Goal: Task Accomplishment & Management: Manage account settings

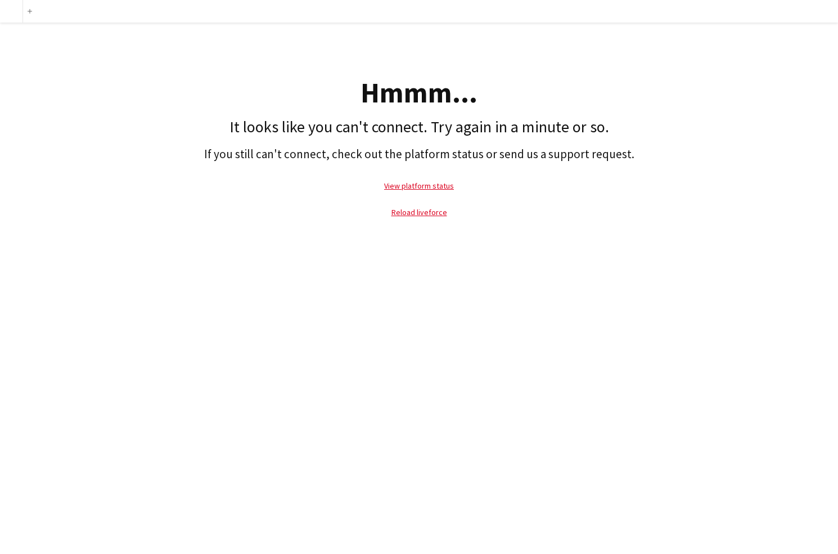
click at [187, 404] on div "Add Hmmm... It looks like you can't connect. Try again in a minute or so. If yo…" at bounding box center [419, 277] width 838 height 554
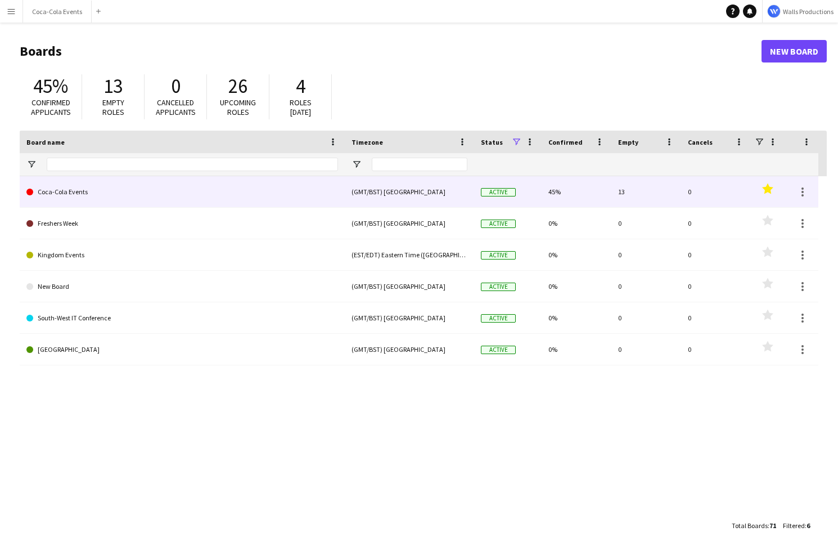
click at [98, 190] on link "Coca-Cola Events" at bounding box center [182, 192] width 312 height 32
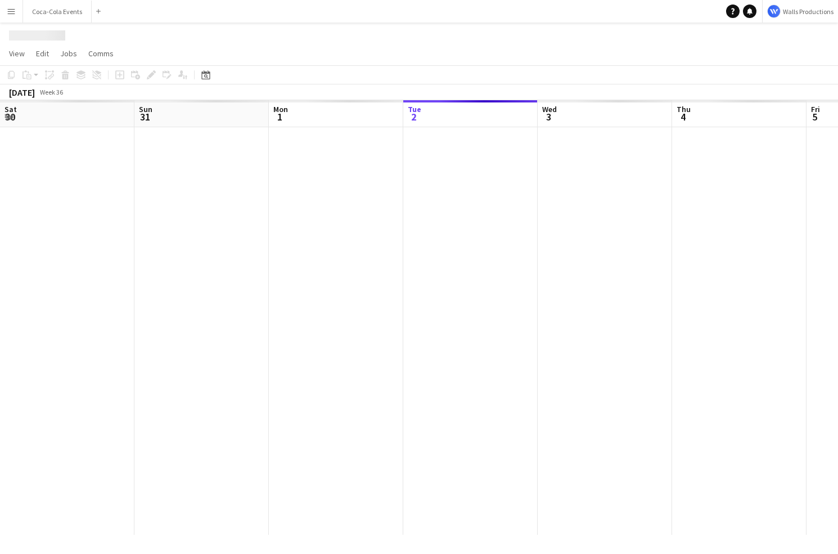
scroll to position [0, 269]
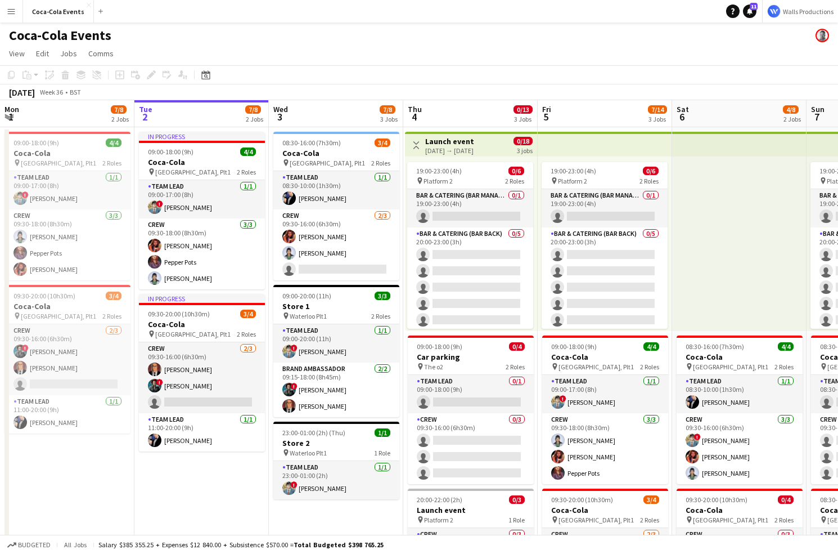
click at [7, 13] on app-icon "Menu" at bounding box center [11, 11] width 9 height 9
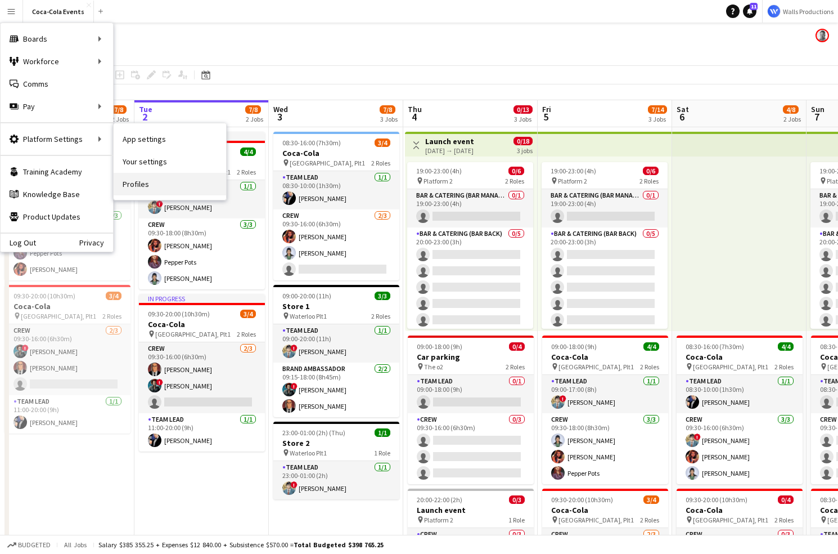
click at [143, 187] on link "Profiles" at bounding box center [170, 184] width 113 height 23
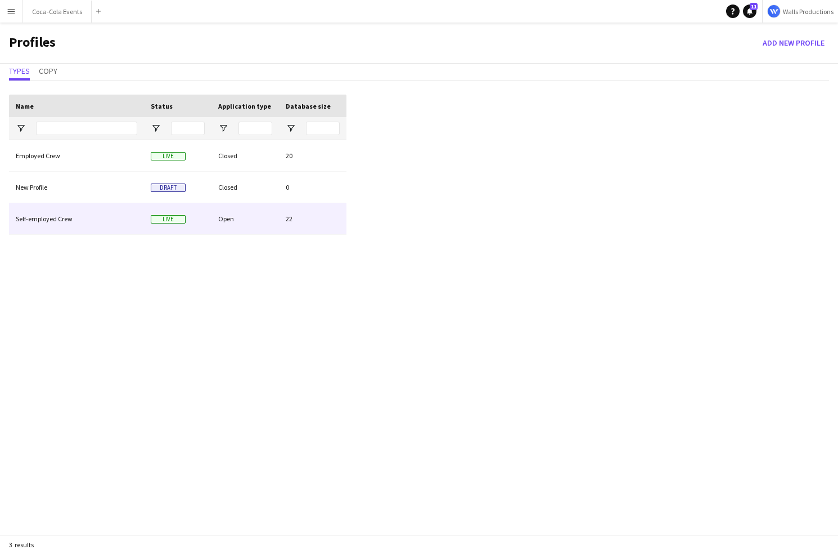
click at [76, 213] on div "Self-employed Crew" at bounding box center [76, 218] width 135 height 31
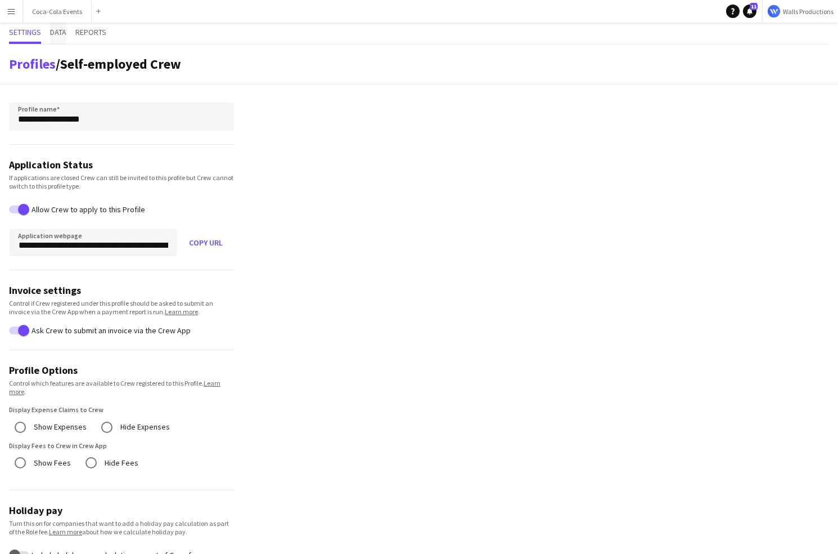
click at [63, 33] on span "Data" at bounding box center [58, 32] width 16 height 8
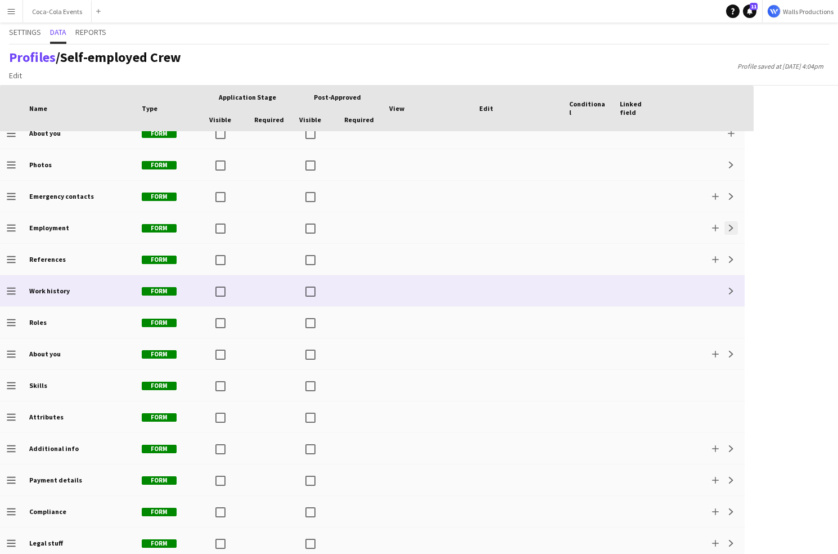
scroll to position [50, 0]
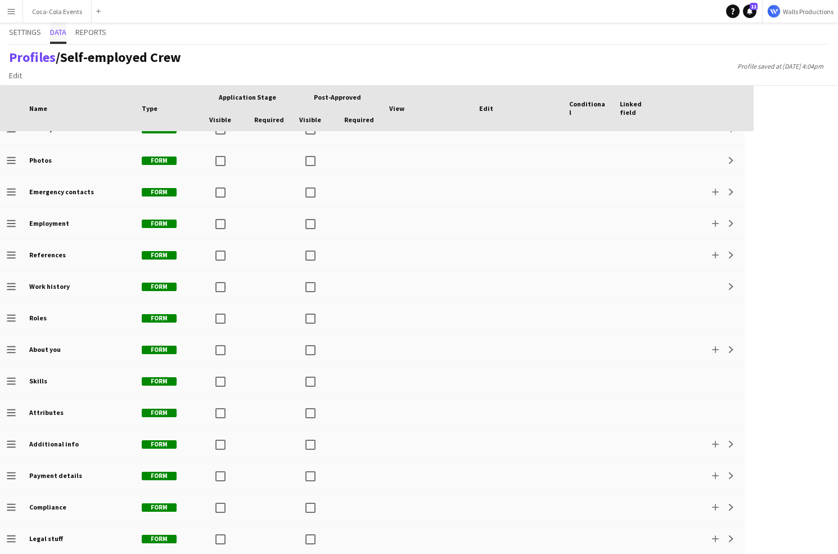
click at [62, 35] on span "Data" at bounding box center [58, 32] width 16 height 8
click at [33, 53] on link "Profiles" at bounding box center [32, 56] width 47 height 17
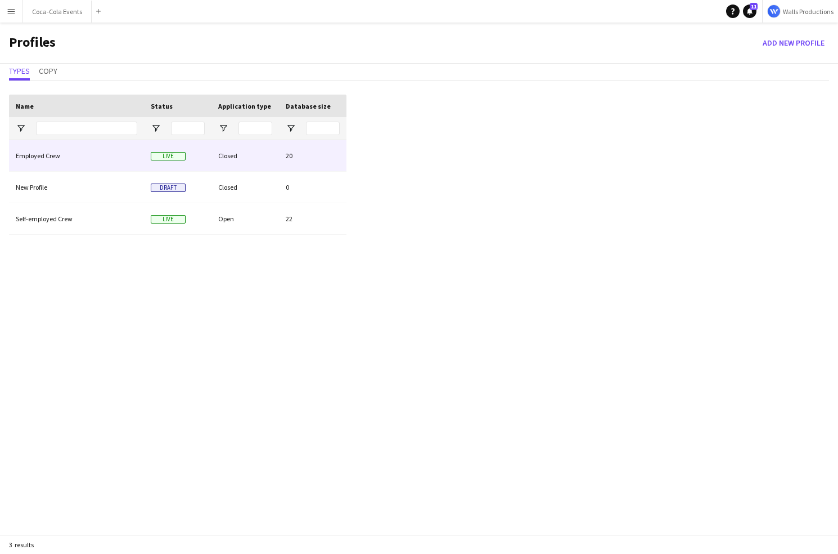
click at [46, 150] on div "Employed Crew" at bounding box center [76, 155] width 135 height 31
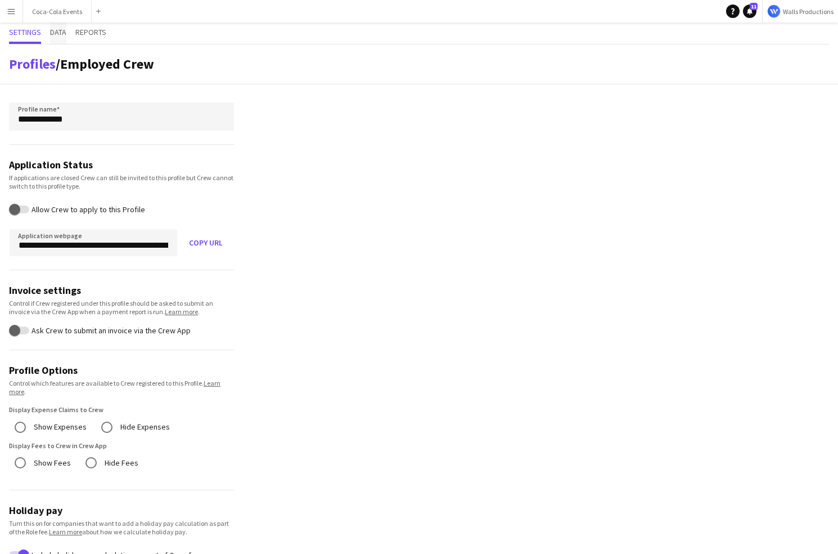
click at [61, 30] on span "Data" at bounding box center [58, 32] width 16 height 8
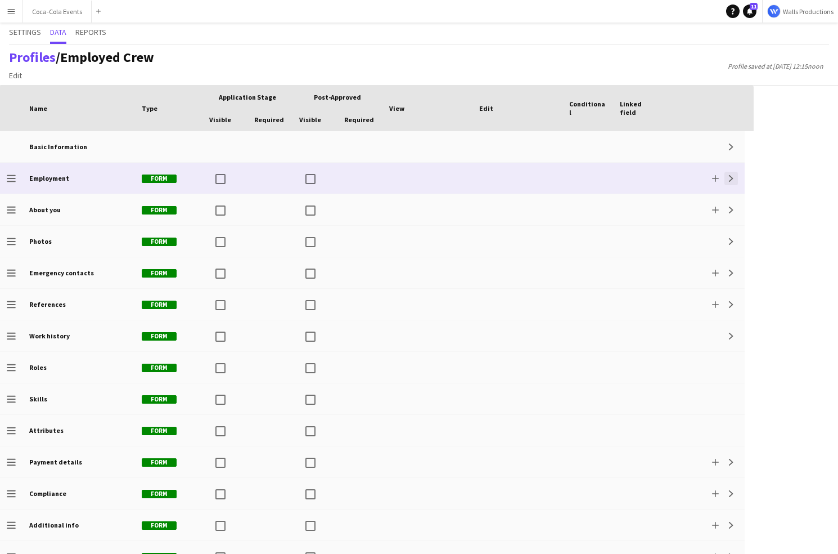
click at [732, 179] on app-icon "Expand" at bounding box center [731, 178] width 7 height 7
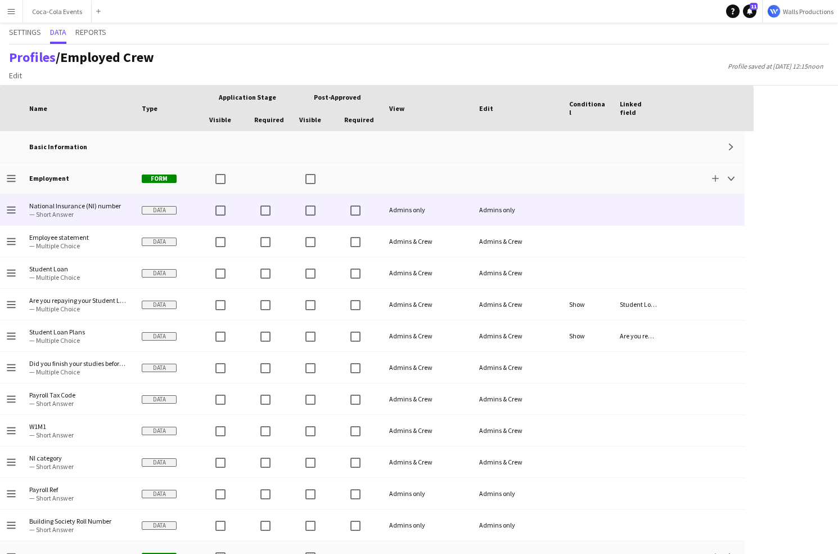
scroll to position [14, 0]
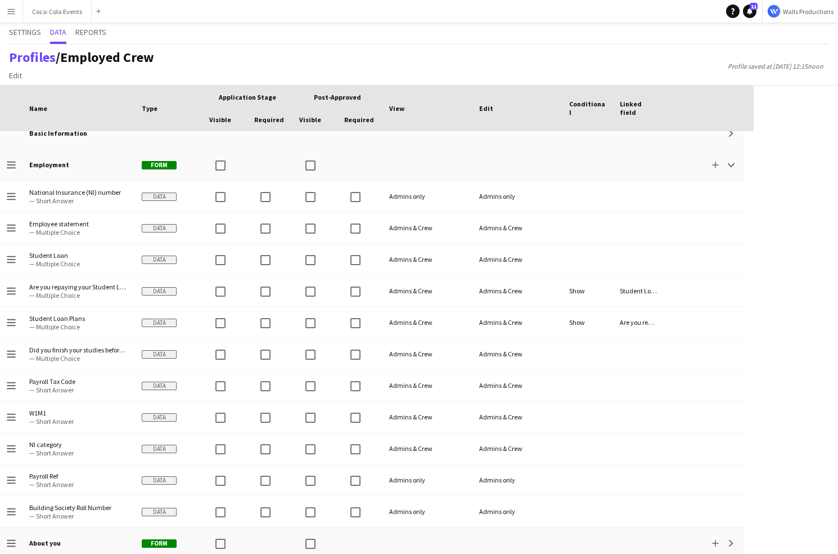
click at [10, 9] on app-icon "Menu" at bounding box center [11, 11] width 9 height 9
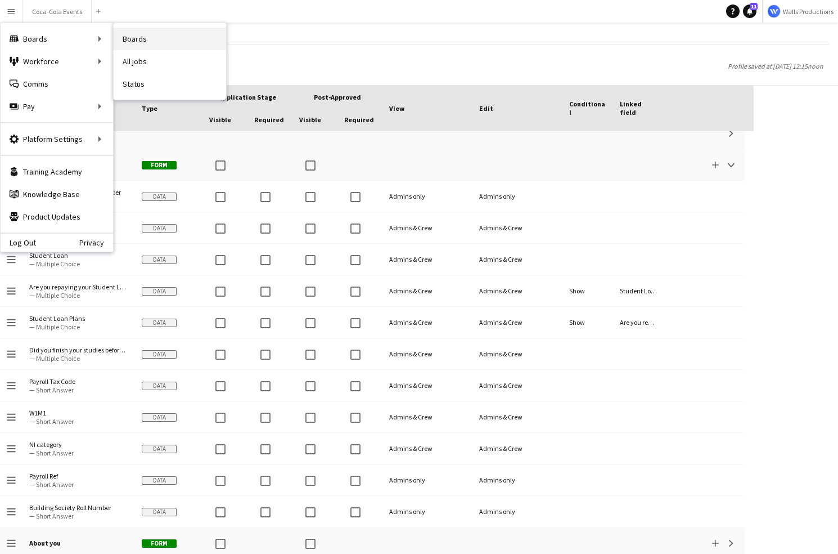
click at [145, 39] on link "Boards" at bounding box center [170, 39] width 113 height 23
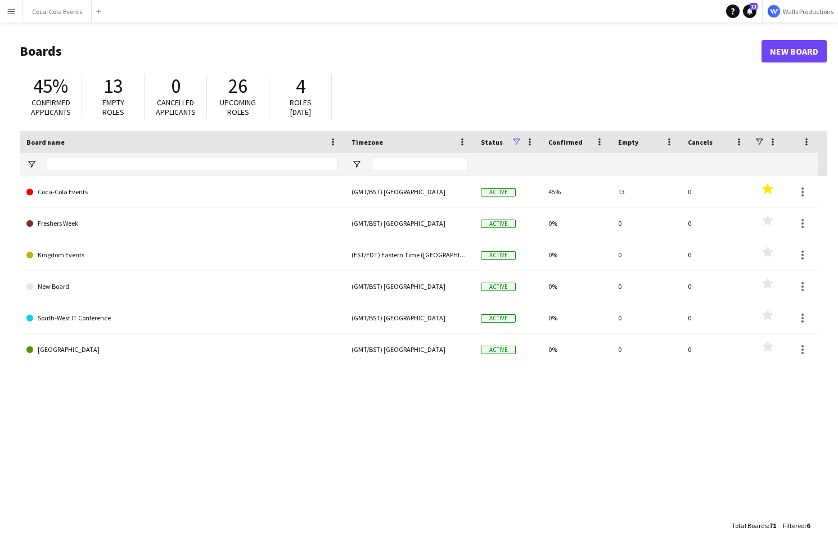
click at [11, 12] on app-icon "Menu" at bounding box center [11, 11] width 9 height 9
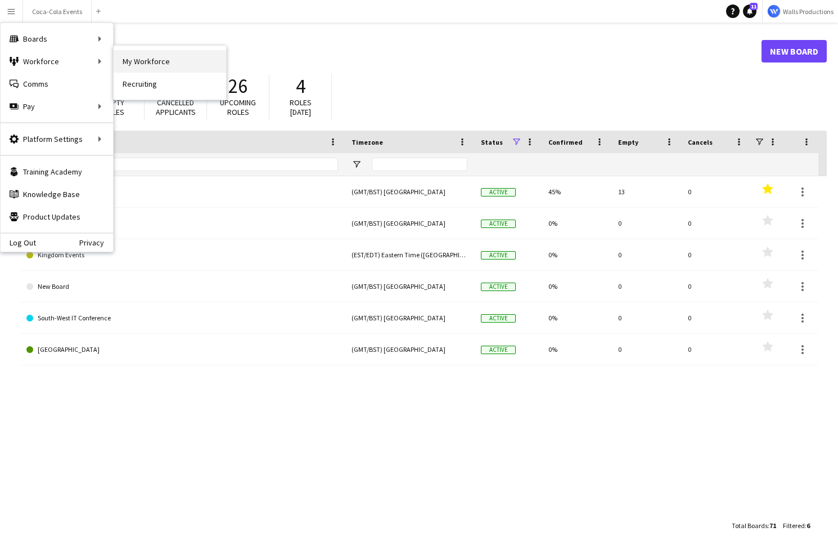
click at [141, 57] on link "My Workforce" at bounding box center [170, 61] width 113 height 23
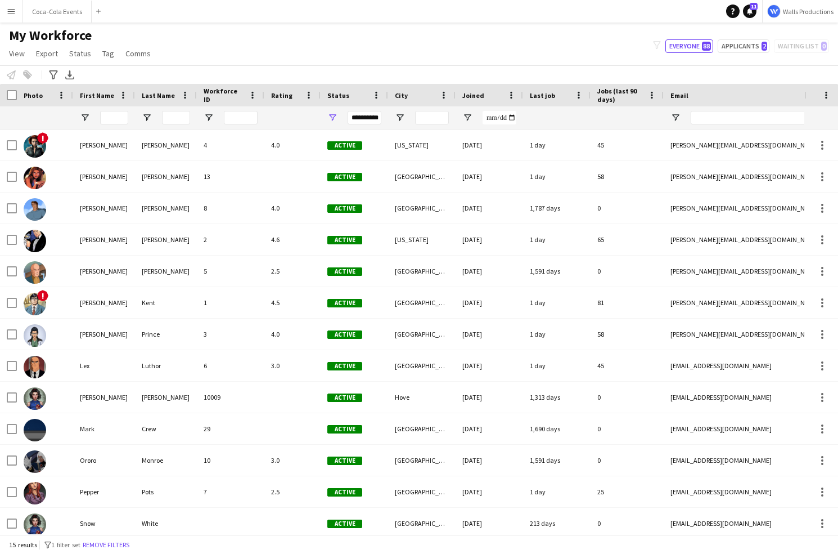
click at [5, 15] on button "Menu" at bounding box center [11, 11] width 23 height 23
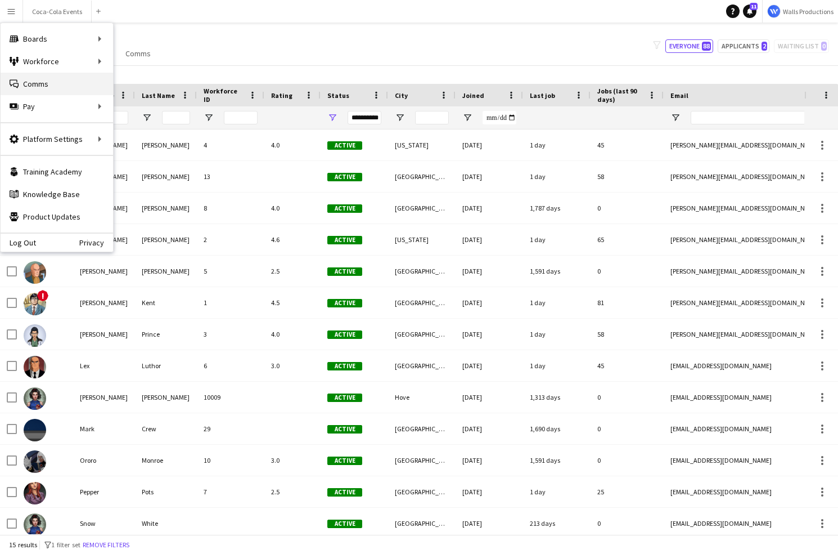
click at [52, 84] on link "Comms Comms" at bounding box center [57, 84] width 113 height 23
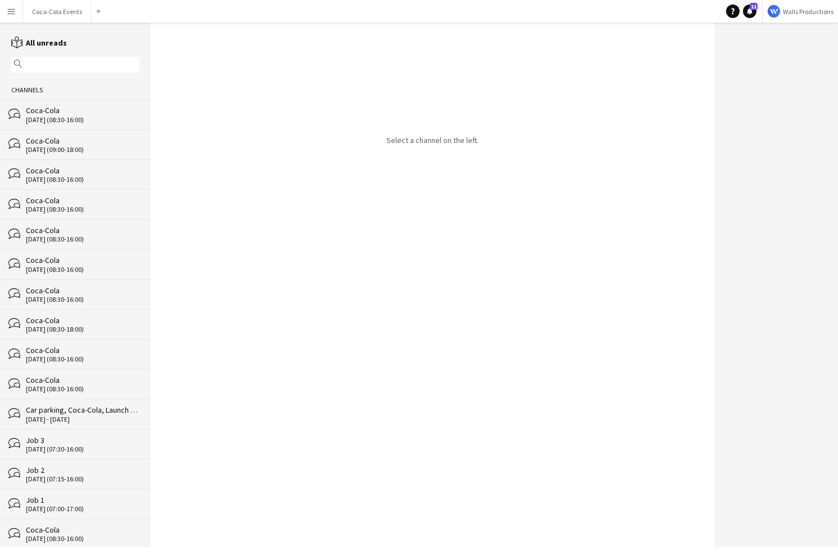
click at [52, 114] on div "Coca-Cola" at bounding box center [83, 110] width 114 height 10
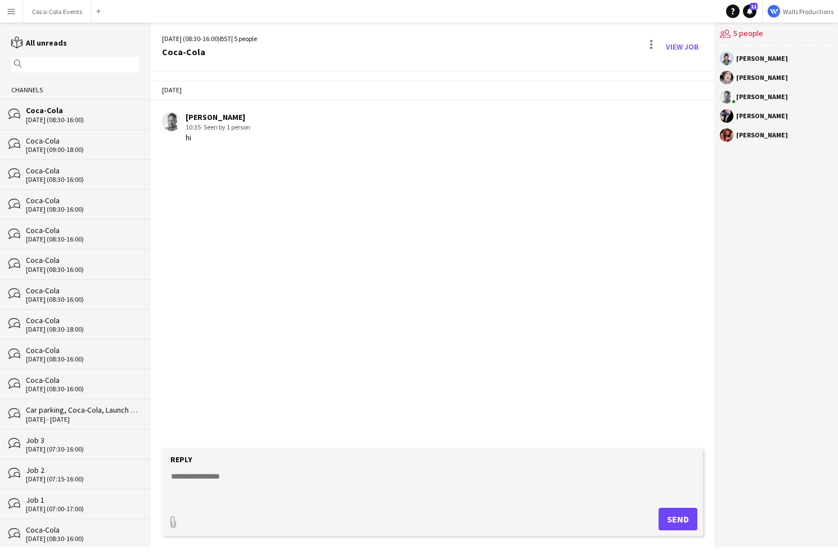
click at [51, 149] on div "[DATE] (09:00-18:00)" at bounding box center [83, 150] width 114 height 8
click at [50, 169] on div "Coca-Cola" at bounding box center [83, 170] width 114 height 10
click at [10, 9] on app-icon "Menu" at bounding box center [11, 11] width 9 height 9
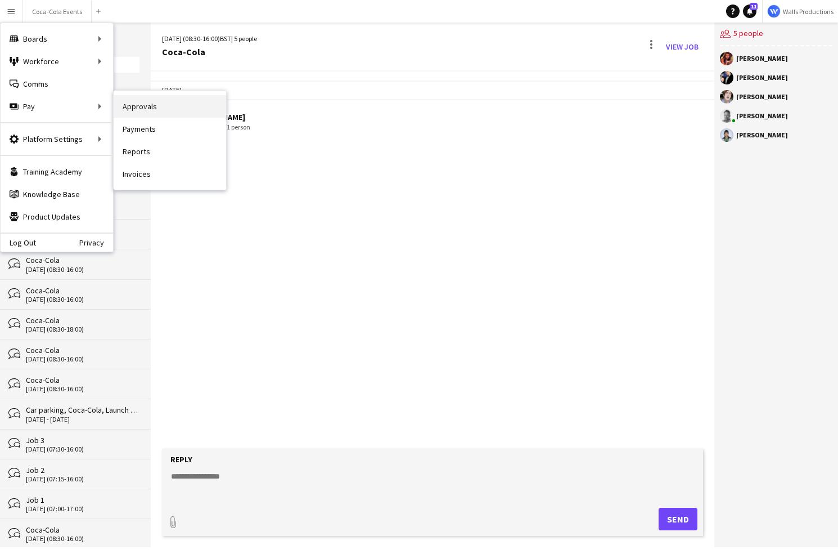
click at [150, 106] on link "Approvals" at bounding box center [170, 106] width 113 height 23
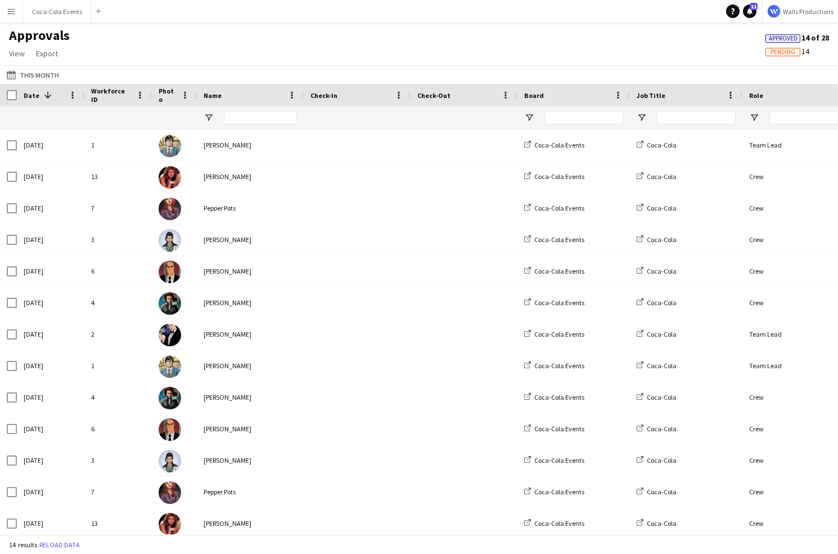
click at [13, 14] on app-icon "Menu" at bounding box center [11, 11] width 9 height 9
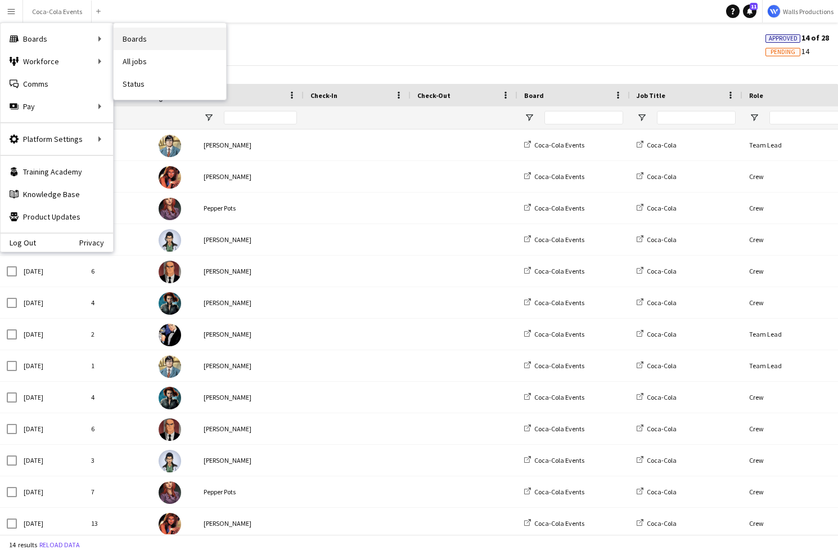
click at [161, 36] on link "Boards" at bounding box center [170, 39] width 113 height 23
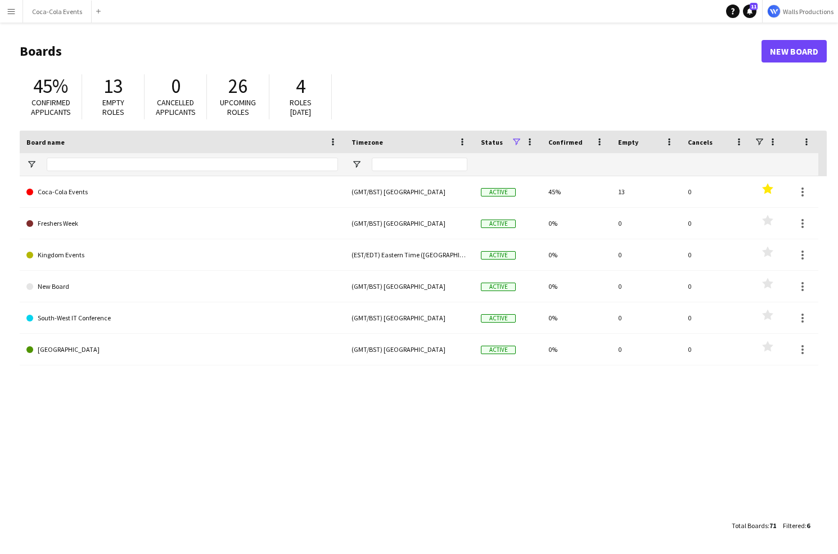
click at [10, 10] on app-icon "Menu" at bounding box center [11, 11] width 9 height 9
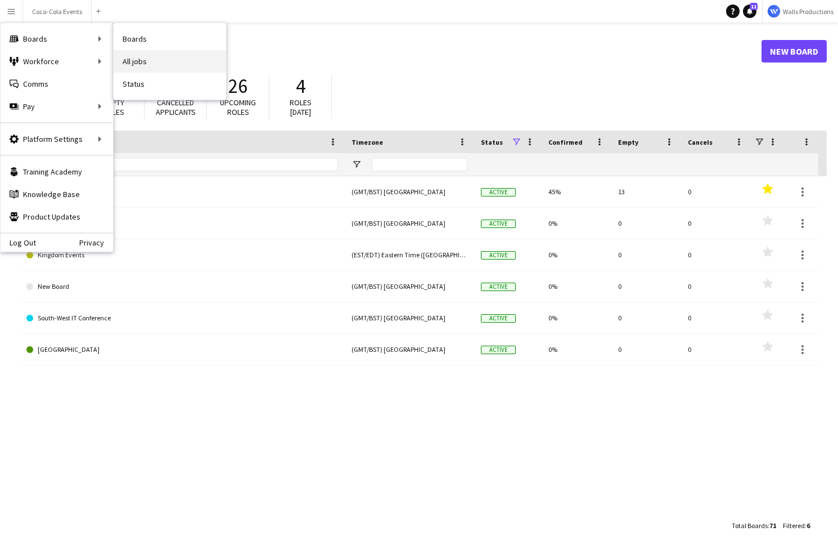
click at [143, 62] on link "All jobs" at bounding box center [170, 61] width 113 height 23
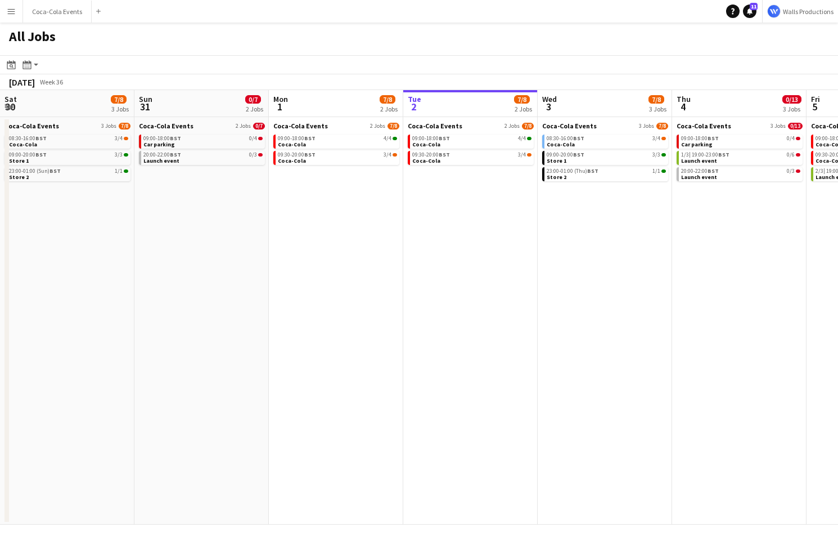
scroll to position [0, 269]
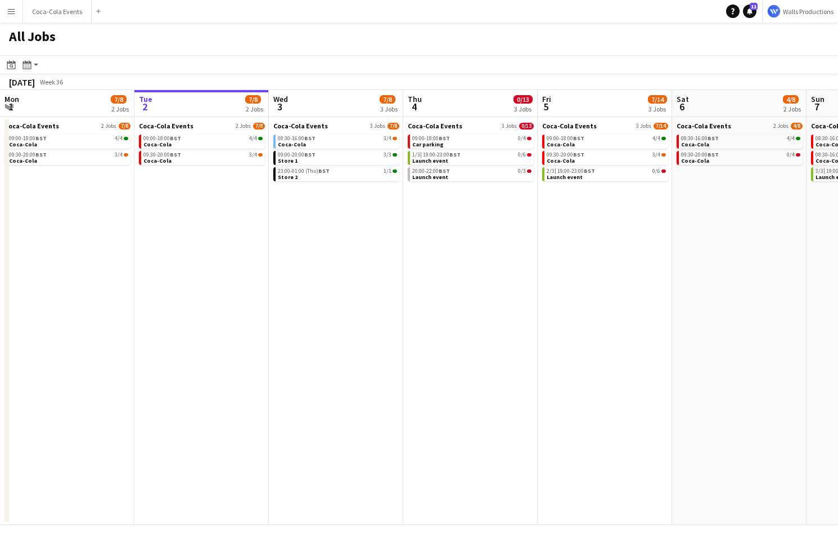
click at [3, 8] on button "Menu" at bounding box center [11, 11] width 23 height 23
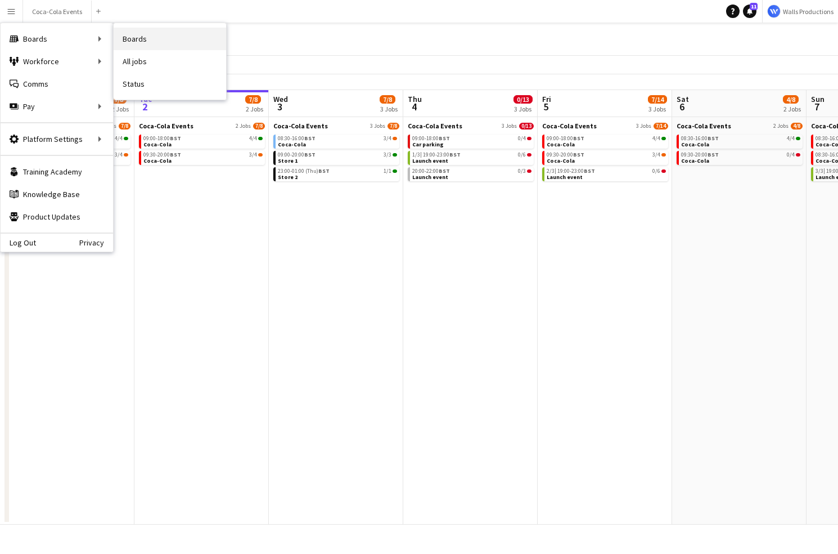
click at [128, 43] on link "Boards" at bounding box center [170, 39] width 113 height 23
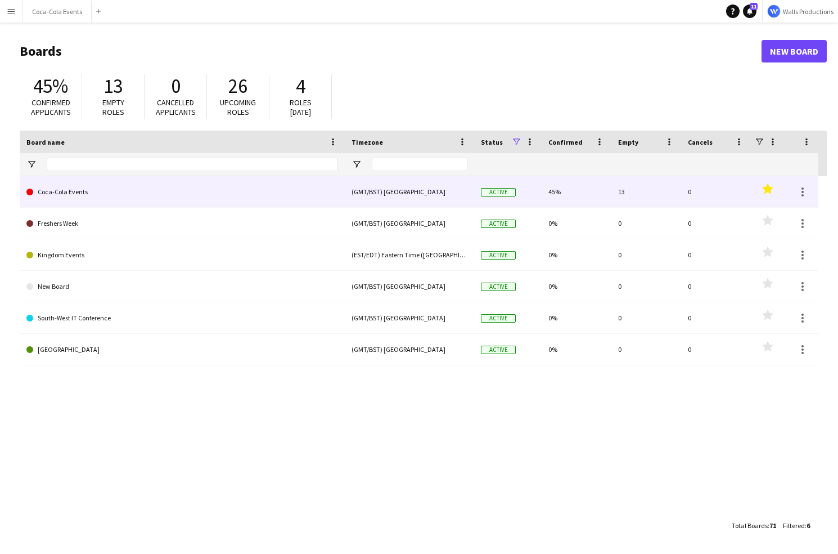
click at [79, 191] on link "Coca-Cola Events" at bounding box center [182, 192] width 312 height 32
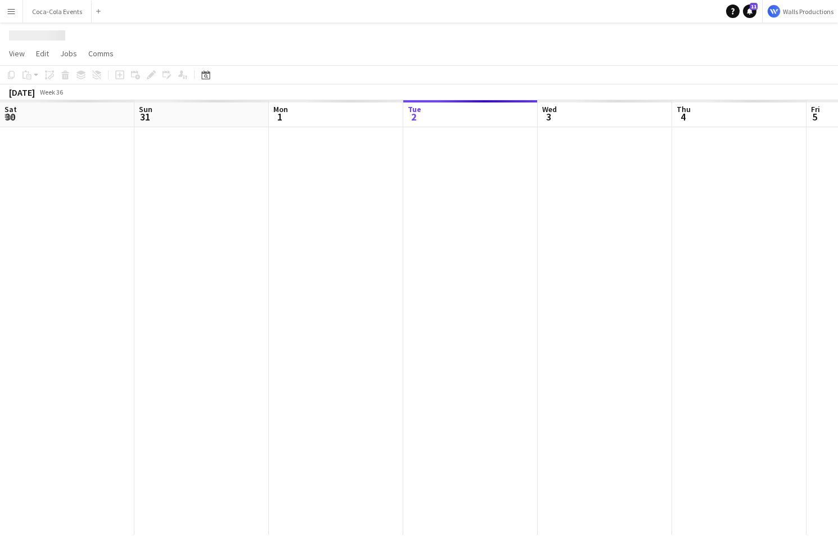
scroll to position [0, 269]
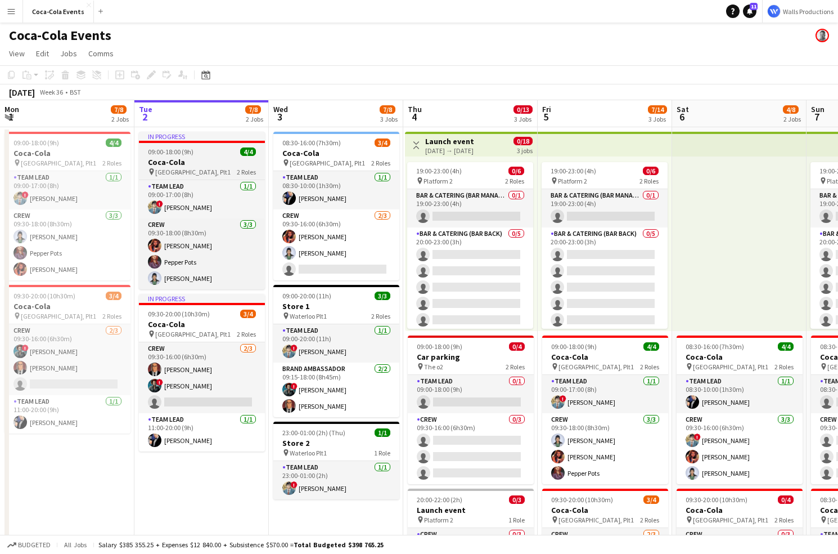
click at [190, 161] on h3 "Coca-Cola" at bounding box center [202, 162] width 126 height 10
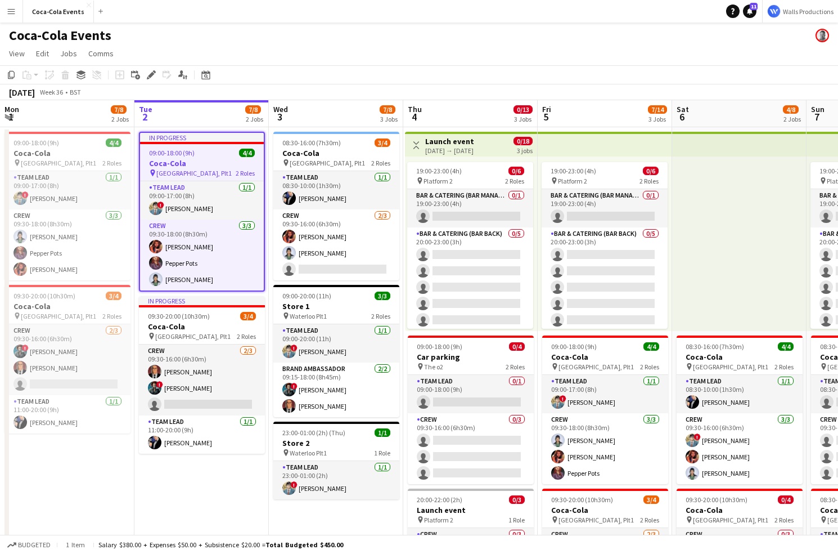
click at [186, 159] on h3 "Coca-Cola" at bounding box center [202, 163] width 124 height 10
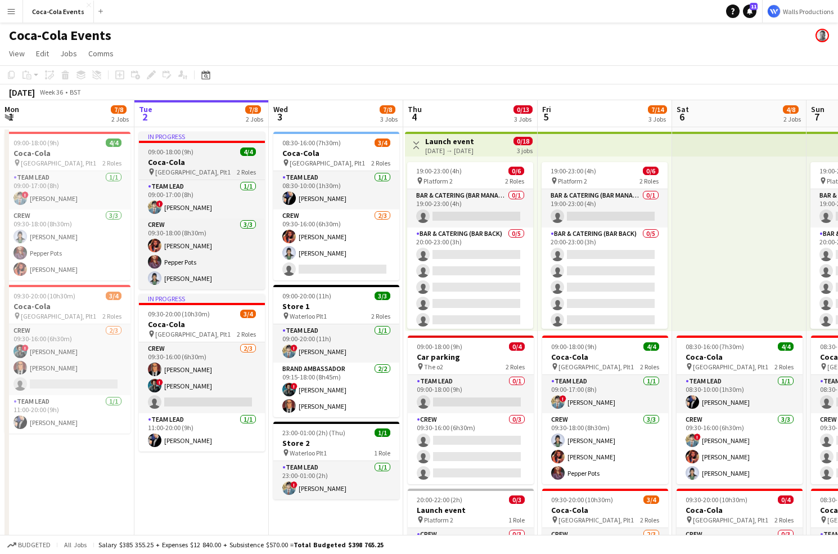
click at [179, 164] on h3 "Coca-Cola" at bounding box center [202, 162] width 126 height 10
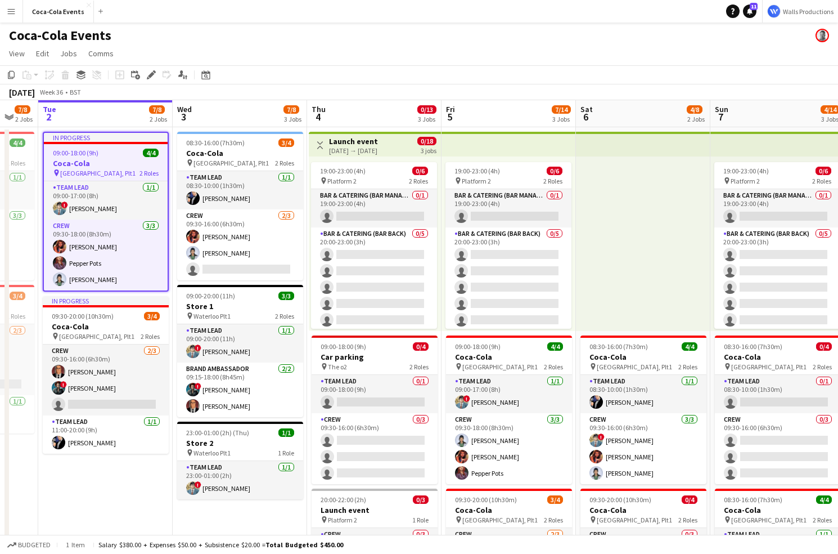
scroll to position [0, 410]
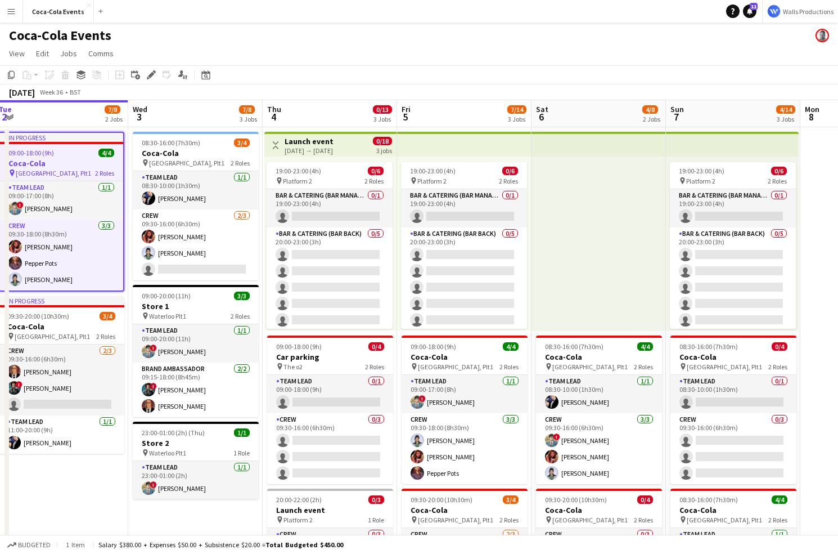
click at [267, 134] on app-top-bar "Toggle View Launch event [DATE] → [DATE] 0/18 3 jobs" at bounding box center [330, 144] width 132 height 25
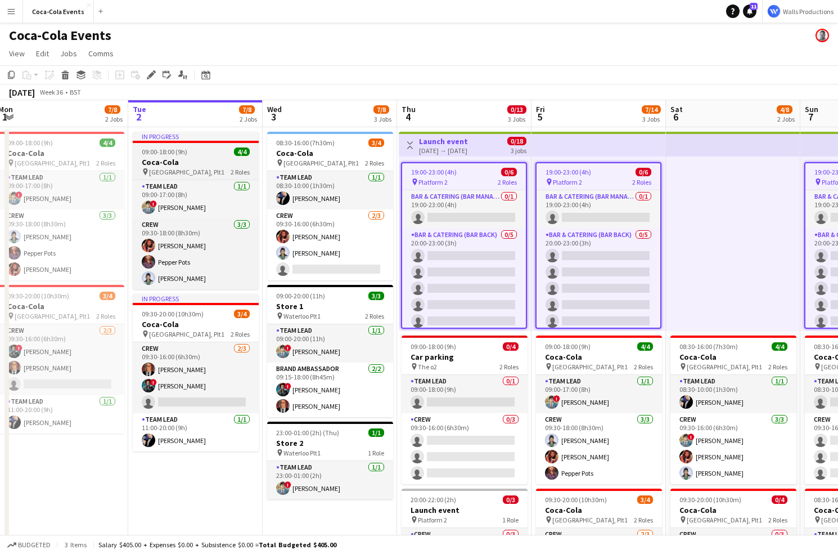
scroll to position [0, 273]
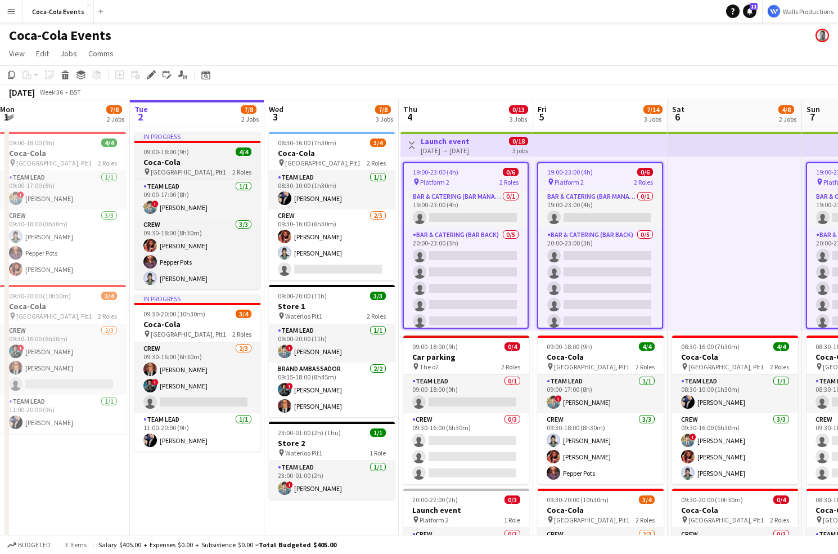
click at [226, 155] on div "09:00-18:00 (9h) 4/4" at bounding box center [197, 151] width 126 height 8
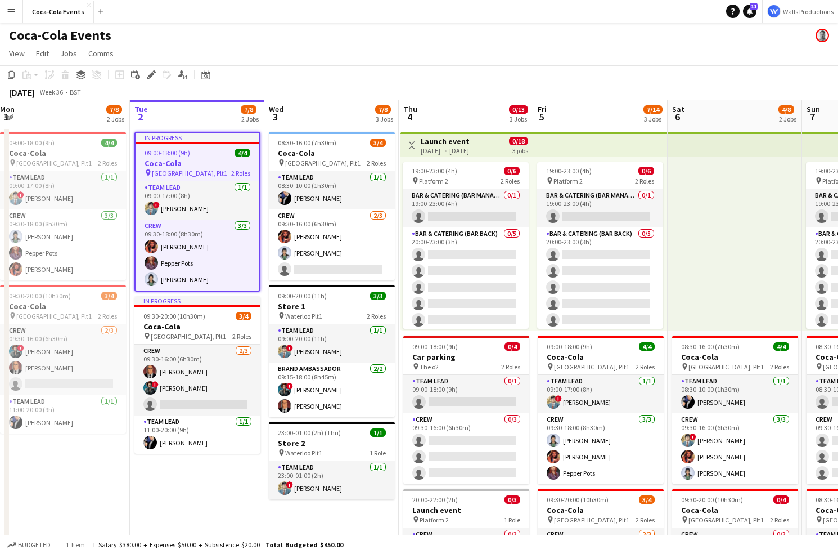
click at [226, 155] on div "09:00-18:00 (9h) 4/4" at bounding box center [198, 153] width 124 height 8
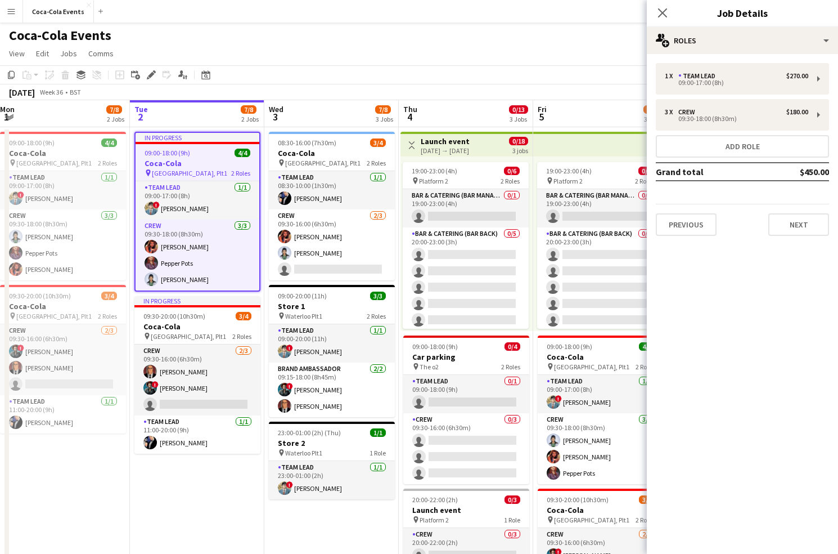
click at [362, 57] on app-page-menu "View Day view expanded Day view collapsed Month view Date picker Jump to [DATE]…" at bounding box center [419, 54] width 838 height 21
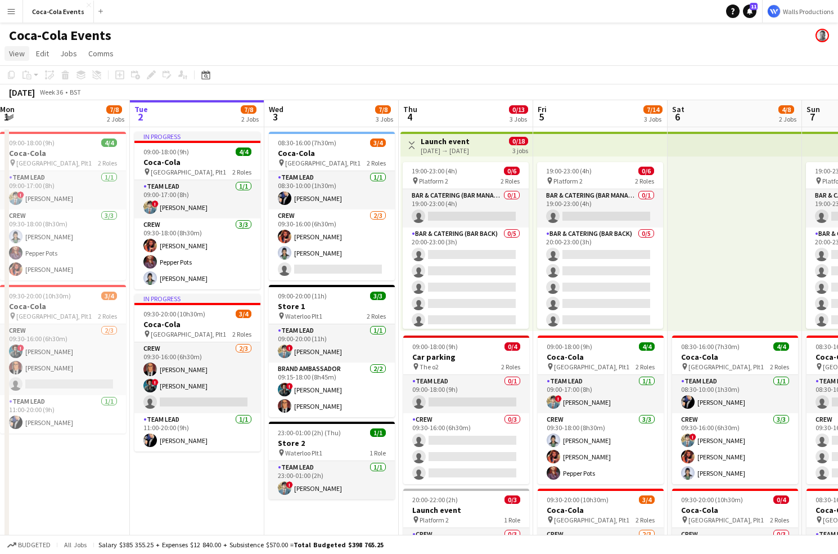
click at [16, 52] on span "View" at bounding box center [17, 53] width 16 height 10
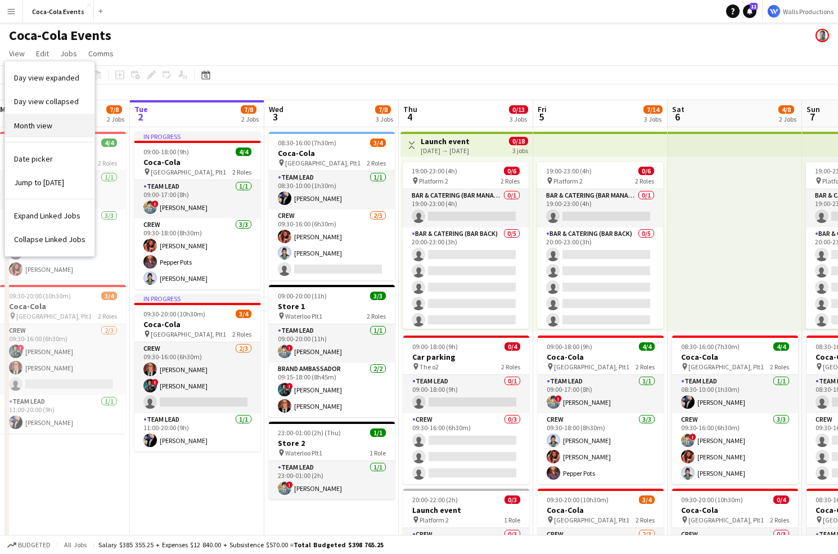
click at [38, 124] on span "Month view" at bounding box center [33, 125] width 38 height 10
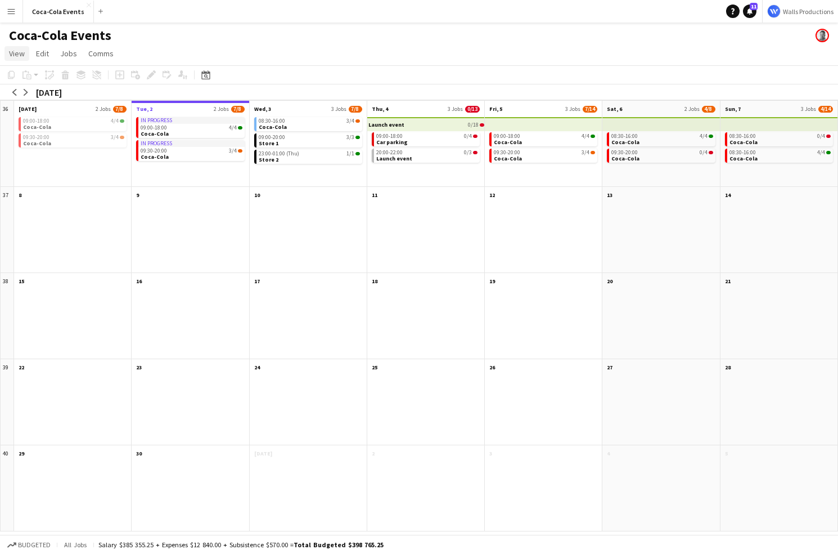
click at [15, 55] on span "View" at bounding box center [17, 53] width 16 height 10
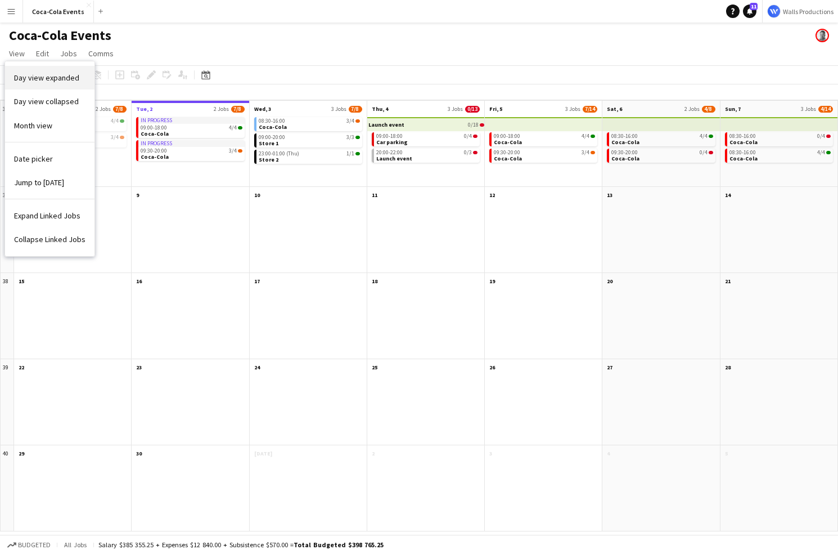
click at [26, 79] on span "Day view expanded" at bounding box center [46, 78] width 65 height 10
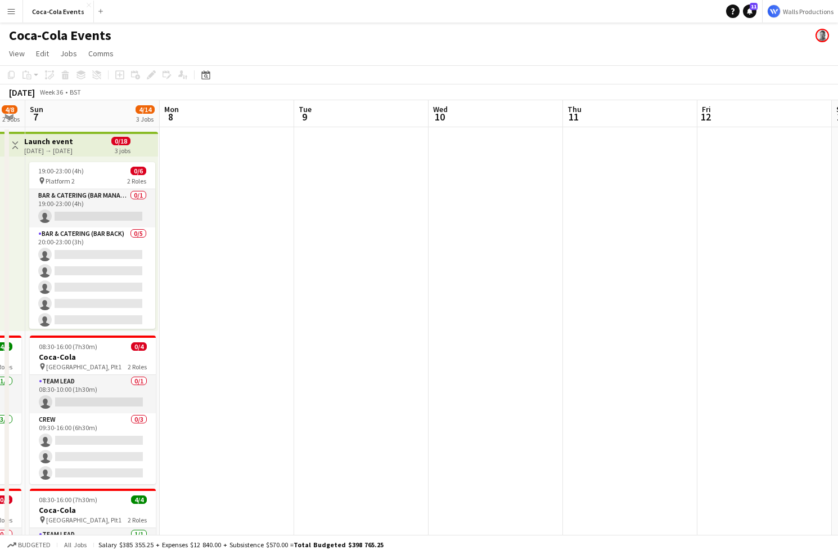
scroll to position [0, 516]
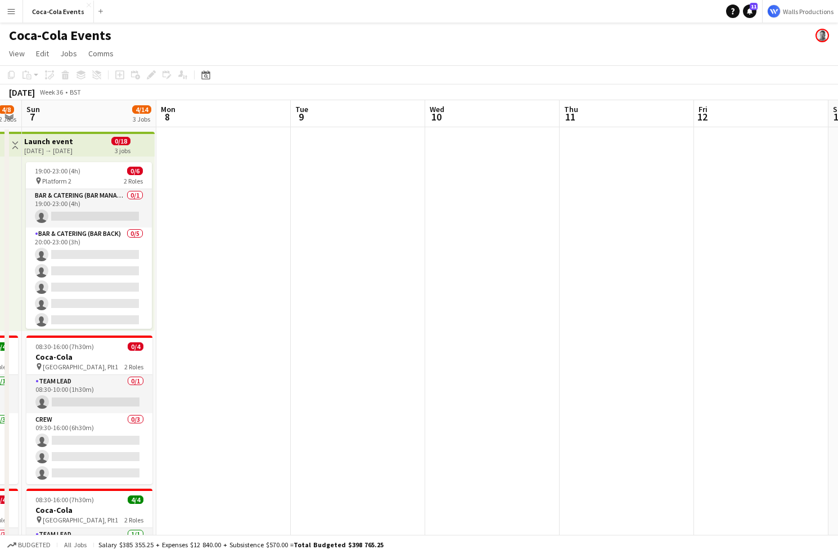
click at [222, 223] on app-date-cell at bounding box center [223, 394] width 134 height 534
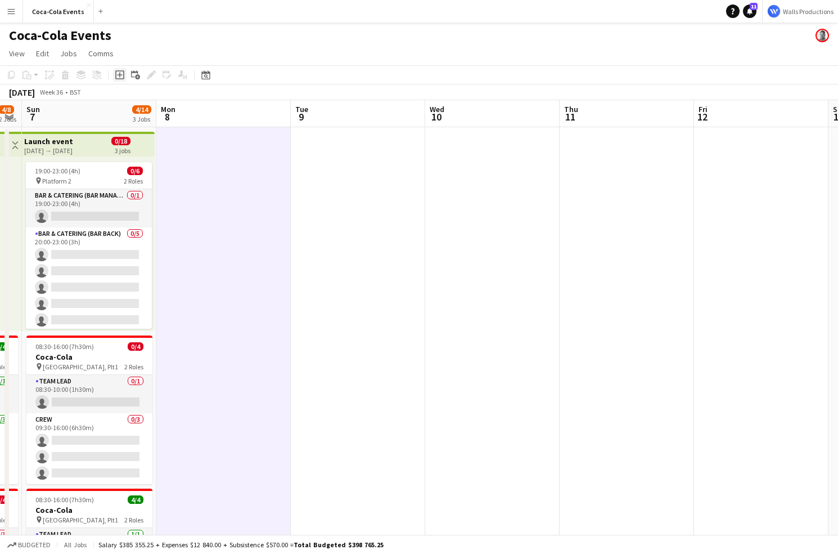
click at [119, 75] on icon at bounding box center [119, 75] width 5 height 5
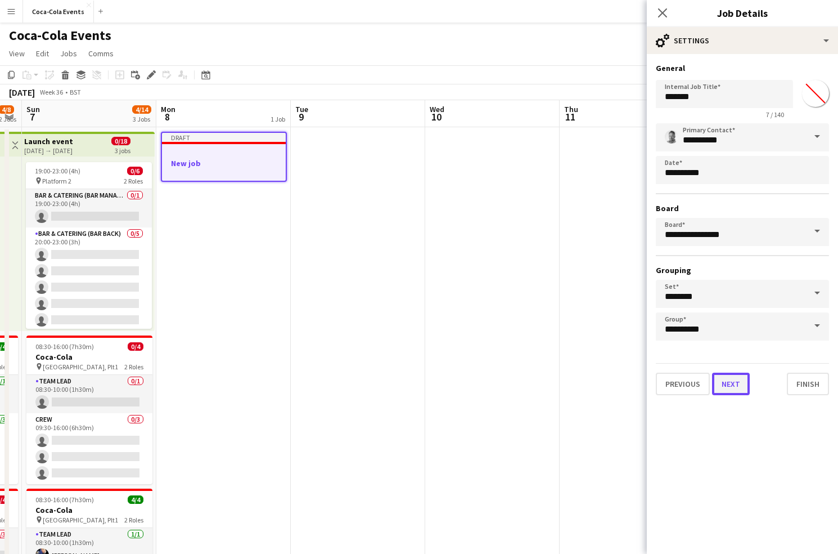
click at [724, 381] on button "Next" at bounding box center [731, 383] width 38 height 23
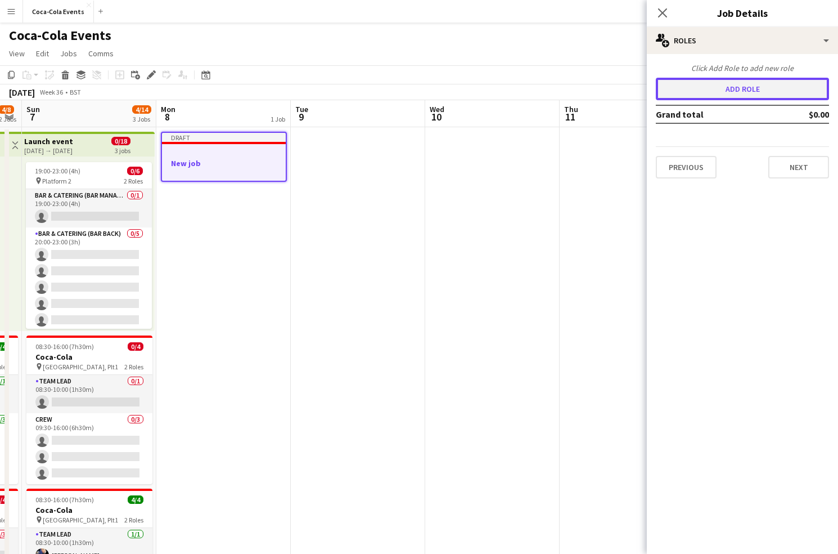
click at [742, 91] on button "Add role" at bounding box center [742, 89] width 173 height 23
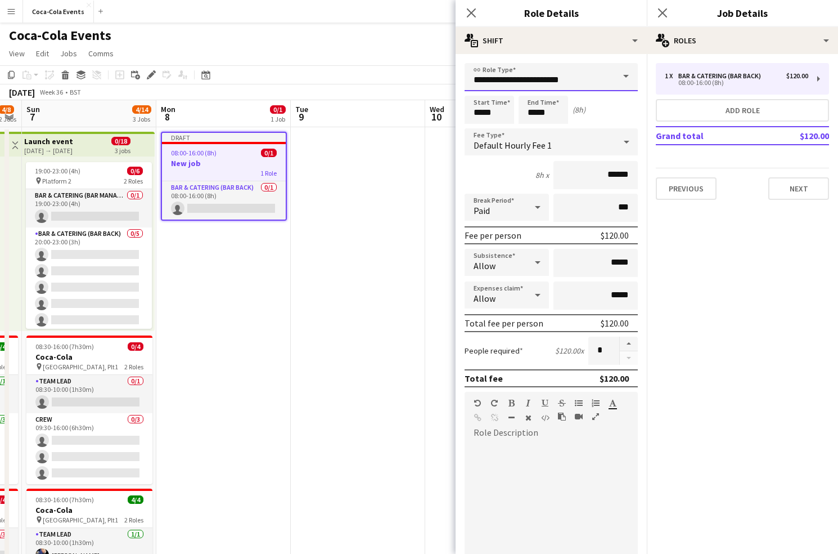
click at [586, 75] on input "**********" at bounding box center [551, 77] width 173 height 28
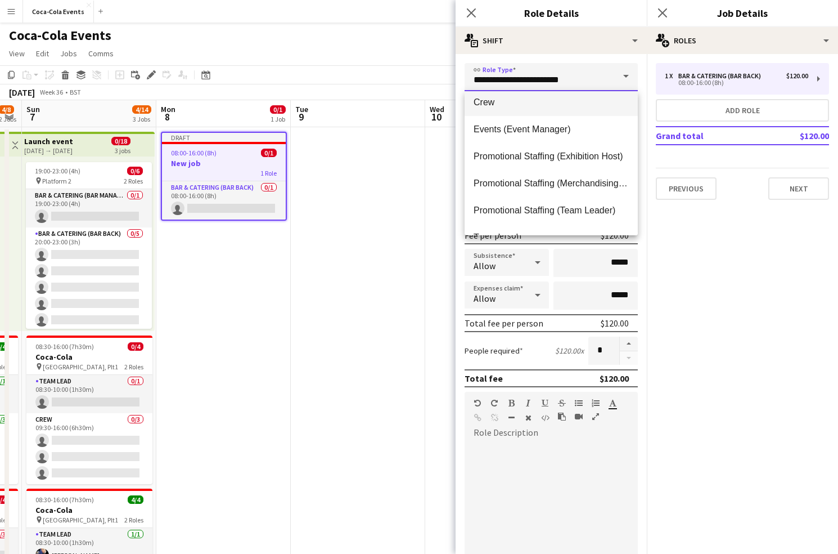
scroll to position [135, 0]
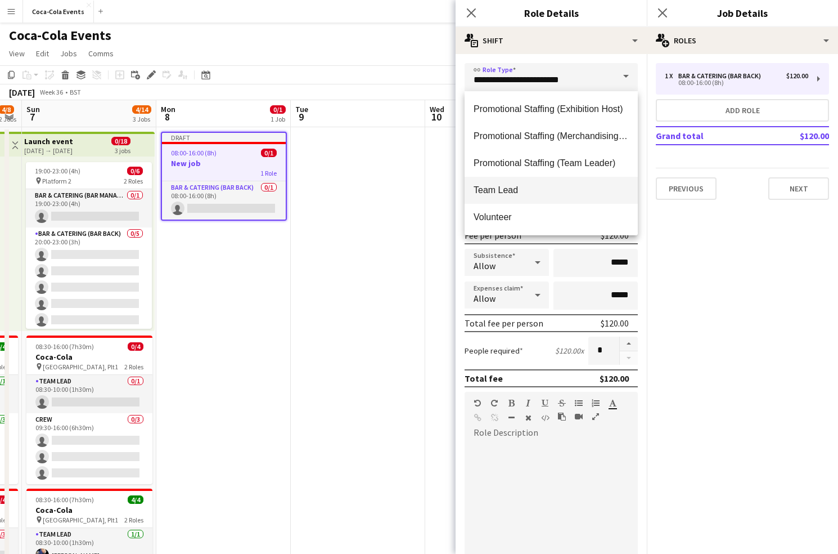
click at [505, 191] on span "Team Lead" at bounding box center [551, 190] width 155 height 11
type input "*********"
type input "******"
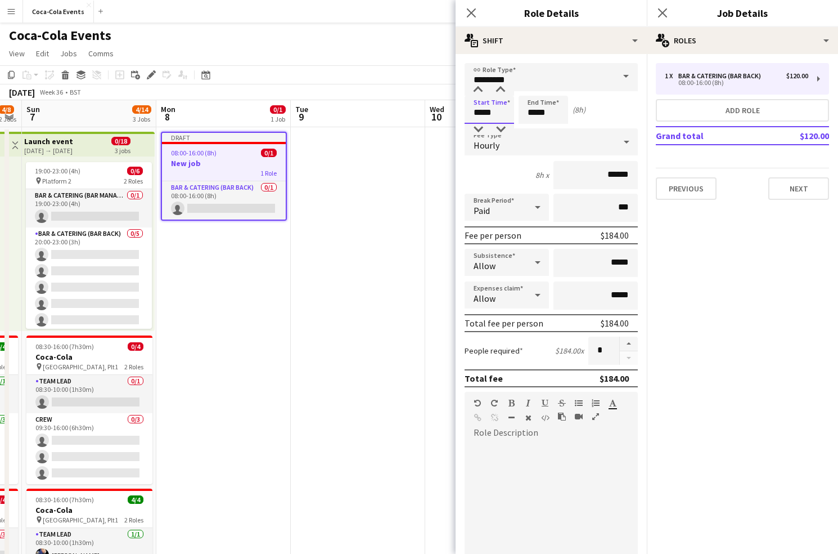
click at [475, 111] on input "*****" at bounding box center [490, 110] width 50 height 28
type input "*****"
click at [479, 92] on div at bounding box center [478, 89] width 23 height 11
click at [536, 113] on input "*****" at bounding box center [544, 110] width 50 height 28
click at [513, 142] on div "Hourly" at bounding box center [540, 141] width 151 height 27
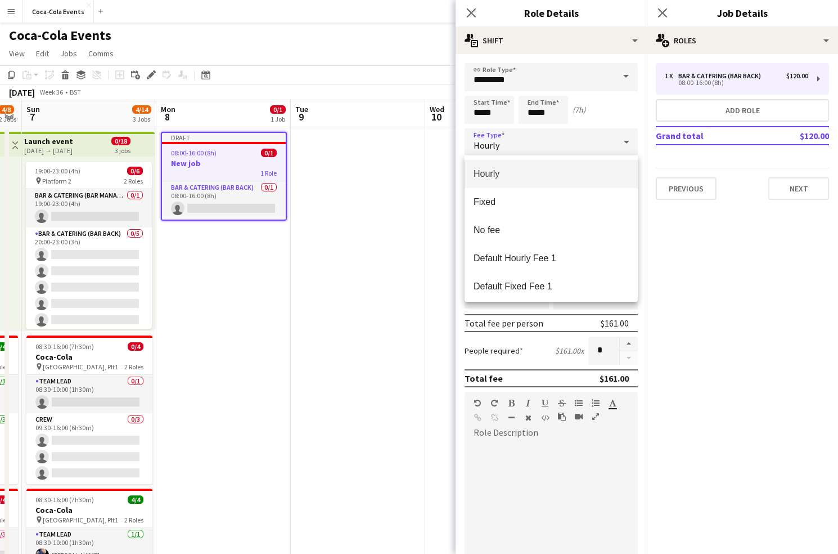
click at [504, 175] on span "Hourly" at bounding box center [551, 173] width 155 height 11
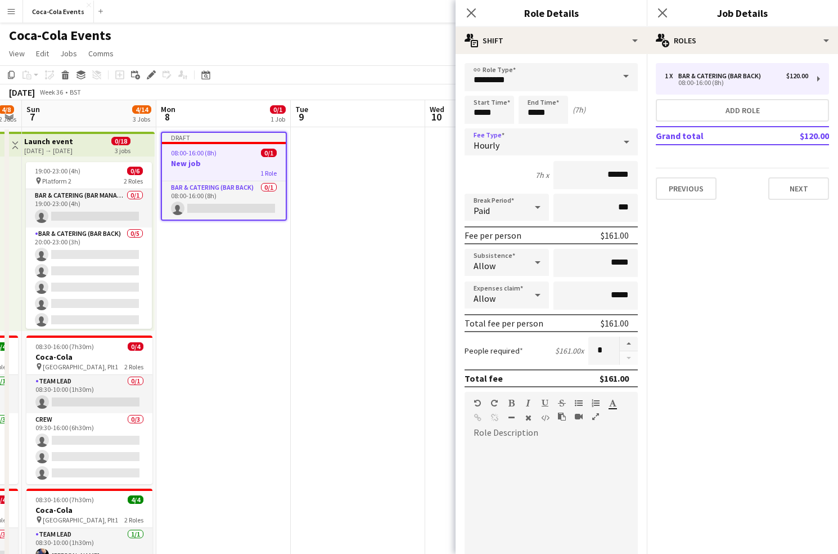
click at [522, 205] on div "Paid" at bounding box center [496, 207] width 62 height 27
click at [508, 173] on div at bounding box center [419, 277] width 838 height 554
click at [496, 262] on div "Allow" at bounding box center [496, 262] width 62 height 27
click at [557, 312] on div at bounding box center [419, 277] width 838 height 554
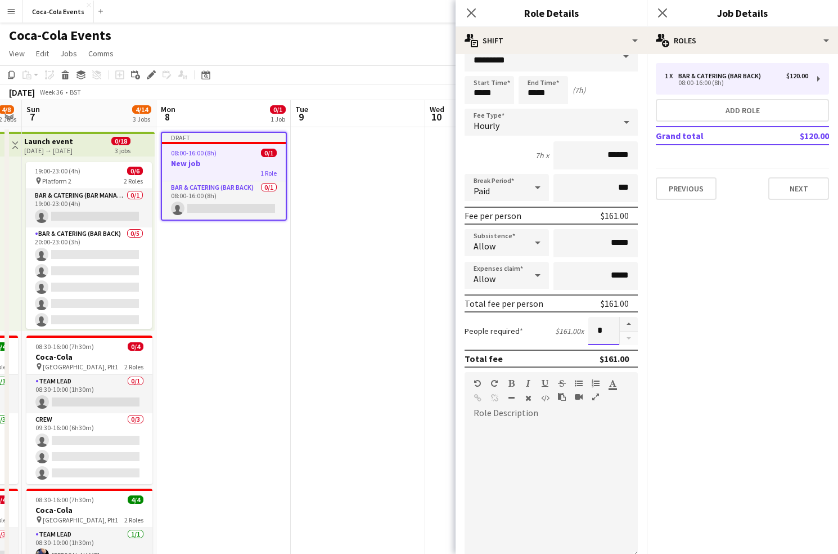
drag, startPoint x: 609, startPoint y: 329, endPoint x: 595, endPoint y: 330, distance: 14.6
click at [595, 330] on input "*" at bounding box center [603, 331] width 31 height 28
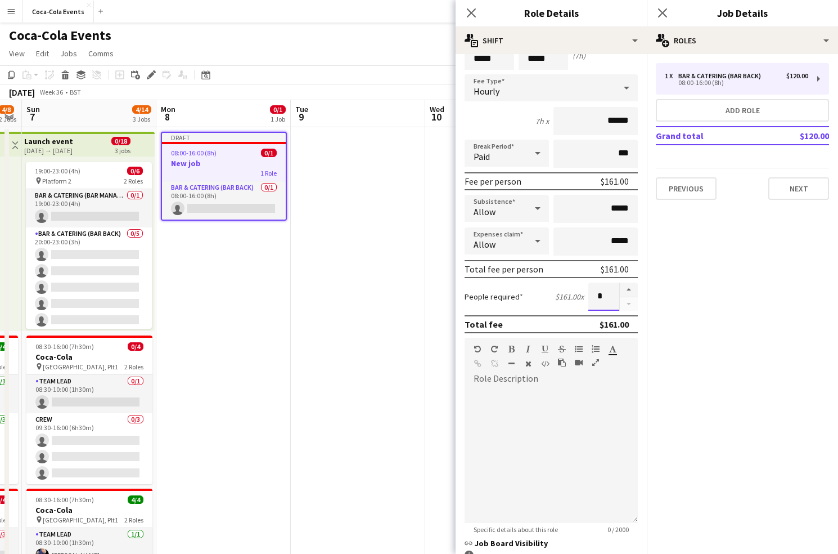
scroll to position [54, 0]
click at [608, 296] on input "*" at bounding box center [603, 296] width 31 height 28
click at [527, 396] on div at bounding box center [551, 455] width 173 height 135
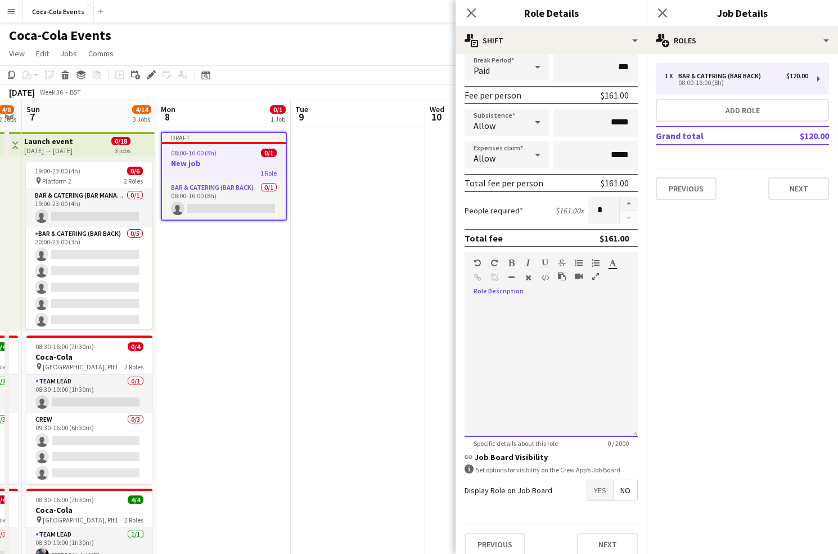
scroll to position [150, 0]
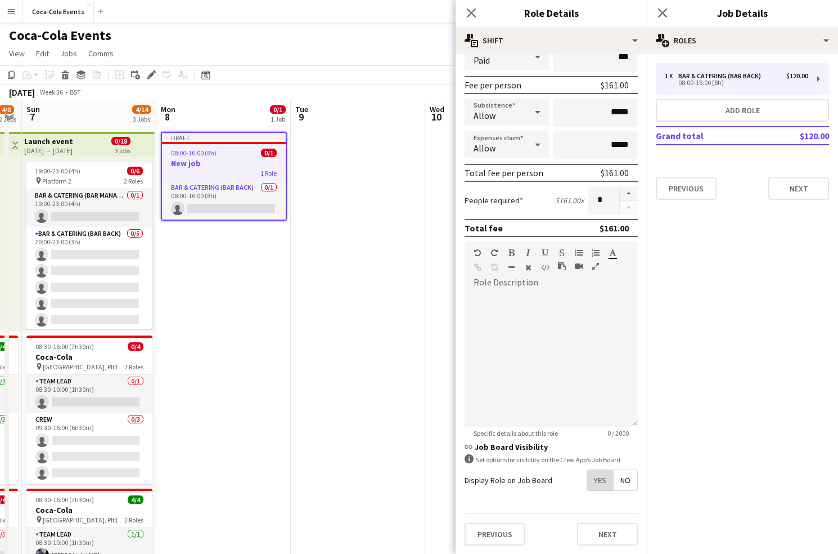
click at [600, 480] on span "Yes" at bounding box center [600, 480] width 26 height 20
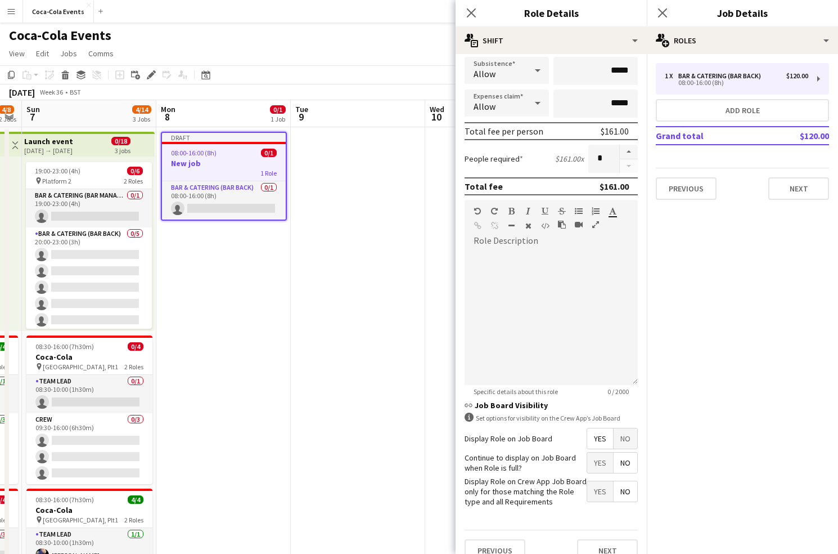
scroll to position [208, 0]
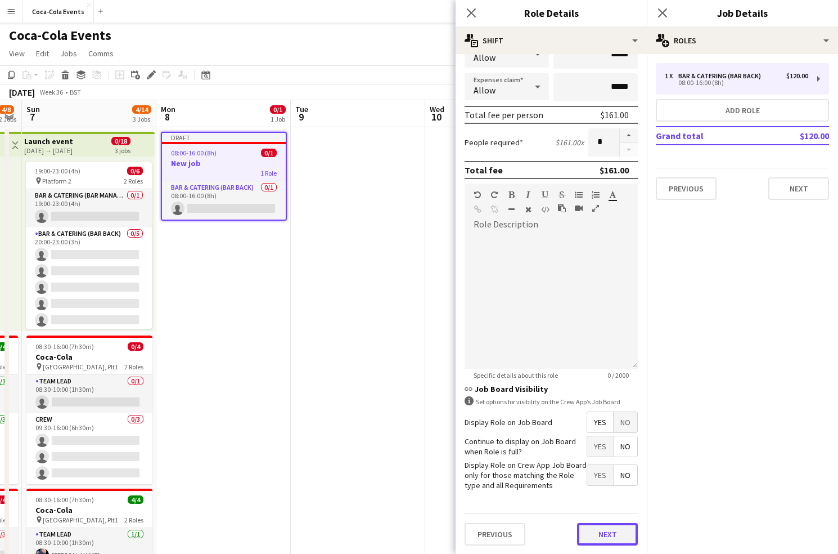
click at [604, 543] on button "Next" at bounding box center [607, 534] width 61 height 23
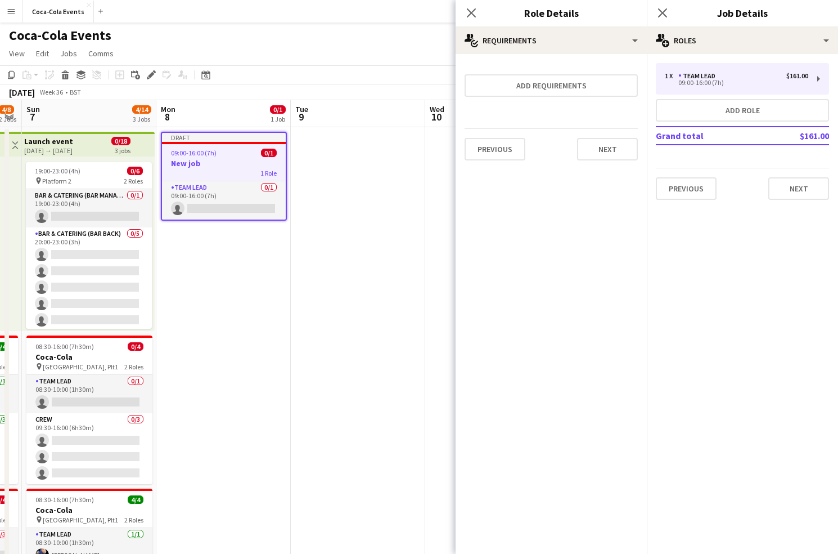
scroll to position [0, 0]
click at [527, 88] on button "Add requirements" at bounding box center [551, 85] width 173 height 23
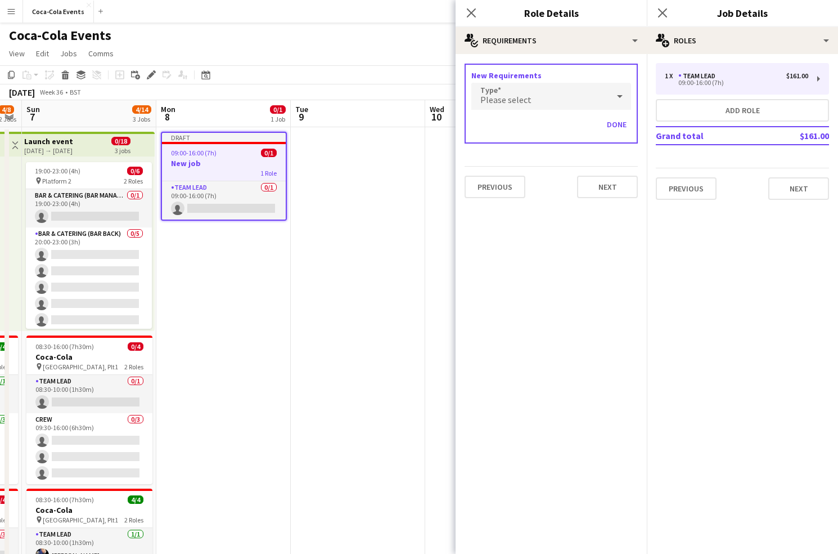
click at [528, 101] on span "Please select" at bounding box center [505, 99] width 51 height 11
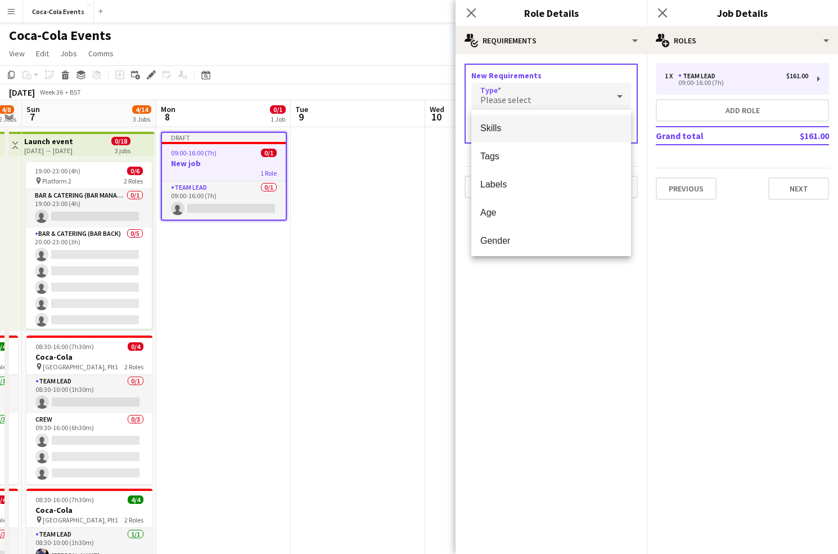
click at [498, 128] on span "Skills" at bounding box center [551, 128] width 142 height 11
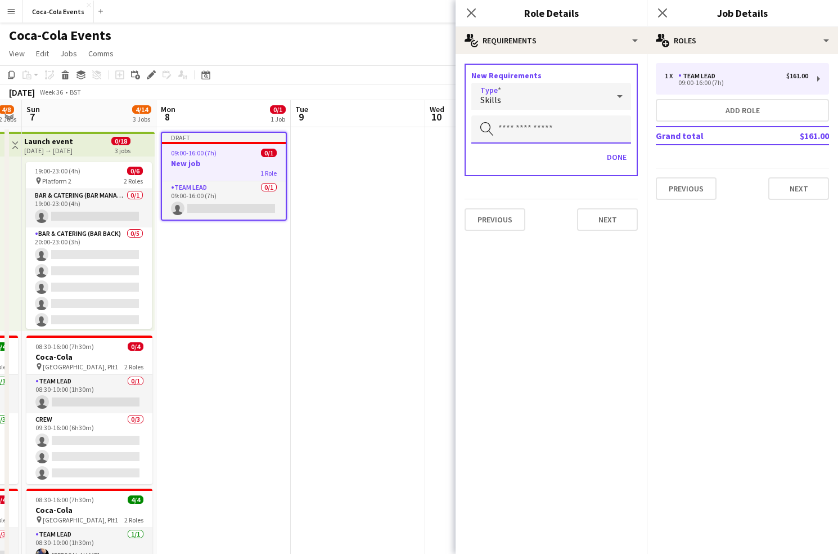
click at [516, 128] on input "text" at bounding box center [551, 129] width 160 height 28
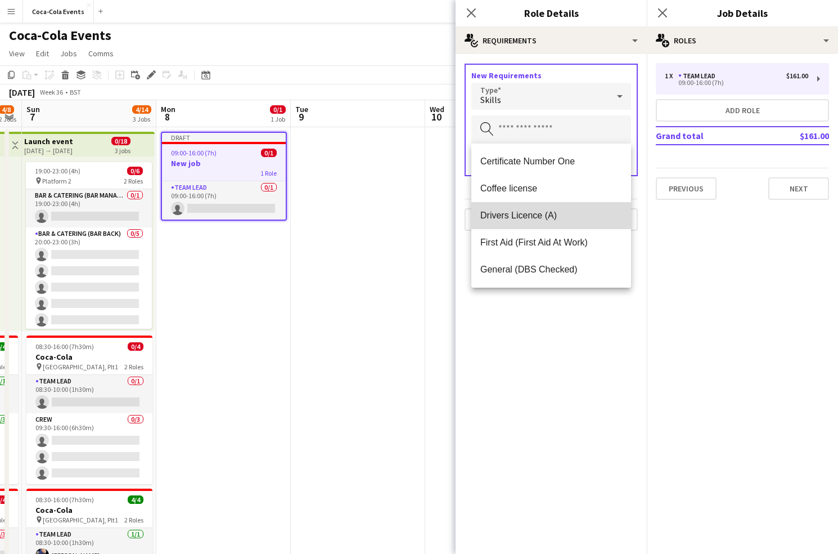
click at [545, 217] on span "Drivers Licence (A)" at bounding box center [551, 215] width 142 height 11
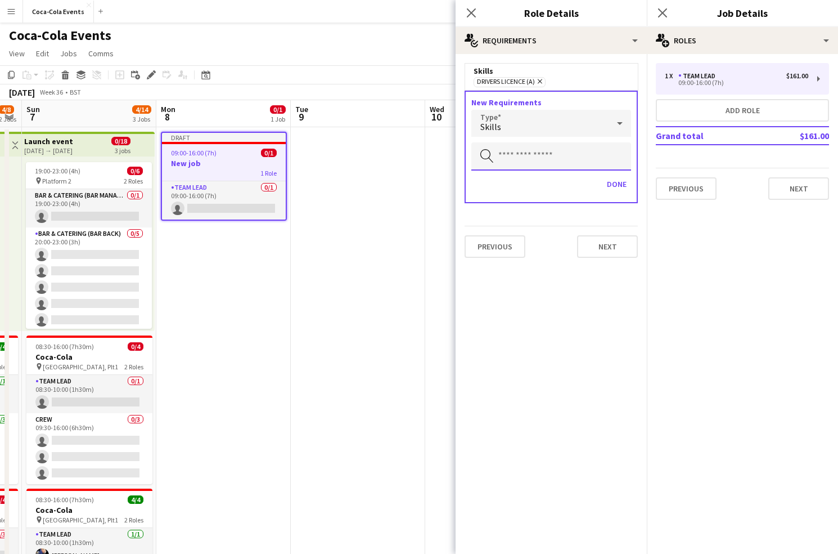
click at [529, 160] on input "text" at bounding box center [551, 156] width 160 height 28
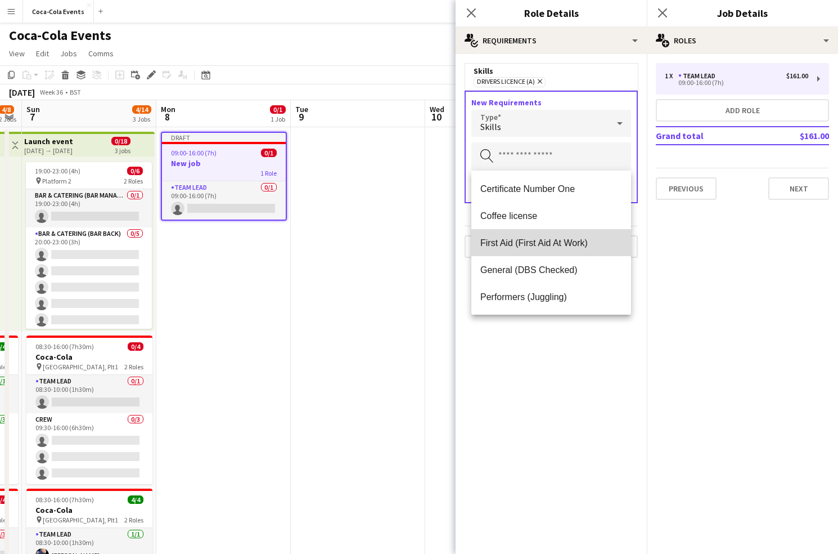
click at [522, 246] on span "First Aid (First Aid At Work)" at bounding box center [551, 242] width 142 height 11
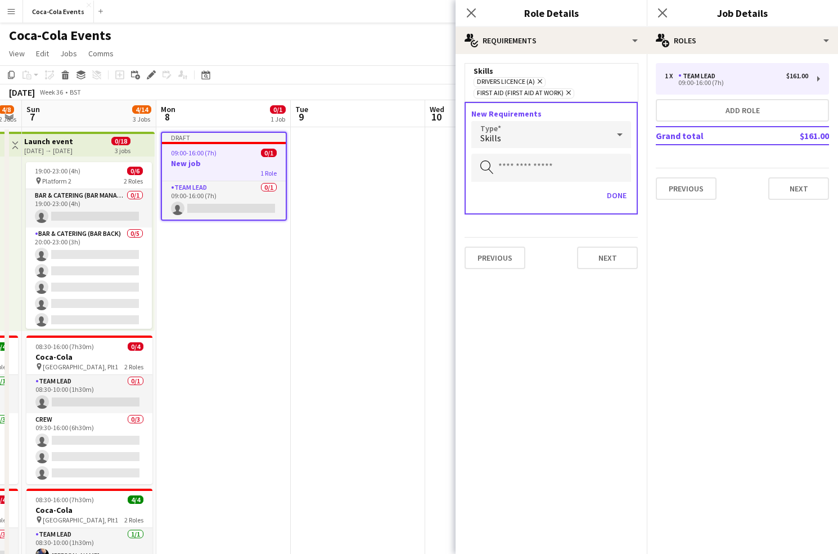
drag, startPoint x: 587, startPoint y: 95, endPoint x: 472, endPoint y: 70, distance: 117.4
click at [472, 70] on div "Skills Drivers Licence (A) Remove First Aid (First Aid At Work) Remove" at bounding box center [551, 82] width 173 height 38
click at [596, 83] on div "Drivers Licence (A) Remove First Aid (First Aid At Work) Remove" at bounding box center [551, 87] width 155 height 23
click at [517, 138] on div "Skills" at bounding box center [539, 134] width 137 height 27
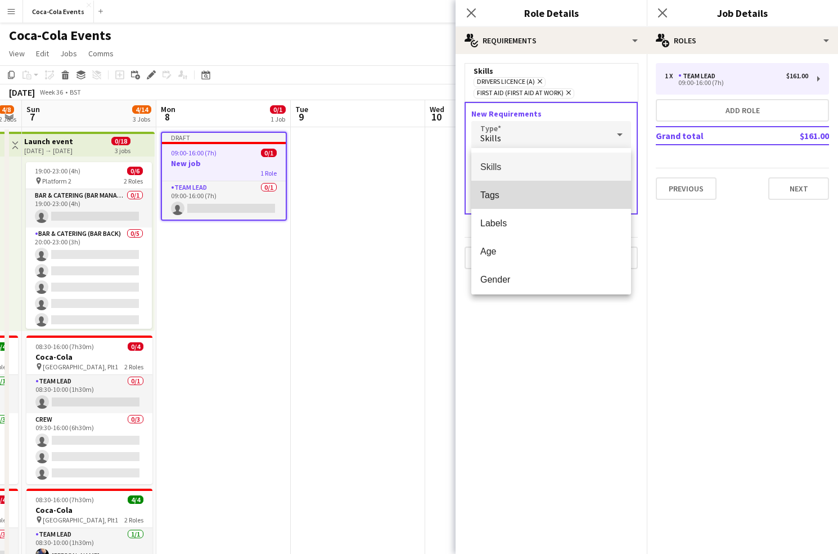
click at [512, 196] on span "Tags" at bounding box center [551, 195] width 142 height 11
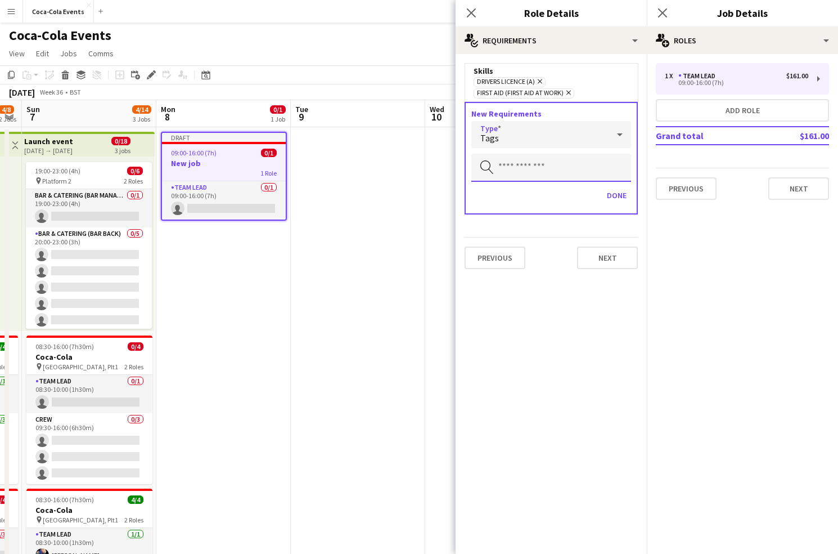
click at [512, 168] on input "text" at bounding box center [551, 168] width 160 height 28
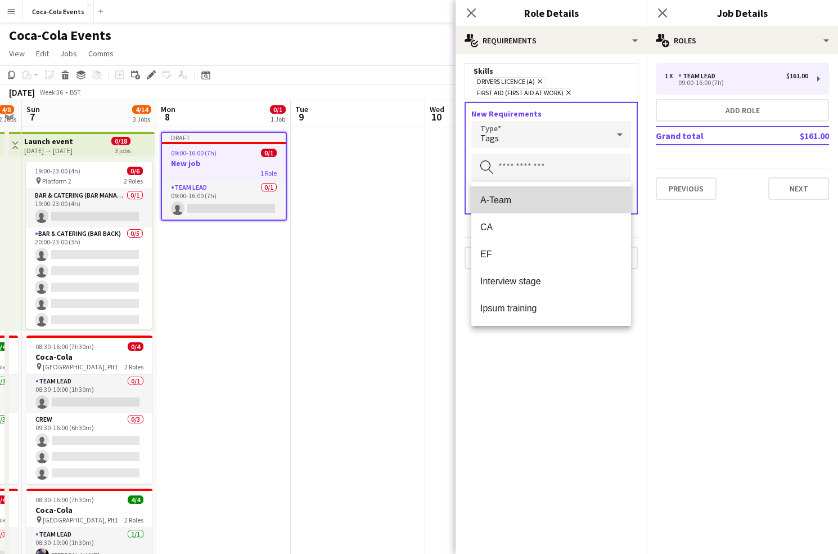
click at [511, 201] on span "A-Team" at bounding box center [551, 200] width 142 height 11
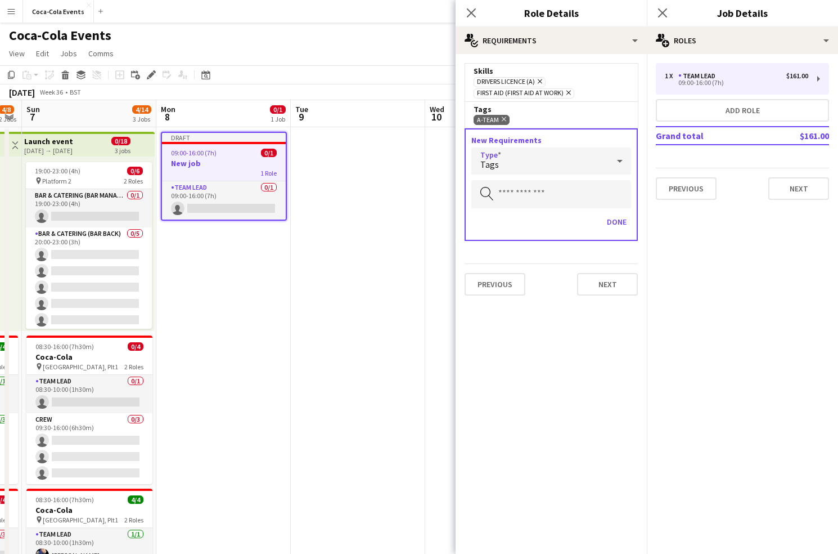
click at [528, 166] on div "Tags" at bounding box center [539, 160] width 137 height 27
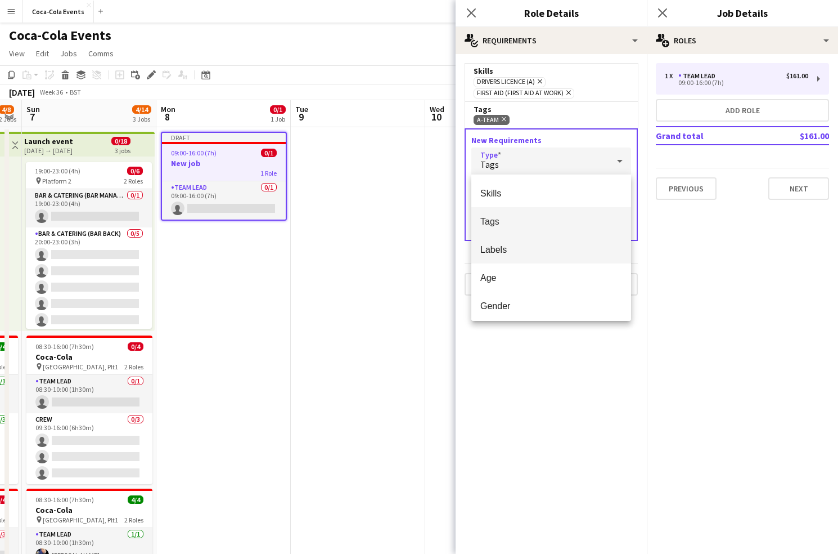
click at [503, 253] on span "Labels" at bounding box center [551, 249] width 142 height 11
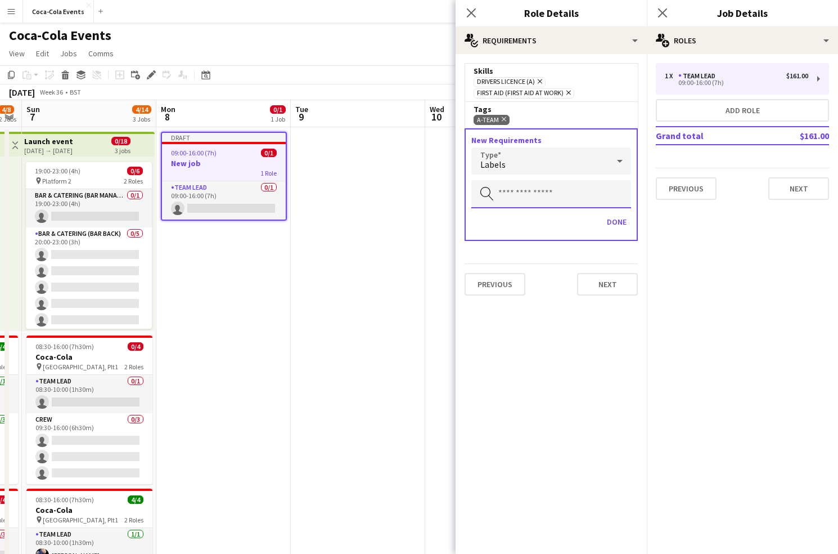
click at [515, 195] on input "text" at bounding box center [551, 194] width 160 height 28
type input "****"
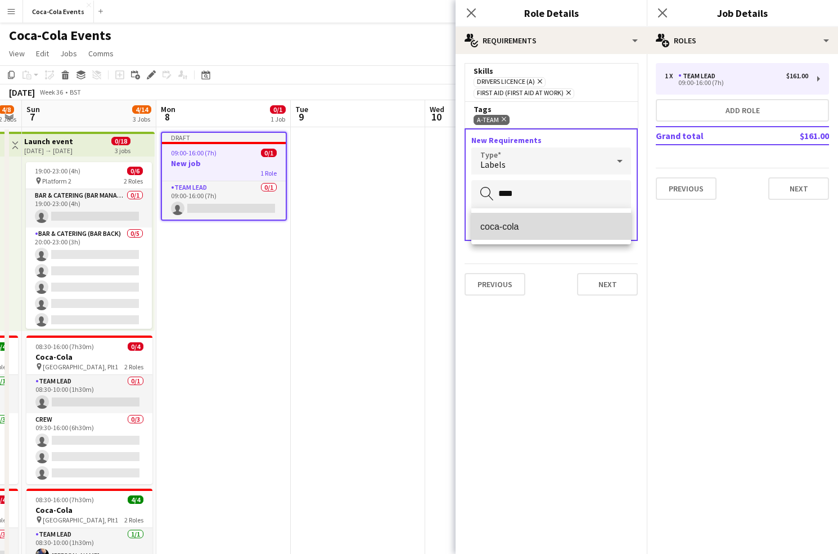
click at [509, 229] on span "coca-cola" at bounding box center [551, 226] width 142 height 11
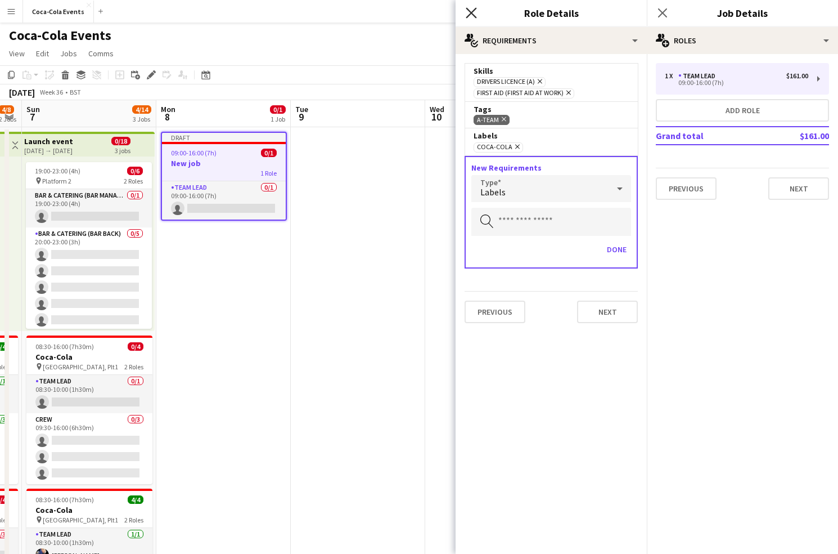
click at [470, 16] on icon "Close pop-in" at bounding box center [471, 12] width 11 height 11
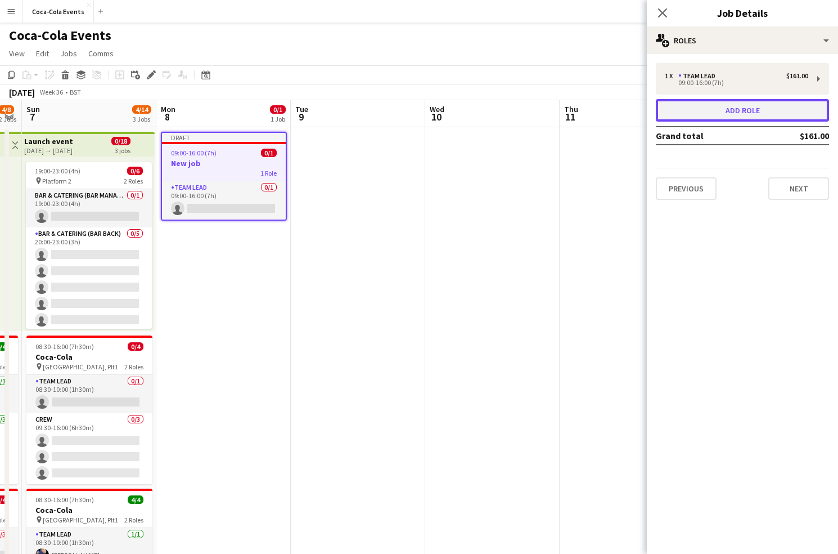
click at [710, 109] on button "Add role" at bounding box center [742, 110] width 173 height 23
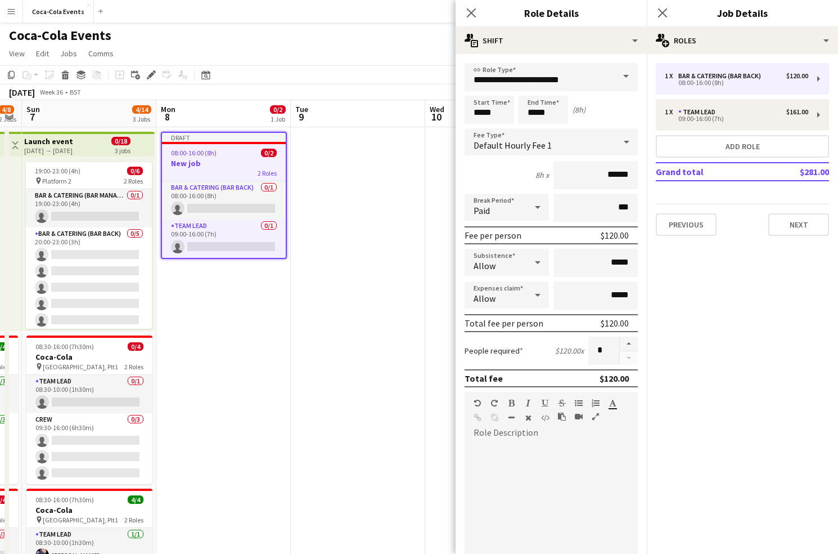
click at [616, 81] on span at bounding box center [626, 76] width 24 height 27
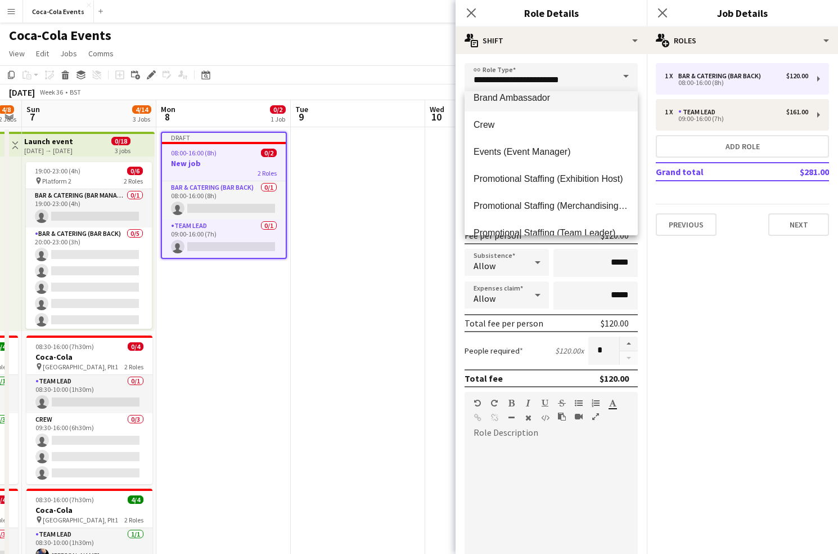
scroll to position [62, 0]
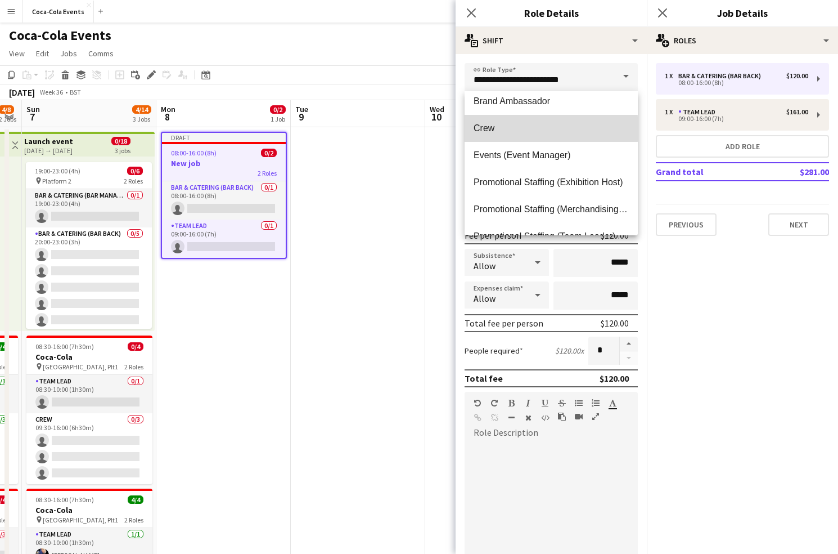
click at [503, 129] on span "Crew" at bounding box center [551, 128] width 155 height 11
type input "****"
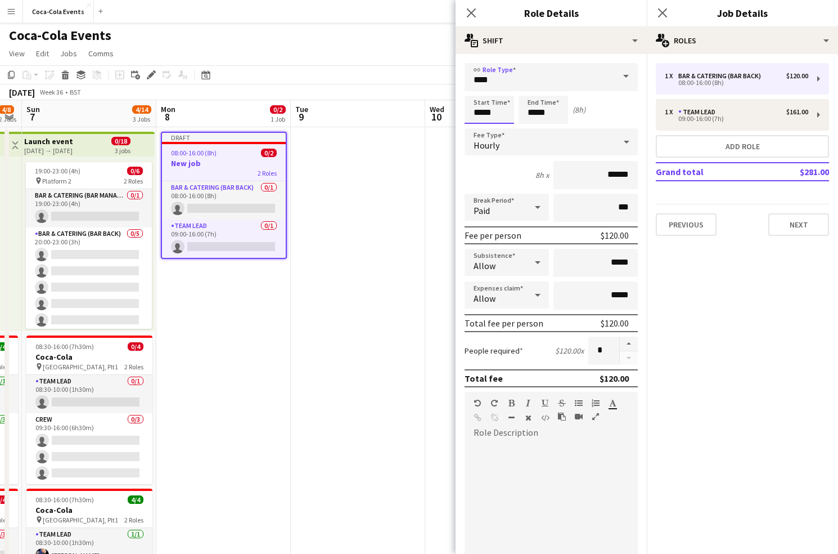
click at [475, 114] on input "*****" at bounding box center [490, 110] width 50 height 28
click at [479, 89] on div at bounding box center [478, 89] width 23 height 11
type input "*****"
click at [479, 89] on div at bounding box center [478, 89] width 23 height 11
click at [493, 146] on span "Hourly" at bounding box center [487, 145] width 26 height 11
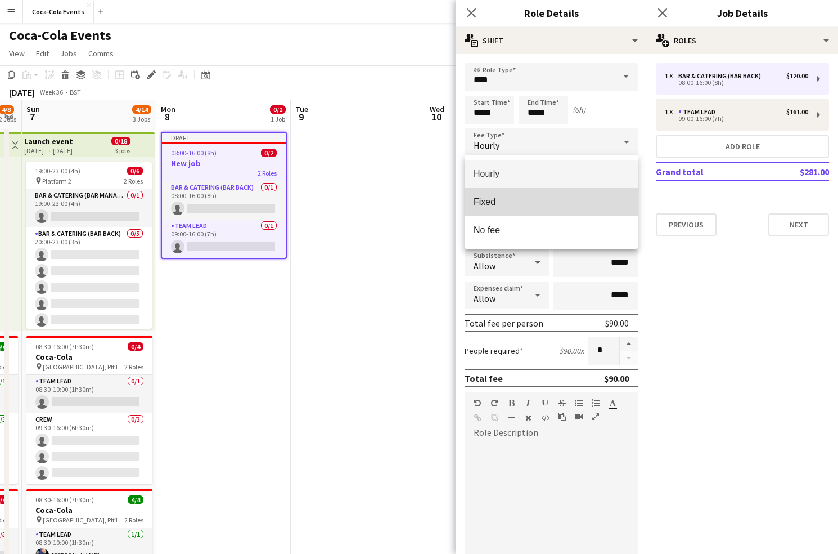
click at [503, 200] on span "Fixed" at bounding box center [551, 201] width 155 height 11
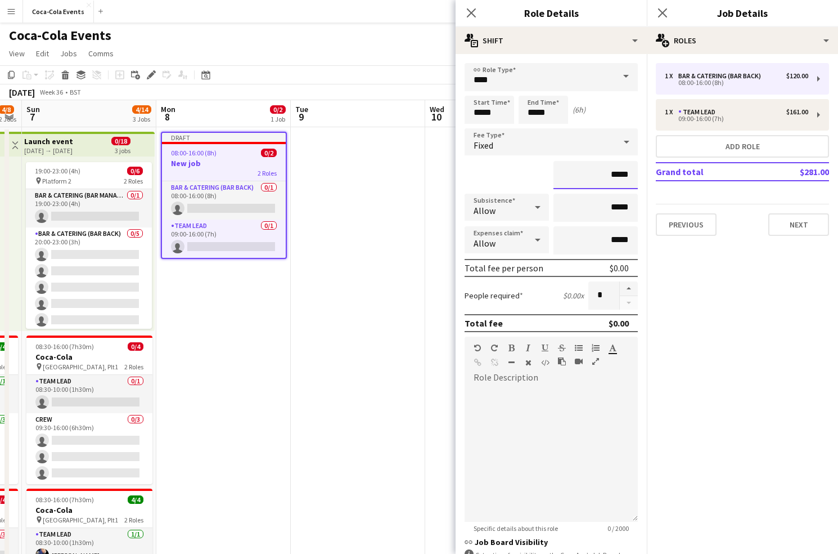
click at [613, 174] on input "*****" at bounding box center [596, 175] width 84 height 28
type input "*******"
click at [606, 295] on input "*" at bounding box center [603, 295] width 31 height 28
click at [628, 290] on button "button" at bounding box center [629, 288] width 18 height 15
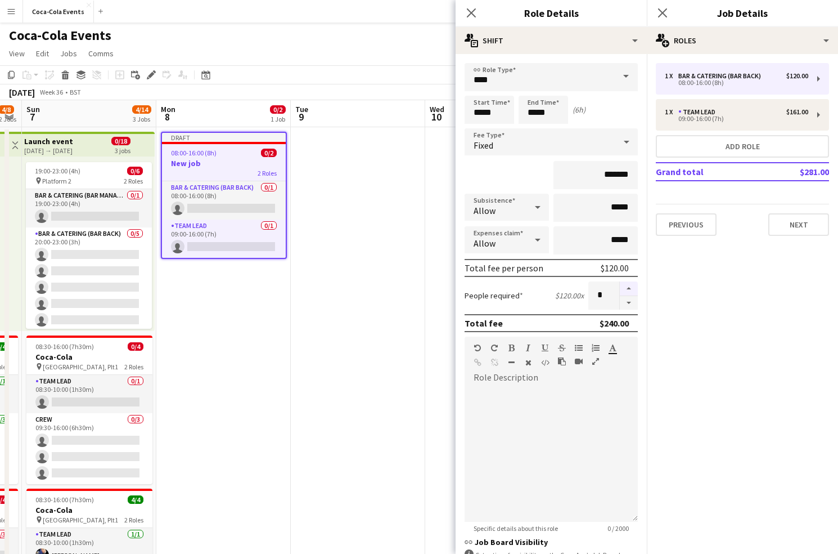
type input "*"
drag, startPoint x: 628, startPoint y: 324, endPoint x: 595, endPoint y: 325, distance: 33.2
click at [595, 325] on div "Total fee $360.00" at bounding box center [551, 323] width 173 height 18
click at [473, 12] on icon at bounding box center [471, 12] width 11 height 11
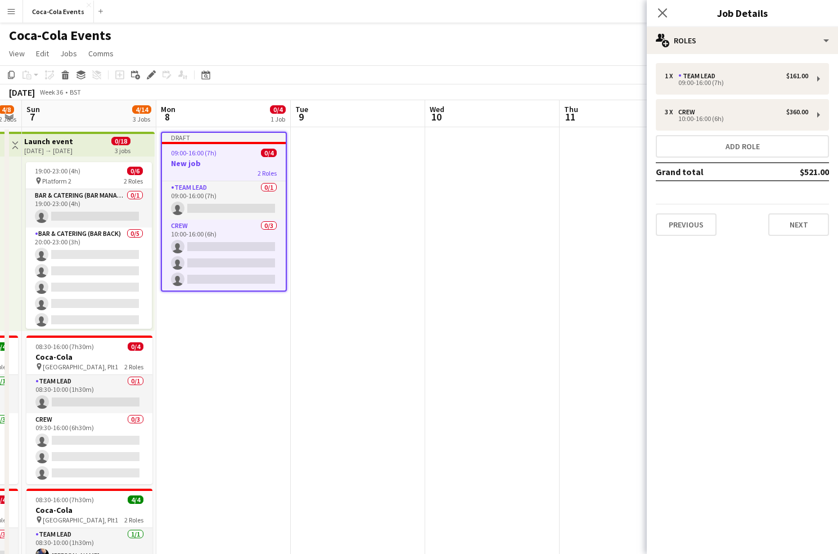
drag, startPoint x: 793, startPoint y: 172, endPoint x: 827, endPoint y: 172, distance: 33.8
click at [827, 172] on td "$521.00" at bounding box center [796, 172] width 66 height 18
click at [789, 372] on mat-expansion-panel "pencil3 General details 1 x Team Lead $161.00 09:00-16:00 (7h) 3 x Crew $360.00…" at bounding box center [742, 304] width 191 height 500
click at [800, 228] on button "Next" at bounding box center [798, 224] width 61 height 23
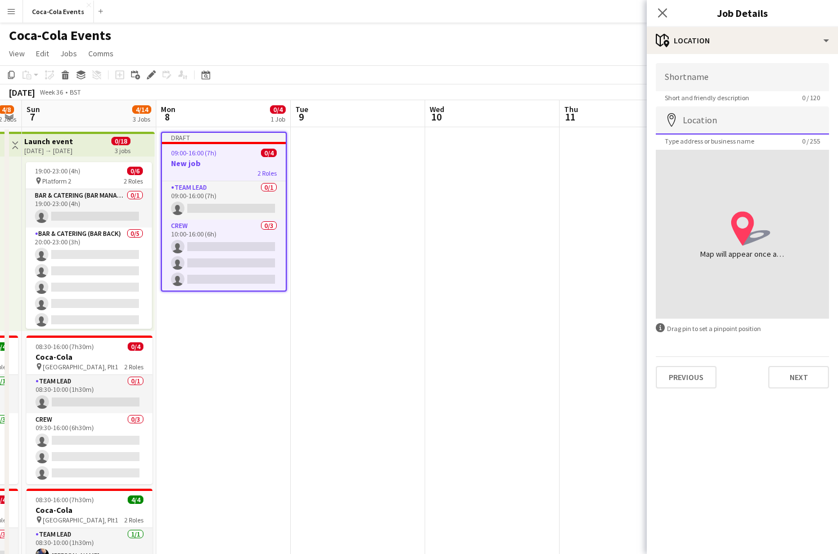
click at [706, 128] on input "Location" at bounding box center [742, 120] width 173 height 28
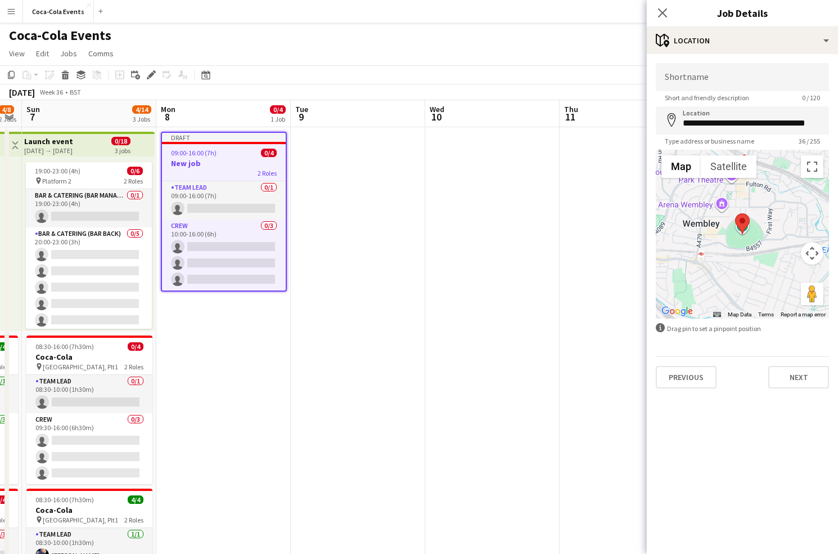
click at [761, 232] on div at bounding box center [742, 234] width 173 height 169
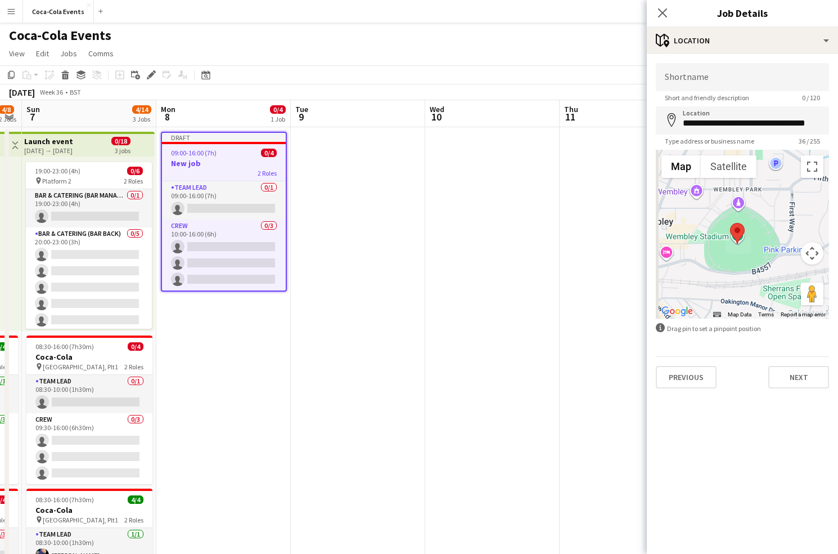
drag, startPoint x: 735, startPoint y: 249, endPoint x: 751, endPoint y: 257, distance: 18.1
click at [751, 258] on div at bounding box center [742, 234] width 173 height 169
drag, startPoint x: 743, startPoint y: 233, endPoint x: 723, endPoint y: 251, distance: 27.1
click at [714, 240] on area at bounding box center [714, 240] width 0 height 0
type input "**********"
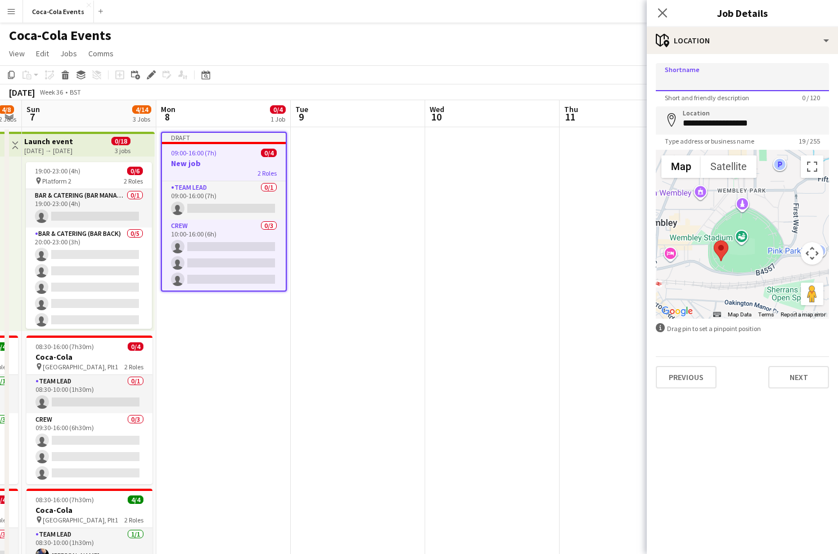
click at [689, 72] on input "Shortname" at bounding box center [742, 77] width 173 height 28
type input "**********"
click at [732, 432] on mat-expansion-panel "**********" at bounding box center [742, 304] width 191 height 500
click at [794, 376] on button "Next" at bounding box center [798, 377] width 61 height 23
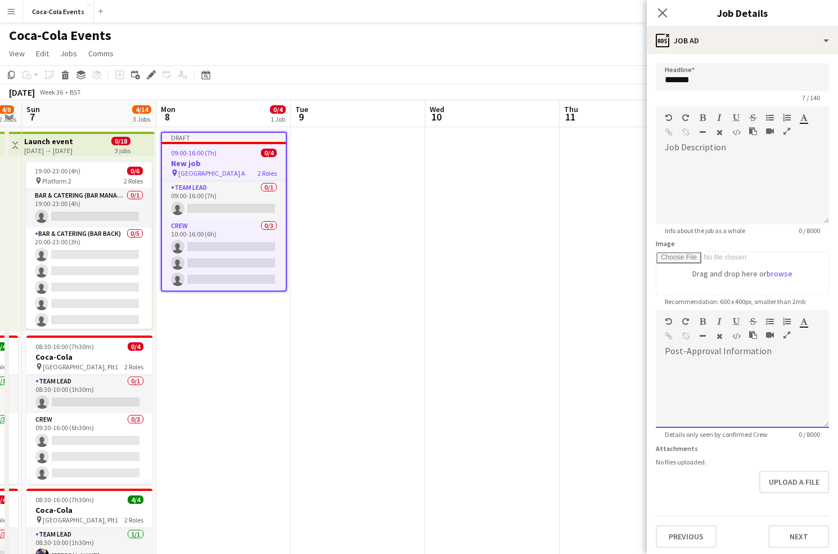
click at [759, 397] on div at bounding box center [742, 394] width 173 height 68
click at [720, 490] on div "Upload a file" at bounding box center [742, 481] width 173 height 23
click at [799, 536] on button "Next" at bounding box center [798, 536] width 61 height 23
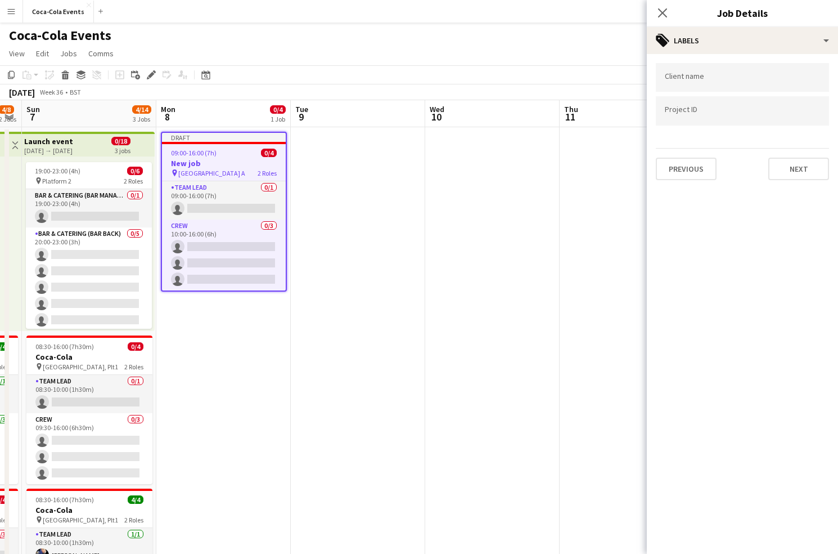
click at [683, 73] on div at bounding box center [742, 77] width 173 height 29
type input "****"
click at [693, 114] on div "coca-cola" at bounding box center [742, 111] width 173 height 27
click at [663, 10] on icon "Close pop-in" at bounding box center [662, 12] width 11 height 11
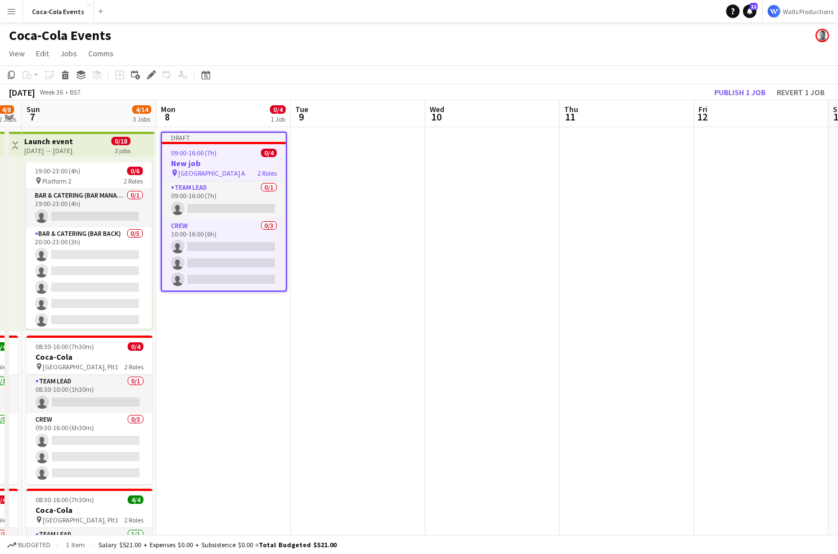
click at [233, 361] on app-date-cell "Draft 09:00-16:00 (7h) 0/4 New job pin Wembley Gate A 2 Roles Team Lead 0/1 09:…" at bounding box center [223, 394] width 134 height 534
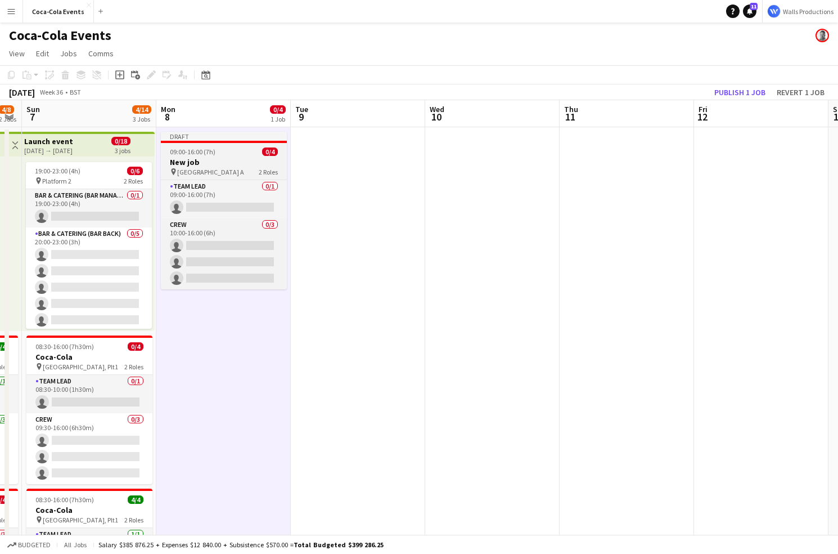
click at [210, 157] on h3 "New job" at bounding box center [224, 162] width 126 height 10
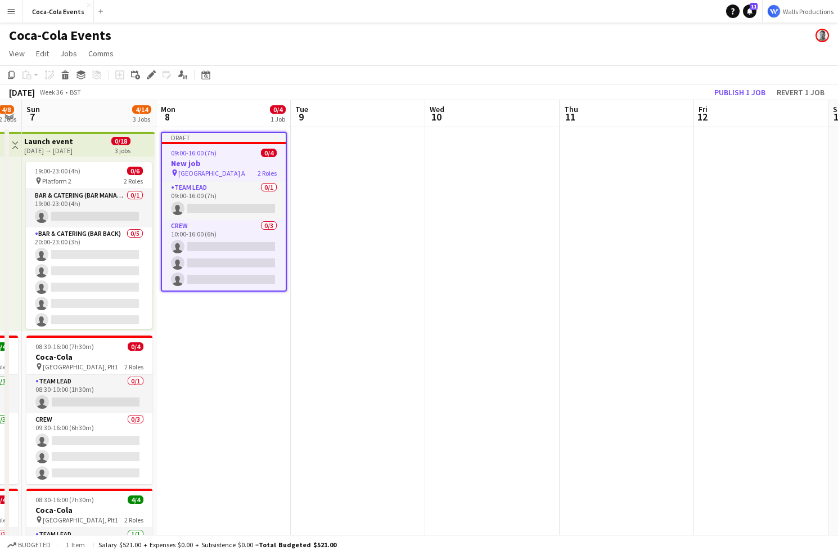
click at [358, 331] on app-date-cell at bounding box center [358, 394] width 134 height 534
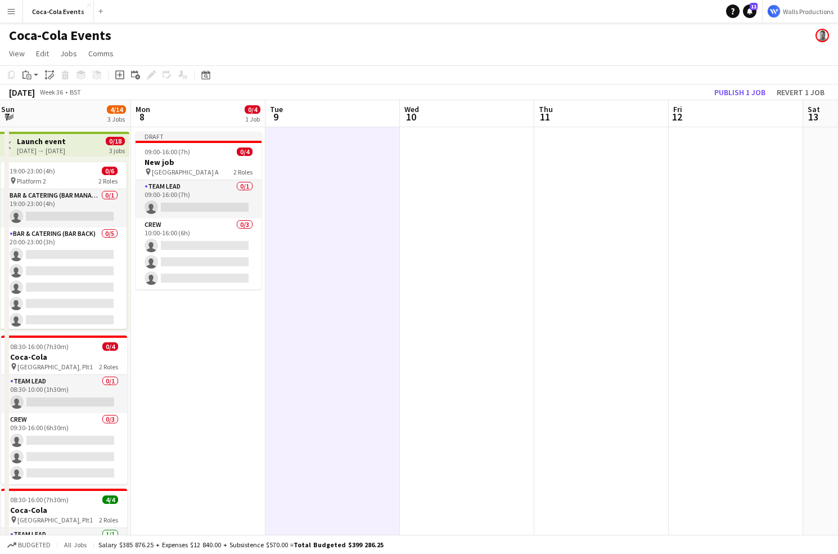
click at [574, 300] on app-date-cell at bounding box center [601, 394] width 134 height 534
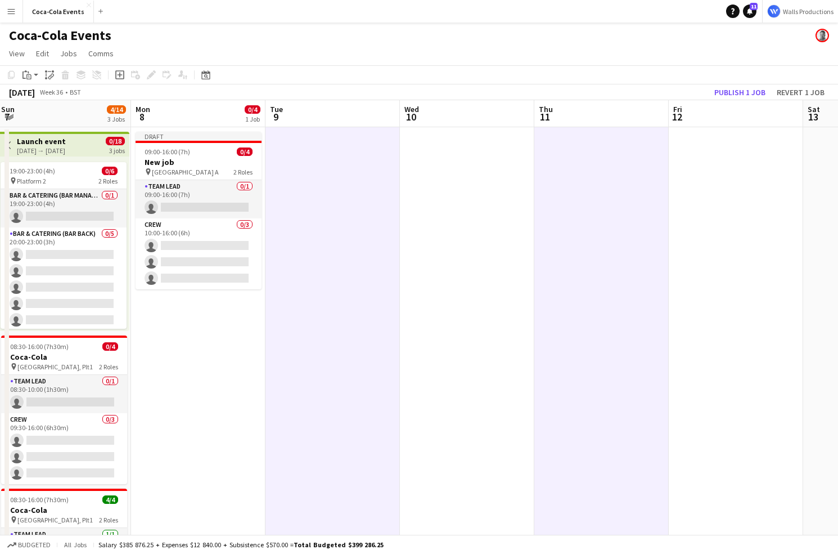
scroll to position [0, 541]
click at [695, 306] on app-date-cell at bounding box center [736, 394] width 134 height 534
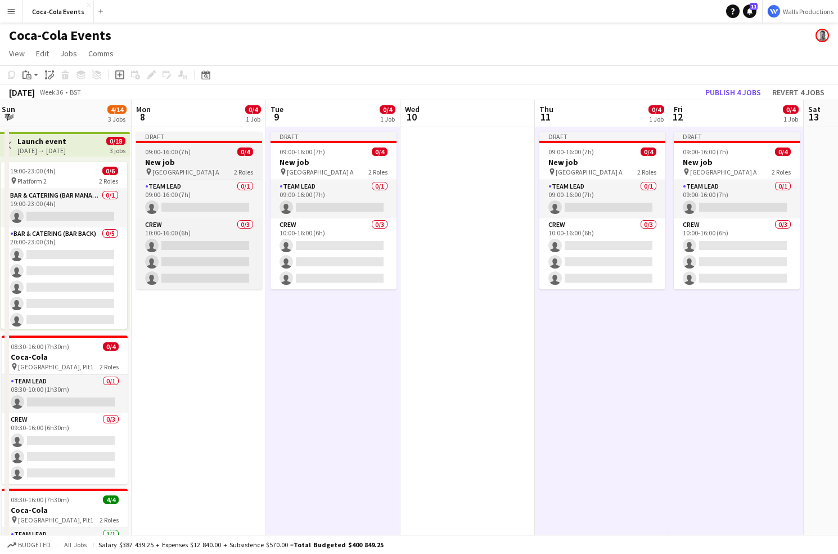
click at [177, 173] on span "[GEOGRAPHIC_DATA] A" at bounding box center [185, 172] width 67 height 8
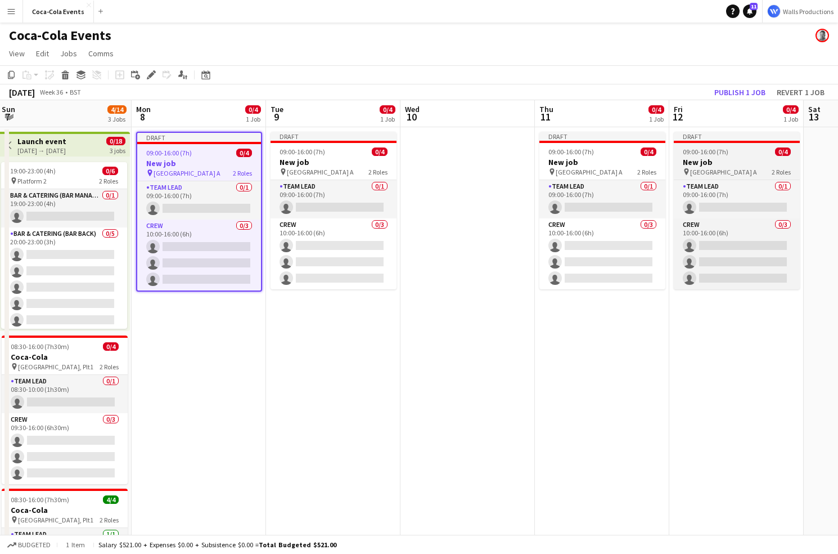
click at [681, 155] on div "09:00-16:00 (7h) 0/4" at bounding box center [737, 151] width 126 height 8
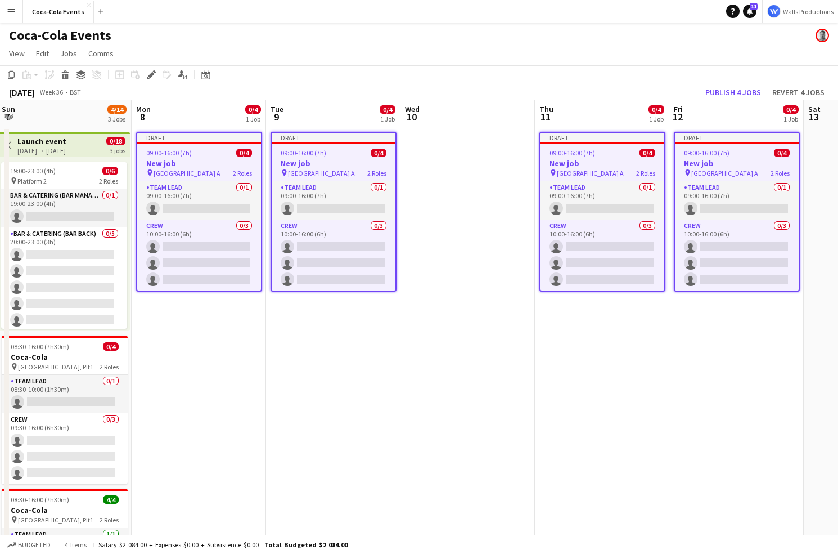
click at [238, 350] on app-date-cell "Draft 09:00-16:00 (7h) 0/4 New job pin Wembley Gate A 2 Roles Team Lead 0/1 09:…" at bounding box center [199, 394] width 134 height 534
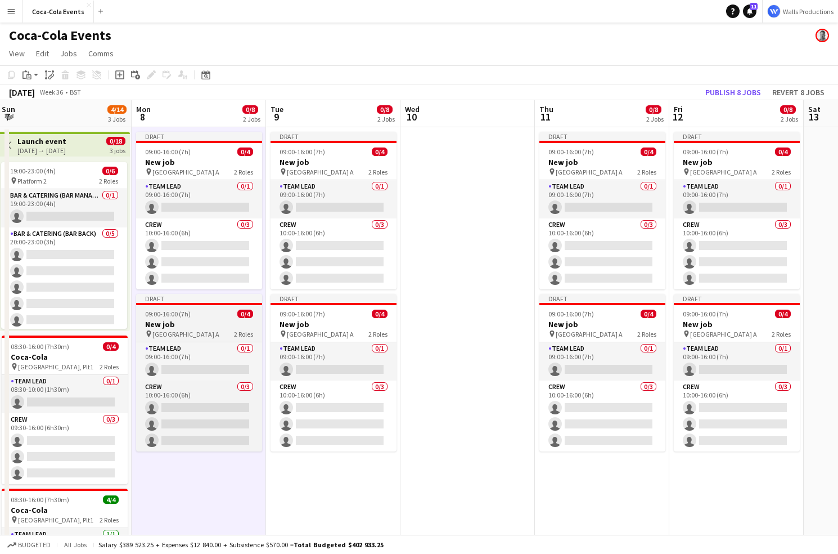
click at [211, 314] on div "09:00-16:00 (7h) 0/4" at bounding box center [199, 313] width 126 height 8
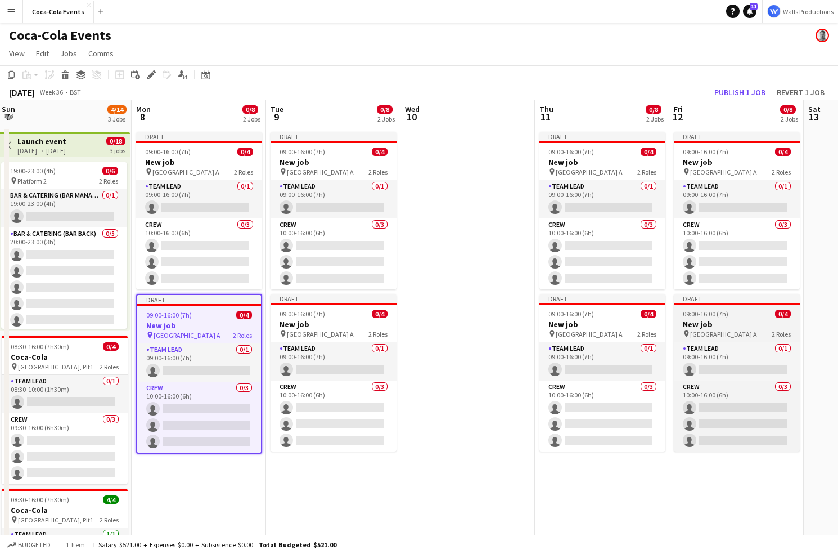
click at [744, 322] on h3 "New job" at bounding box center [737, 324] width 126 height 10
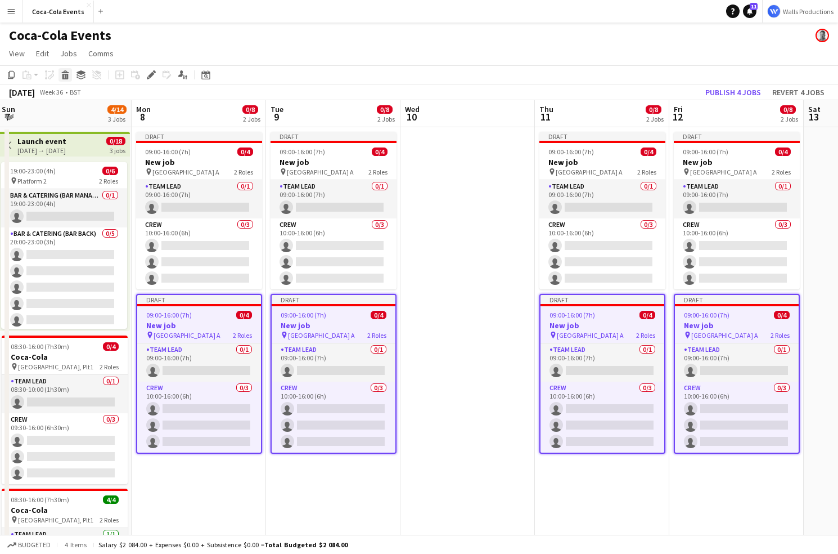
click at [66, 77] on icon at bounding box center [65, 77] width 6 height 6
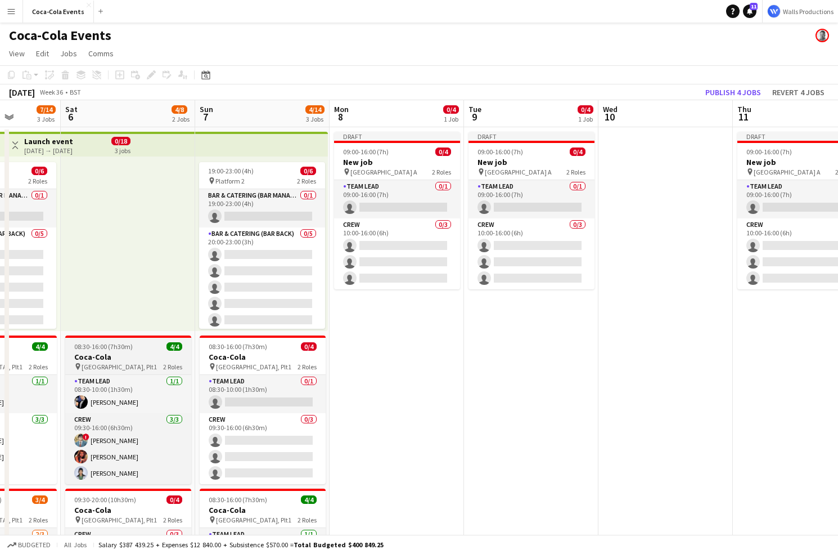
scroll to position [0, 336]
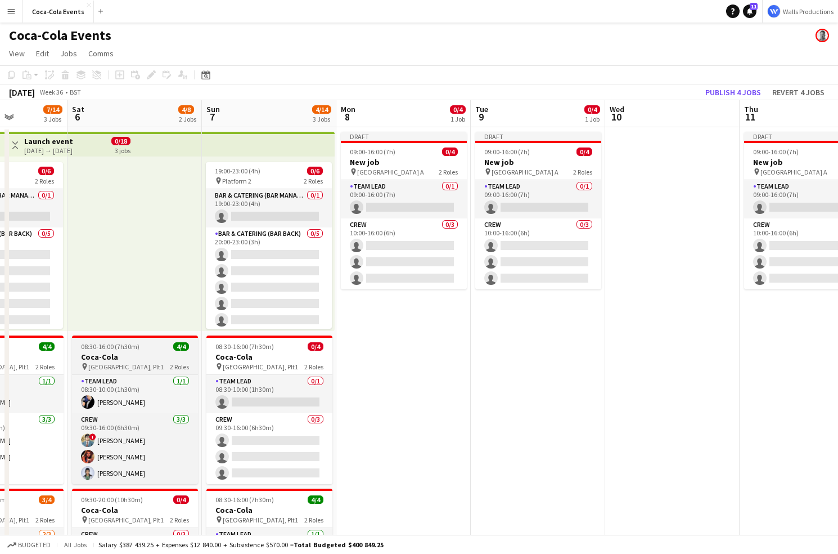
click at [123, 352] on h3 "Coca-Cola" at bounding box center [135, 357] width 126 height 10
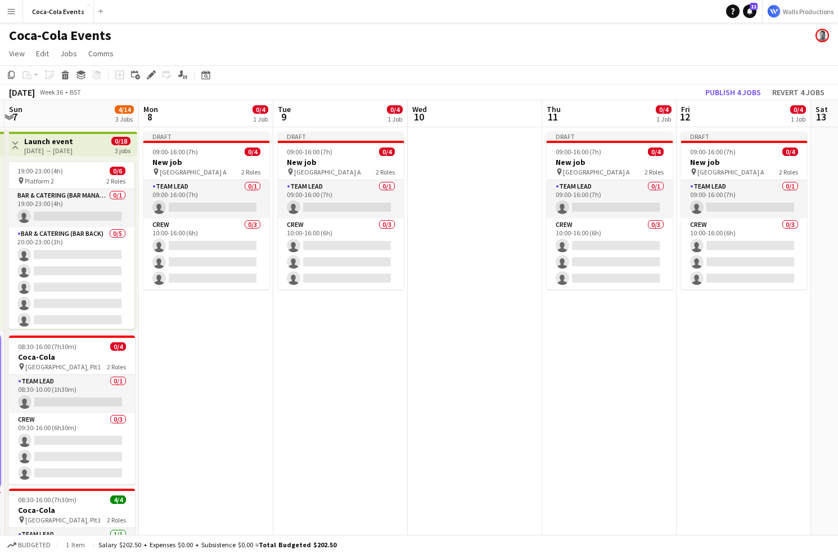
scroll to position [0, 541]
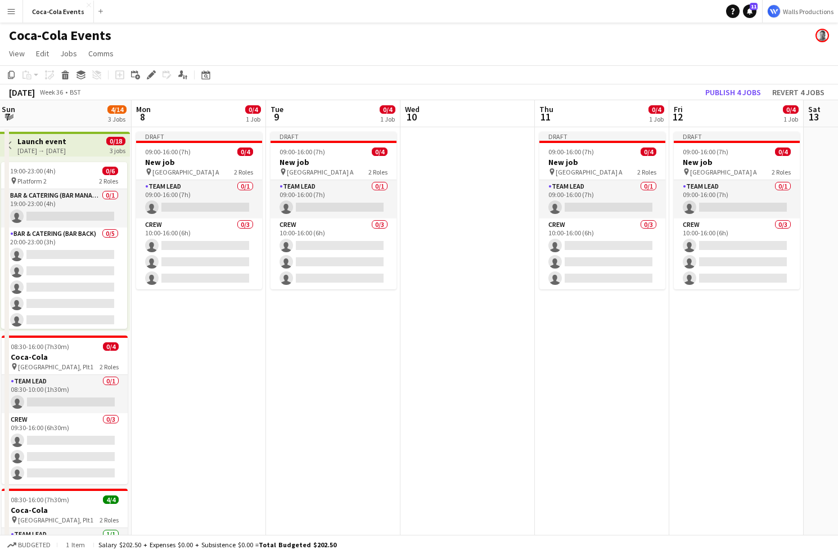
click at [438, 265] on app-date-cell at bounding box center [468, 394] width 134 height 534
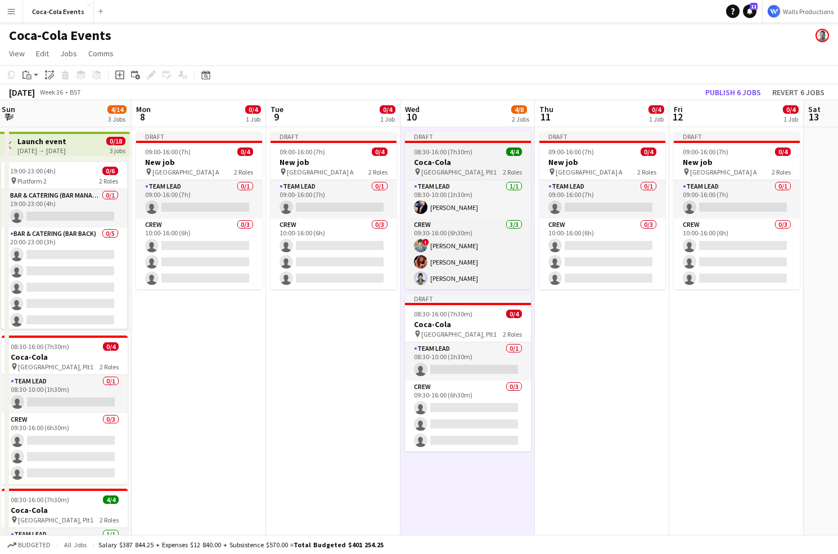
click at [451, 161] on h3 "Coca-Cola" at bounding box center [468, 162] width 126 height 10
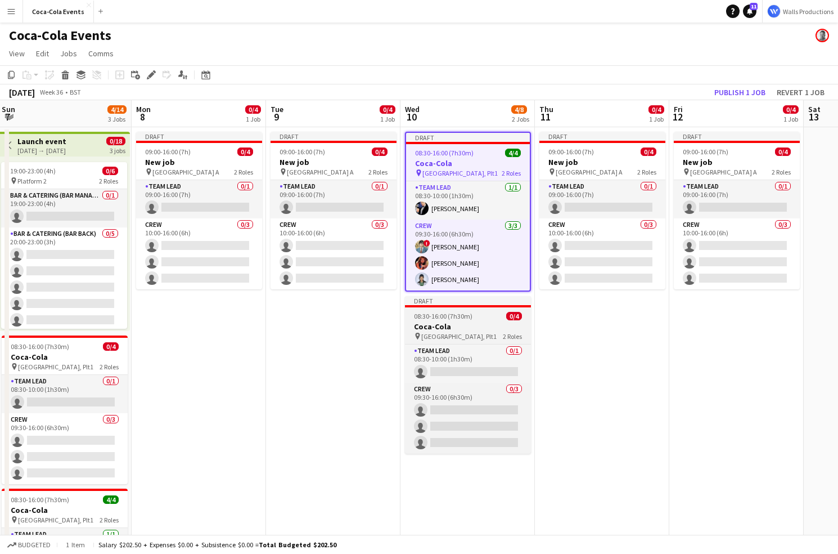
click at [435, 329] on h3 "Coca-Cola" at bounding box center [468, 326] width 126 height 10
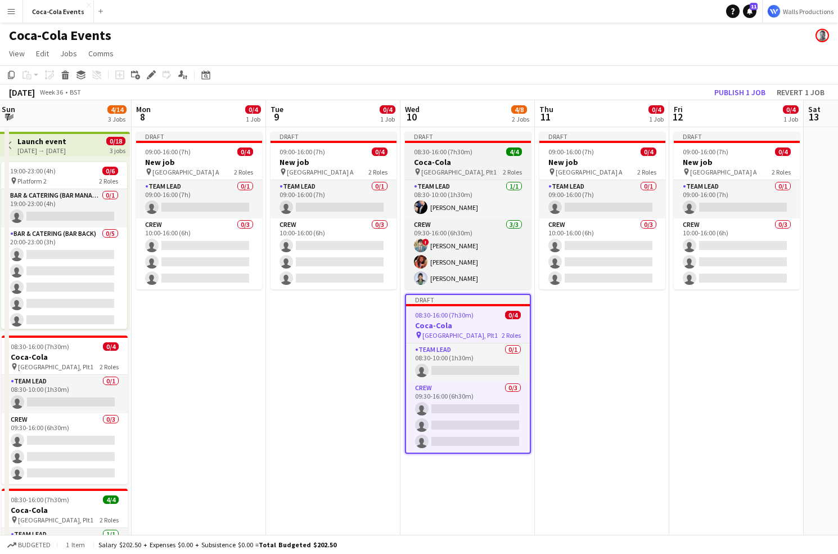
click at [437, 152] on span "08:30-16:00 (7h30m)" at bounding box center [443, 151] width 59 height 8
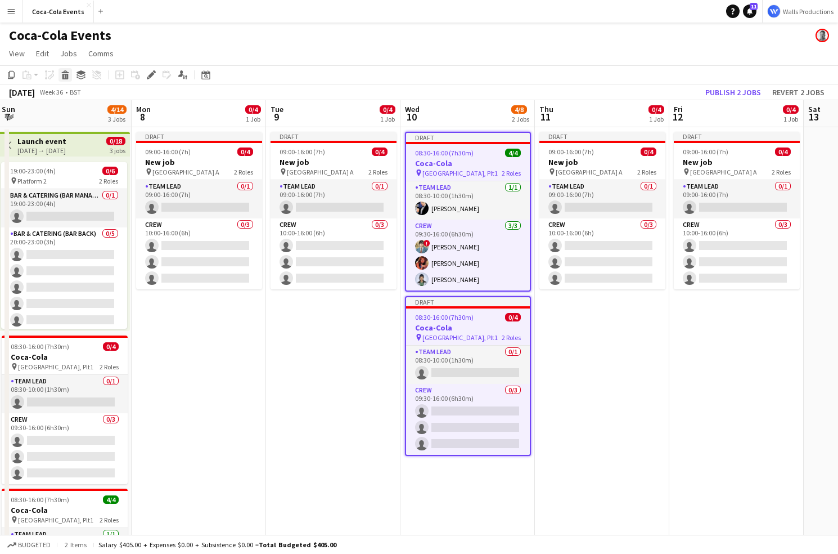
click at [62, 73] on icon at bounding box center [64, 71] width 7 height 3
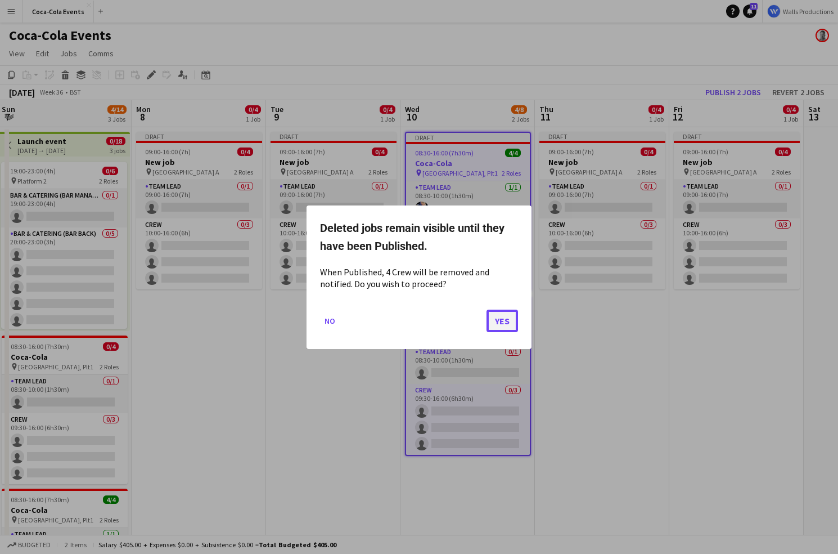
click at [510, 322] on button "Yes" at bounding box center [503, 320] width 32 height 23
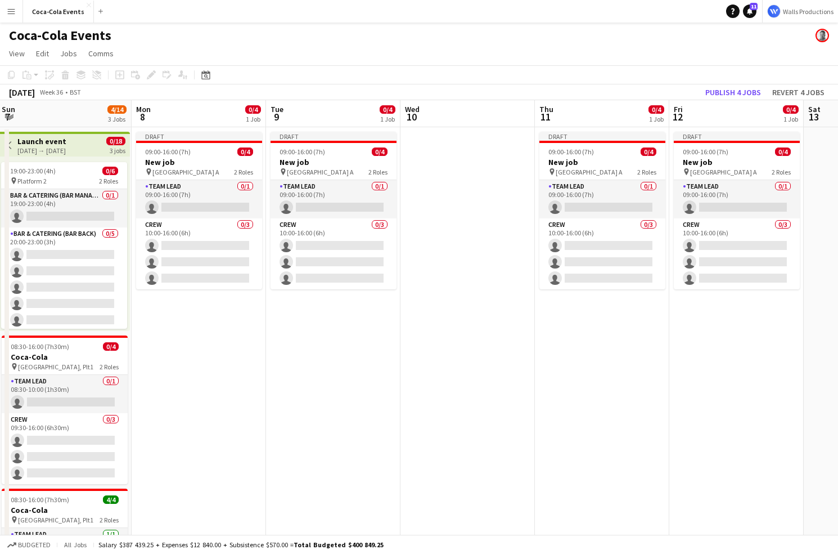
click at [357, 386] on app-date-cell "Draft 09:00-16:00 (7h) 0/4 New job pin Wembley Gate A 2 Roles Team Lead 0/1 09:…" at bounding box center [333, 394] width 134 height 534
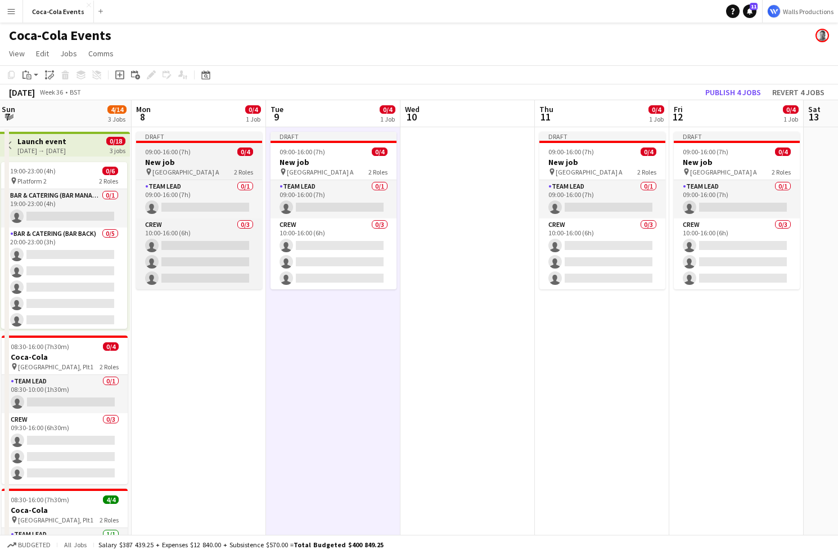
click at [185, 165] on h3 "New job" at bounding box center [199, 162] width 126 height 10
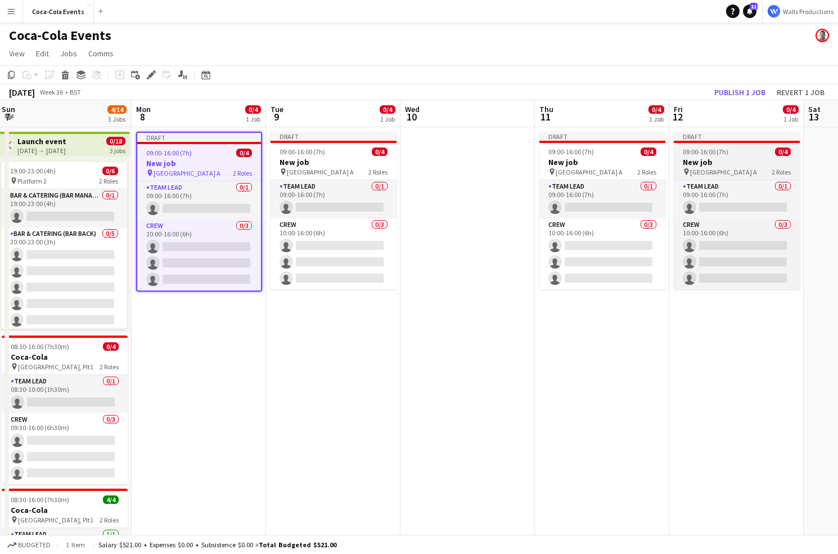
click at [716, 157] on h3 "New job" at bounding box center [737, 162] width 126 height 10
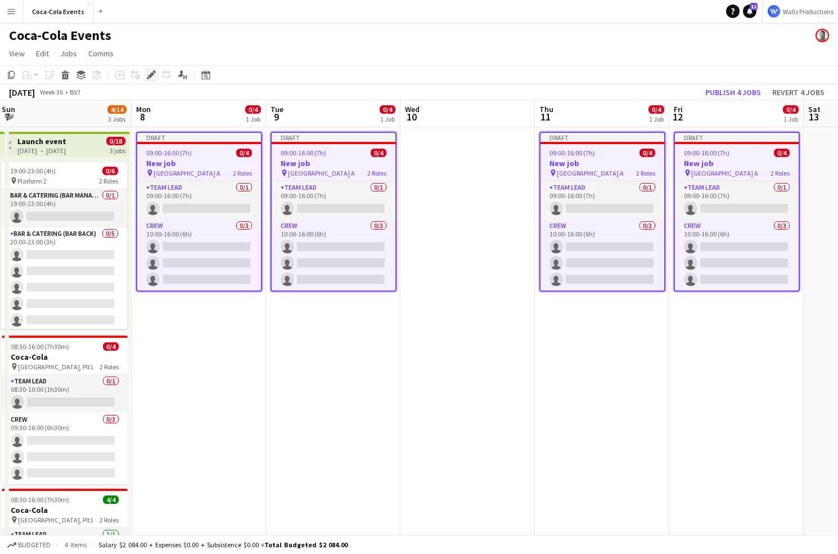
click at [154, 73] on icon at bounding box center [154, 71] width 3 height 3
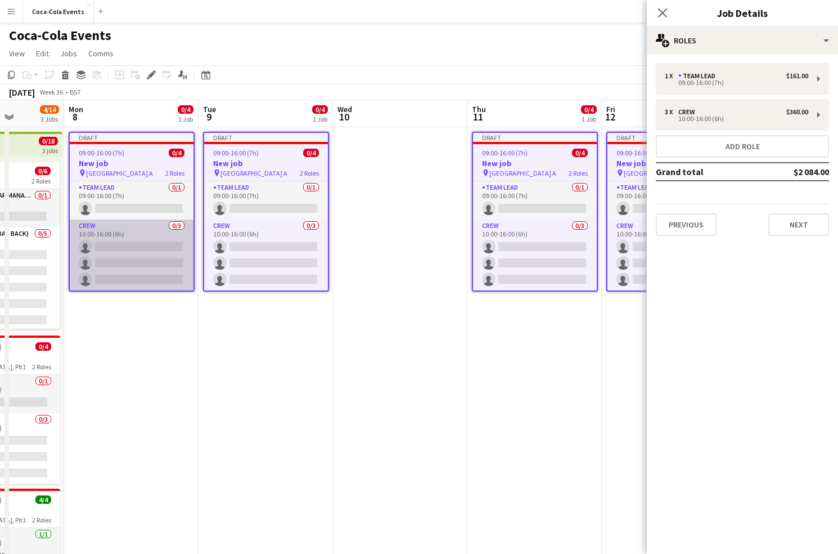
scroll to position [0, 340]
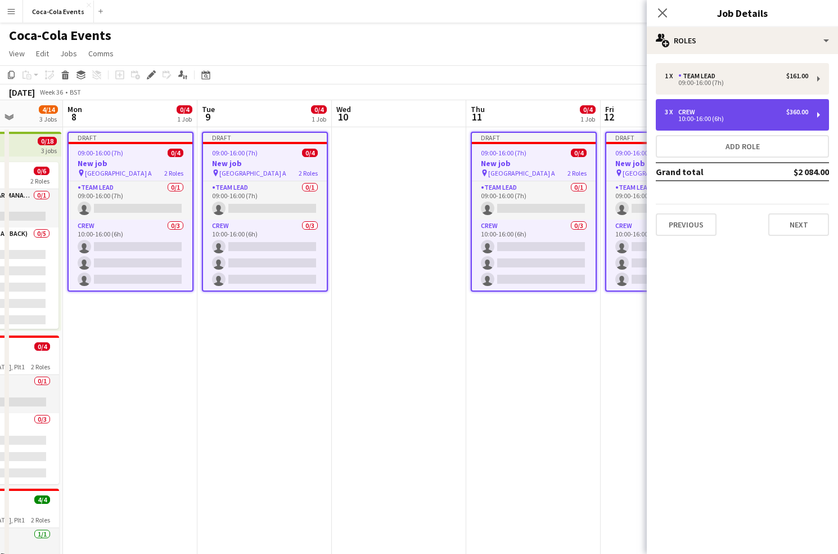
click at [708, 113] on div "3 x Crew $360.00" at bounding box center [736, 112] width 143 height 8
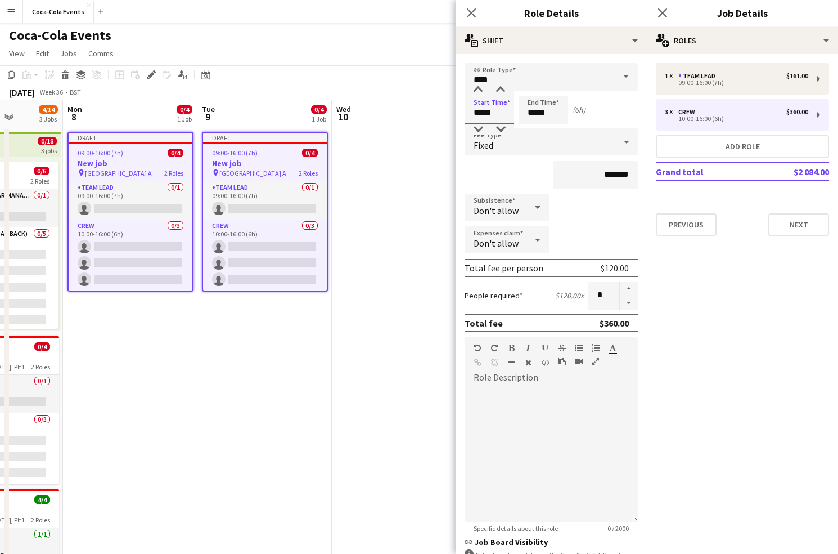
click at [478, 114] on input "*****" at bounding box center [490, 110] width 50 height 28
click at [480, 127] on div at bounding box center [478, 129] width 23 height 11
click at [497, 91] on div at bounding box center [500, 89] width 23 height 11
type input "*****"
click at [497, 91] on div at bounding box center [500, 89] width 23 height 11
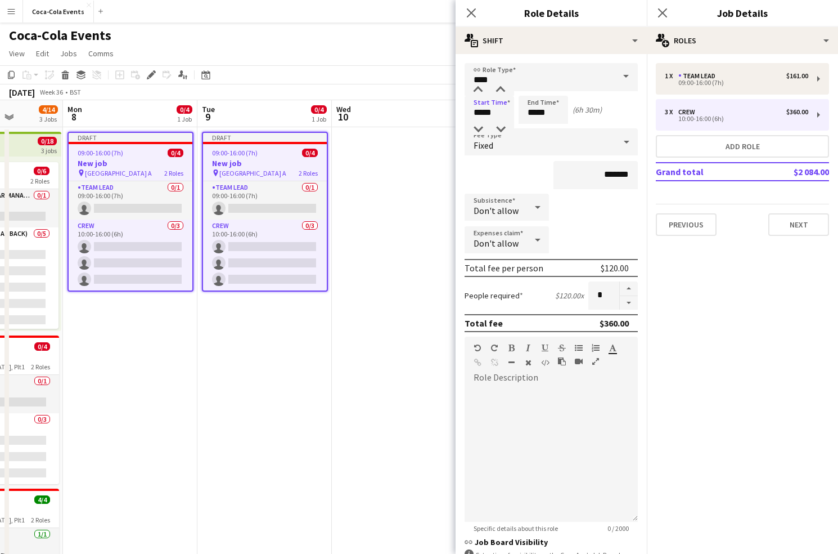
click at [207, 350] on app-date-cell "Draft 09:00-16:00 (7h) 0/4 New job pin Wembley Gate A 2 Roles Team Lead 0/1 09:…" at bounding box center [264, 394] width 134 height 534
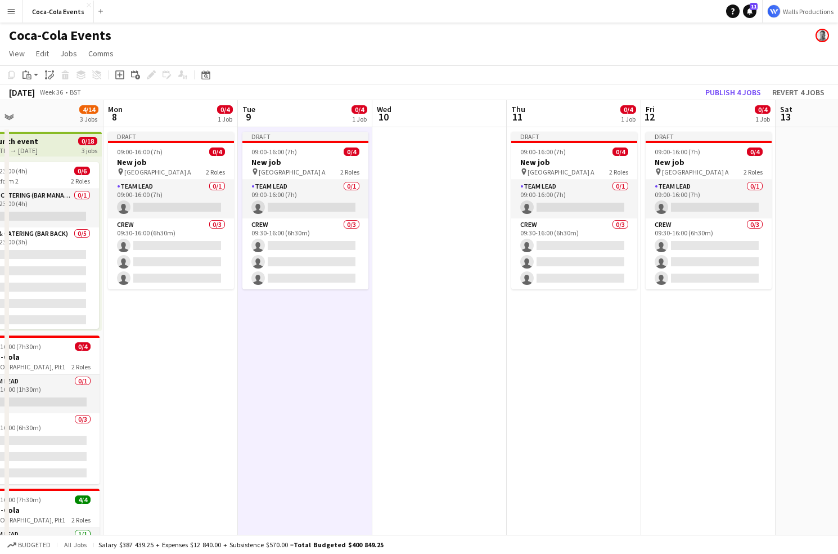
scroll to position [0, 290]
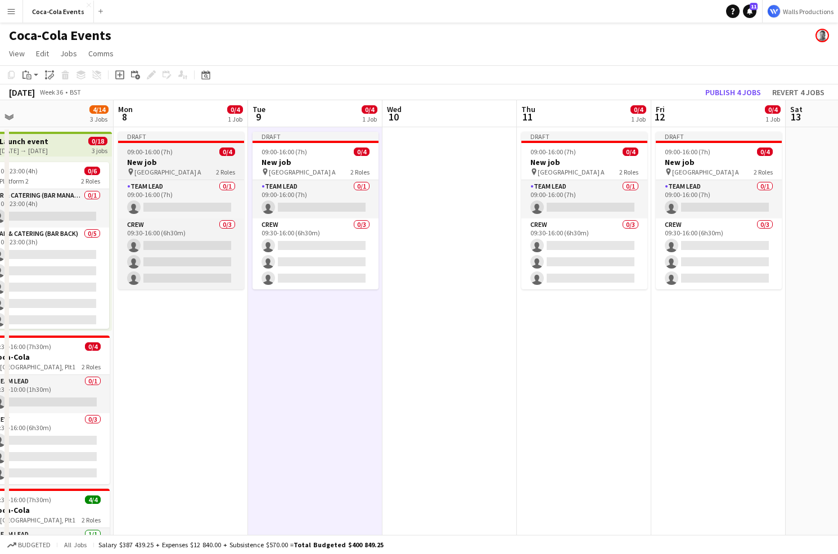
click at [185, 163] on h3 "New job" at bounding box center [181, 162] width 126 height 10
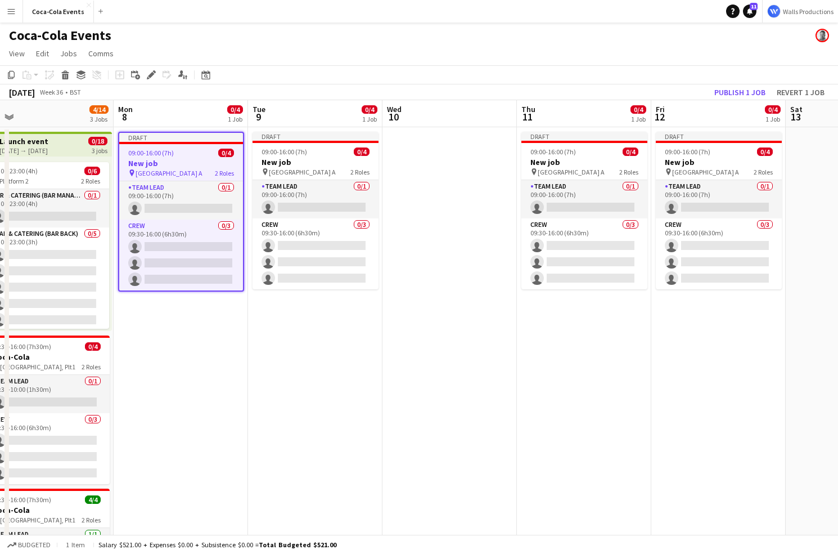
click at [179, 346] on app-date-cell "Draft 09:00-16:00 (7h) 0/4 New job pin Wembley Gate A 2 Roles Team Lead 0/1 09:…" at bounding box center [181, 394] width 134 height 534
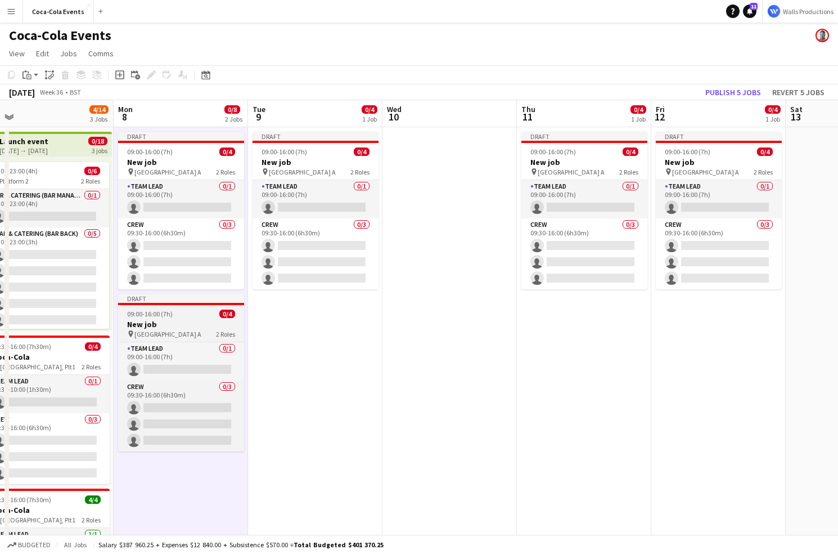
click at [164, 314] on span "09:00-16:00 (7h)" at bounding box center [150, 313] width 46 height 8
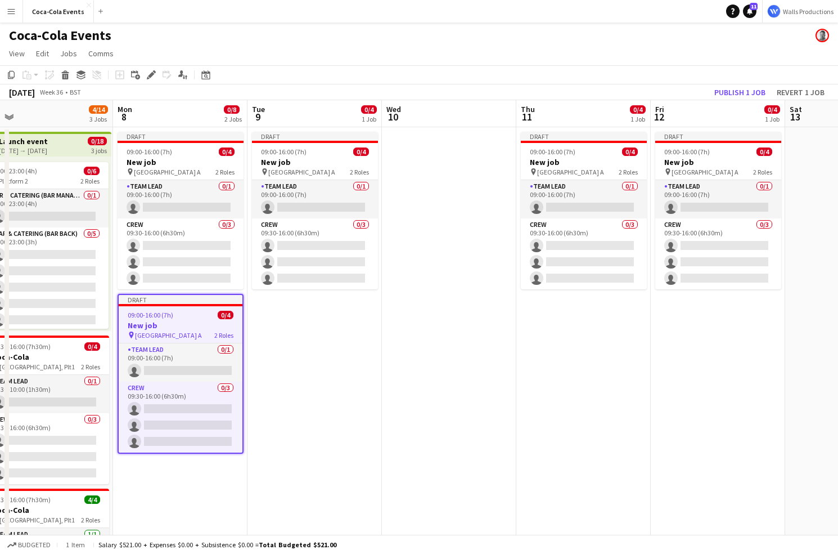
click at [321, 363] on app-date-cell "Draft 09:00-16:00 (7h) 0/4 New job pin Wembley Gate A 2 Roles Team Lead 0/1 09:…" at bounding box center [315, 394] width 134 height 534
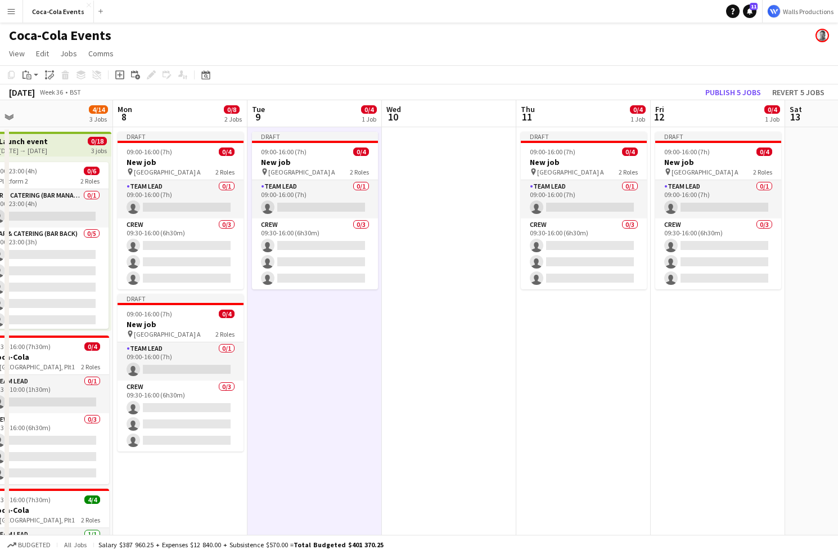
click at [550, 356] on app-date-cell "Draft 09:00-16:00 (7h) 0/4 New job pin Wembley Gate A 2 Roles Team Lead 0/1 09:…" at bounding box center [583, 394] width 134 height 534
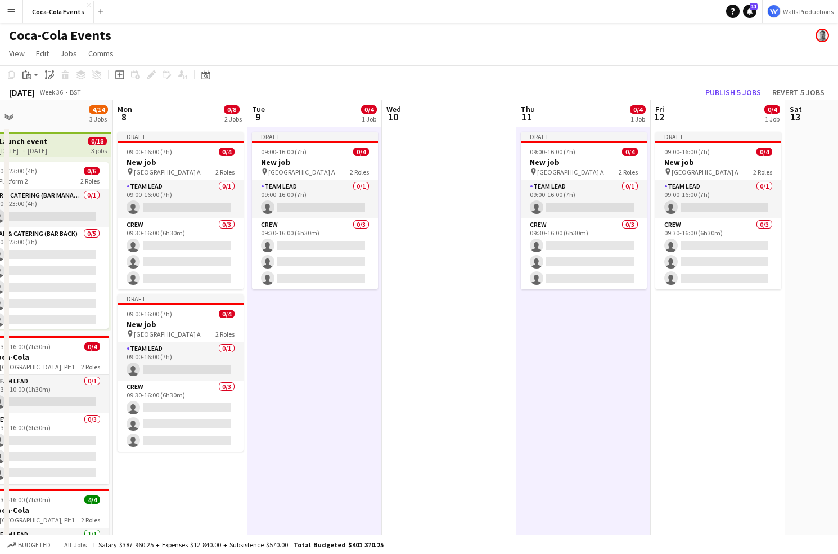
click at [682, 375] on app-date-cell "Draft 09:00-16:00 (7h) 0/4 New job pin Wembley Gate A 2 Roles Team Lead 0/1 09:…" at bounding box center [718, 394] width 134 height 534
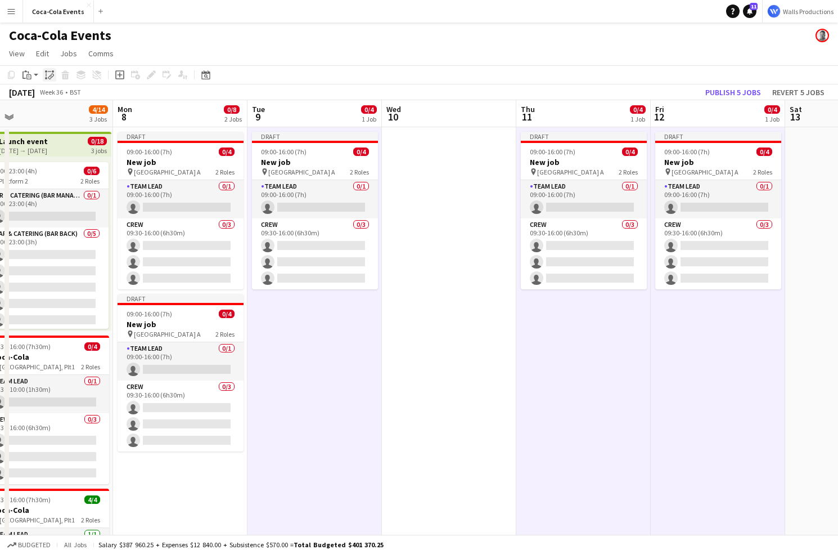
click at [47, 74] on icon "Paste linked Job" at bounding box center [49, 74] width 9 height 9
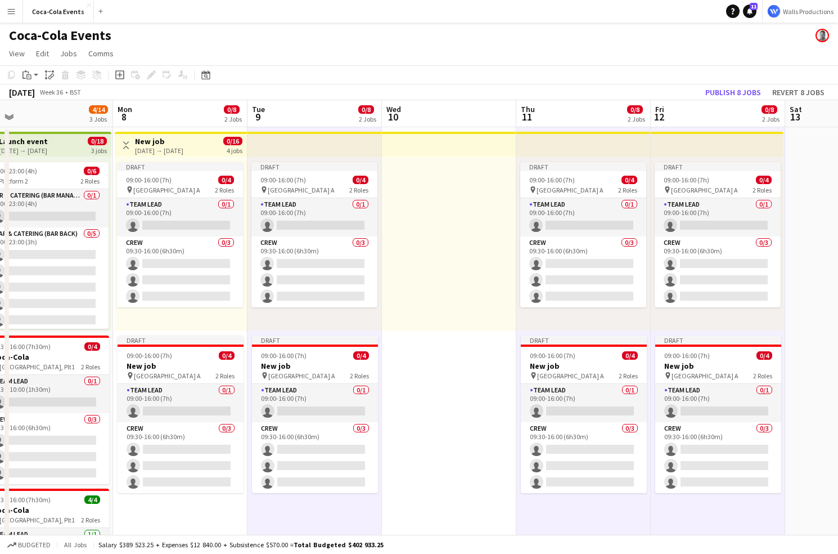
click at [178, 149] on div "[DATE] → [DATE]" at bounding box center [159, 150] width 48 height 8
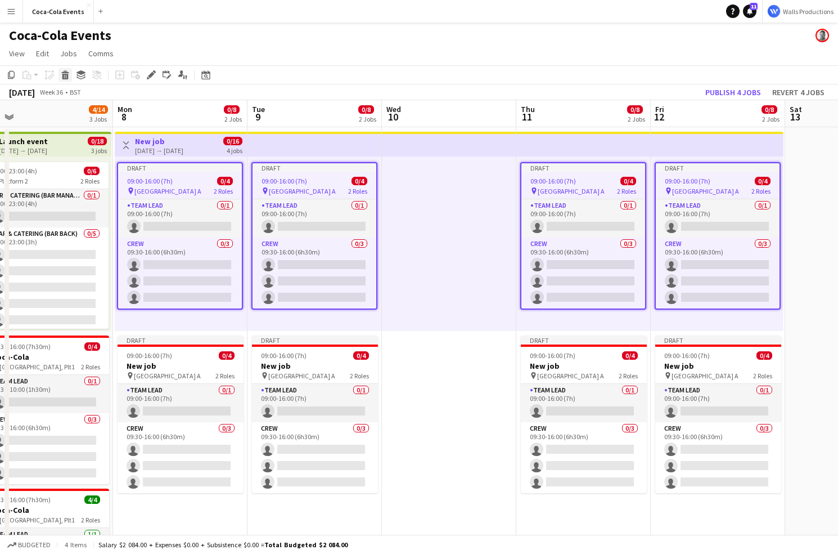
click at [65, 76] on icon at bounding box center [65, 77] width 6 height 6
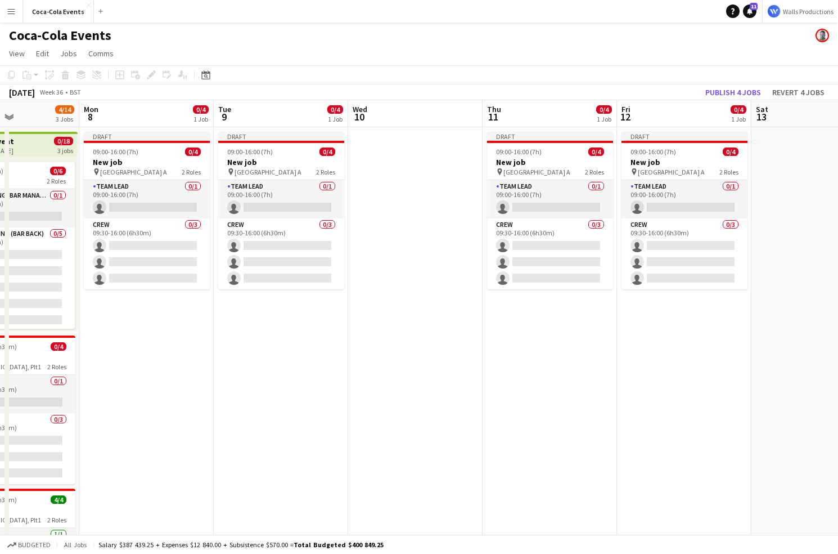
scroll to position [0, 321]
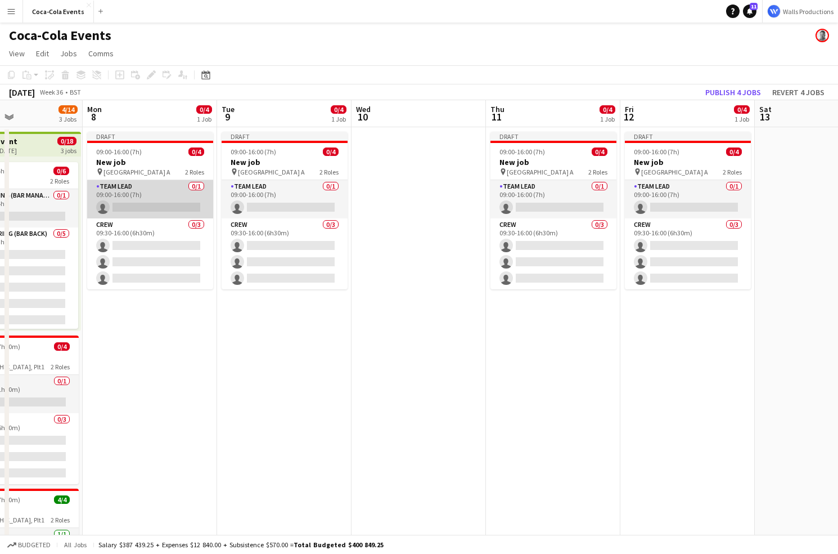
click at [141, 196] on app-card-role "Team Lead 0/1 09:00-16:00 (7h) single-neutral-actions" at bounding box center [150, 199] width 126 height 38
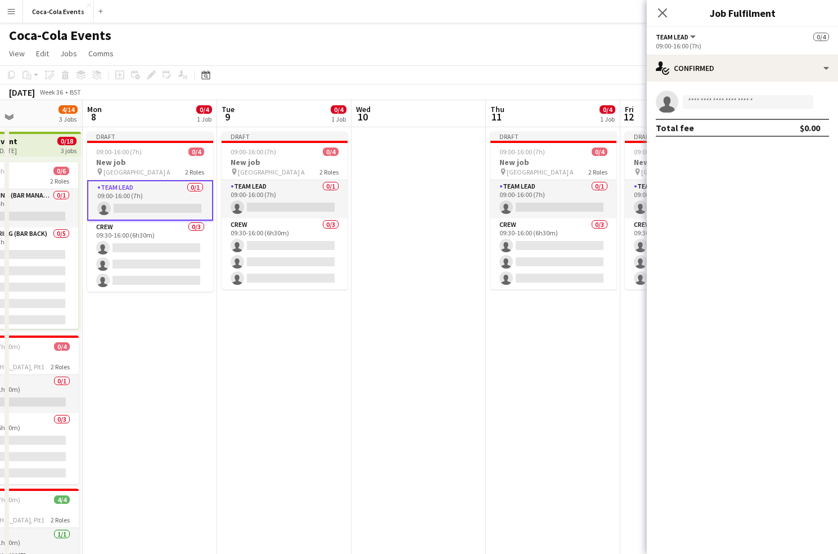
click at [745, 14] on h3 "Job Fulfilment" at bounding box center [742, 13] width 191 height 15
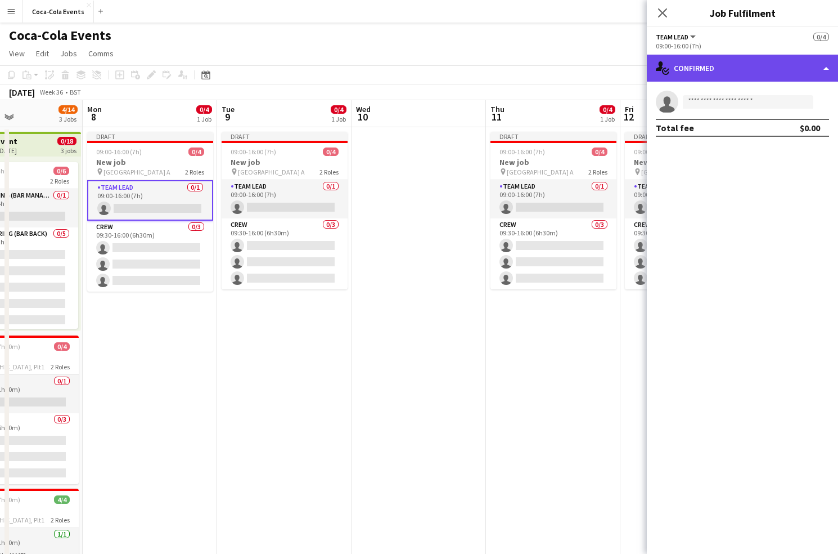
click at [744, 67] on div "single-neutral-actions-check-2 Confirmed" at bounding box center [742, 68] width 191 height 27
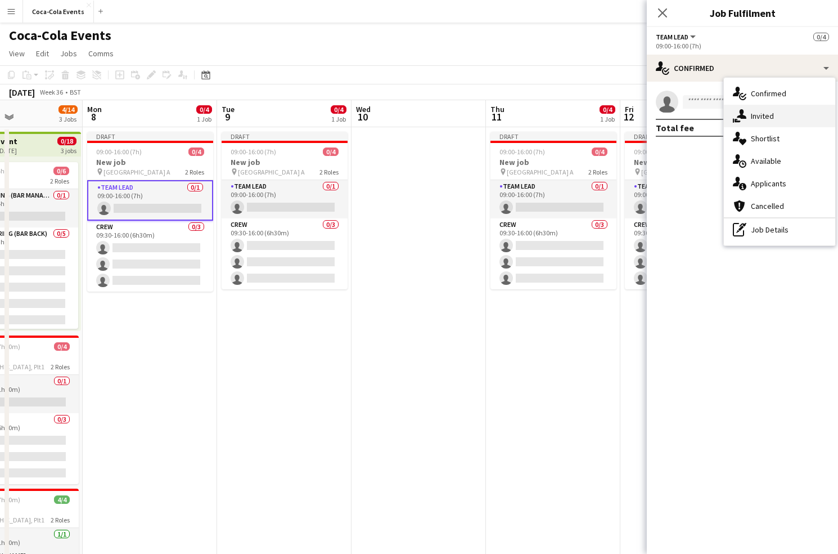
click at [767, 117] on span "Invited" at bounding box center [762, 116] width 23 height 10
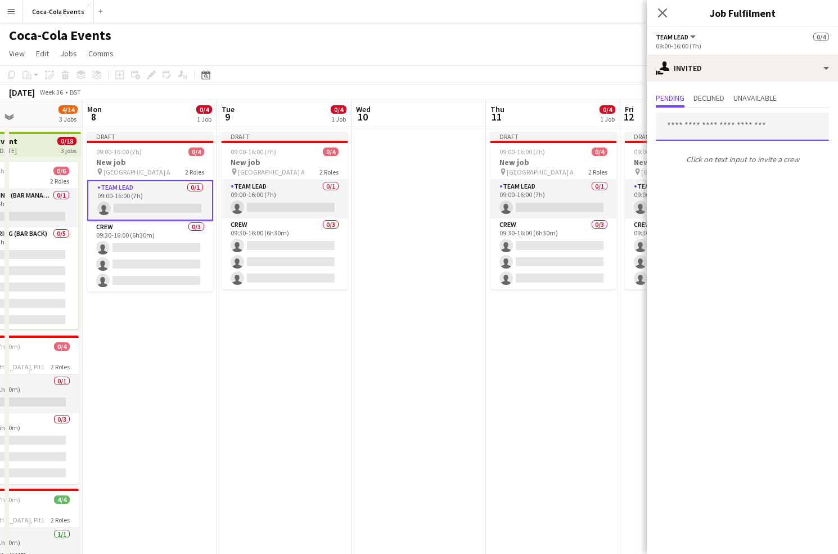
click at [709, 127] on input "text" at bounding box center [742, 127] width 173 height 28
click at [656, 113] on div at bounding box center [656, 113] width 0 height 0
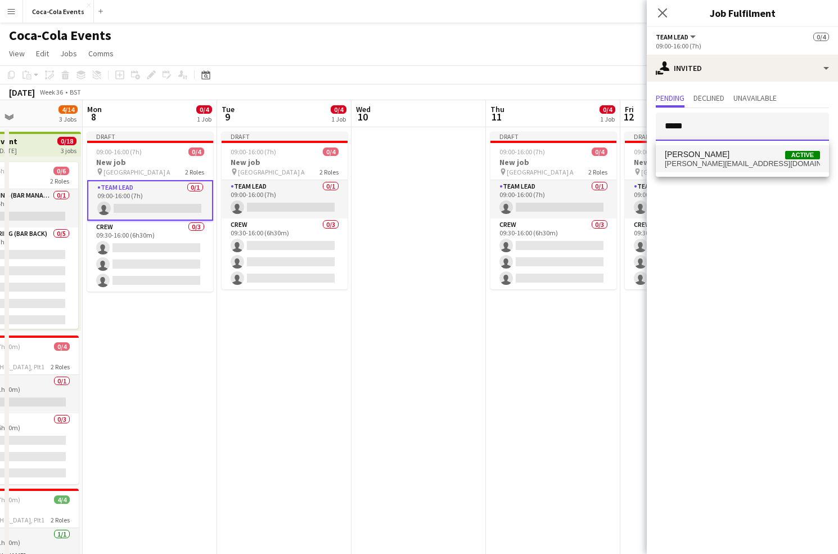
type input "*****"
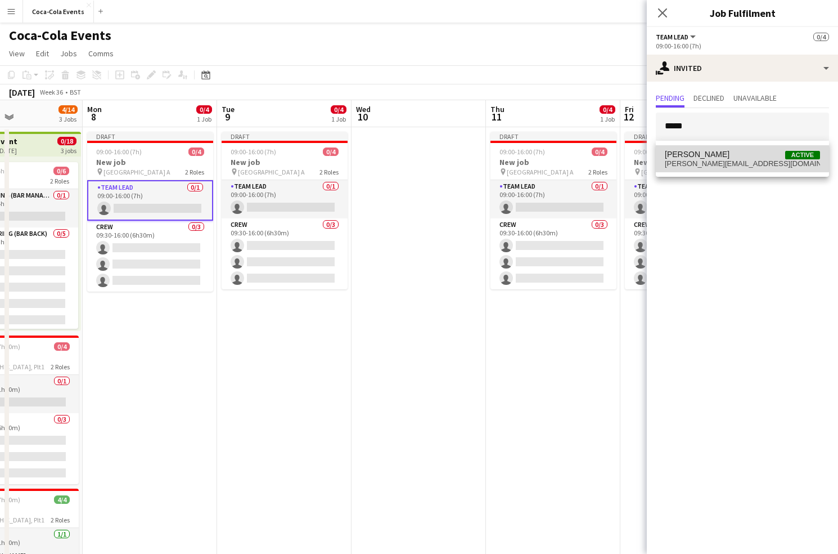
click at [672, 158] on span "[PERSON_NAME]" at bounding box center [697, 155] width 65 height 10
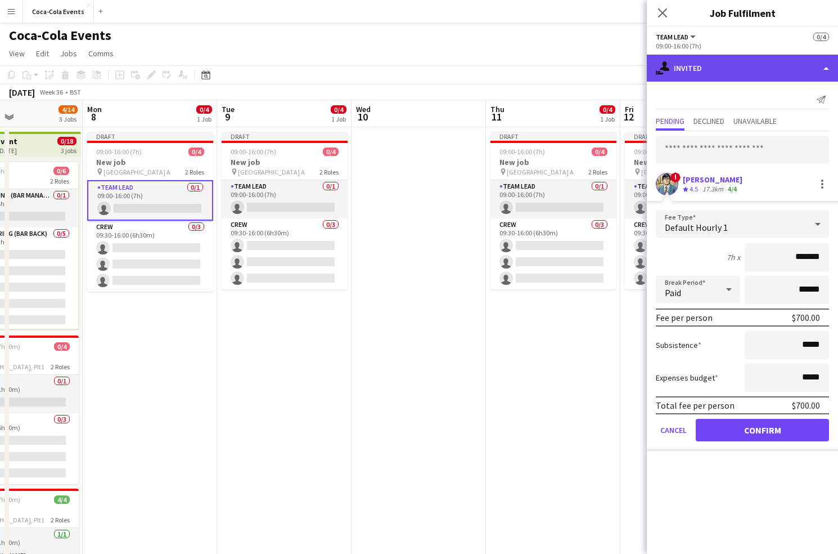
click at [711, 71] on div "single-neutral-actions-share-1 Invited" at bounding box center [742, 68] width 191 height 27
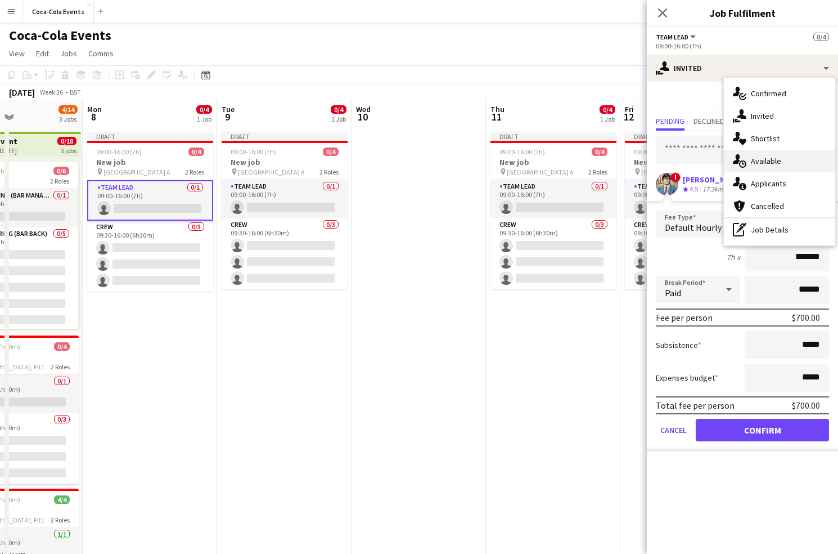
click at [762, 164] on span "Available" at bounding box center [766, 161] width 30 height 10
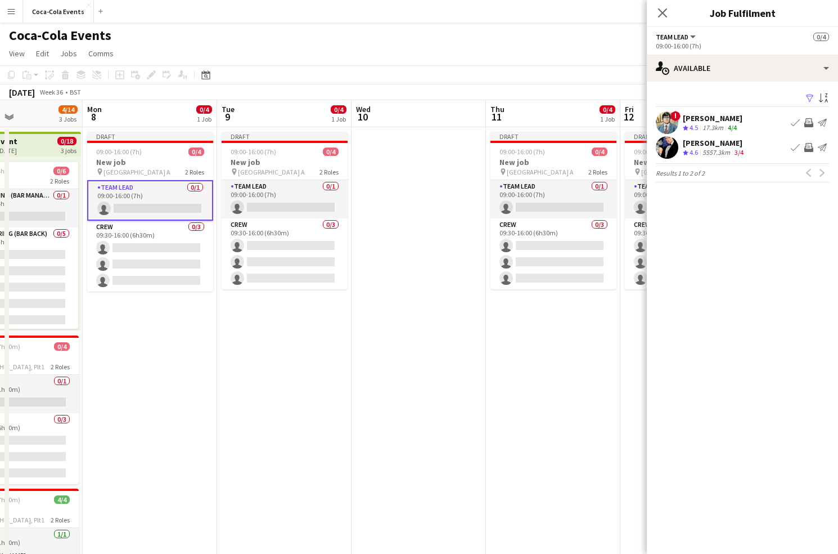
click at [720, 125] on div "17.3km" at bounding box center [712, 128] width 25 height 10
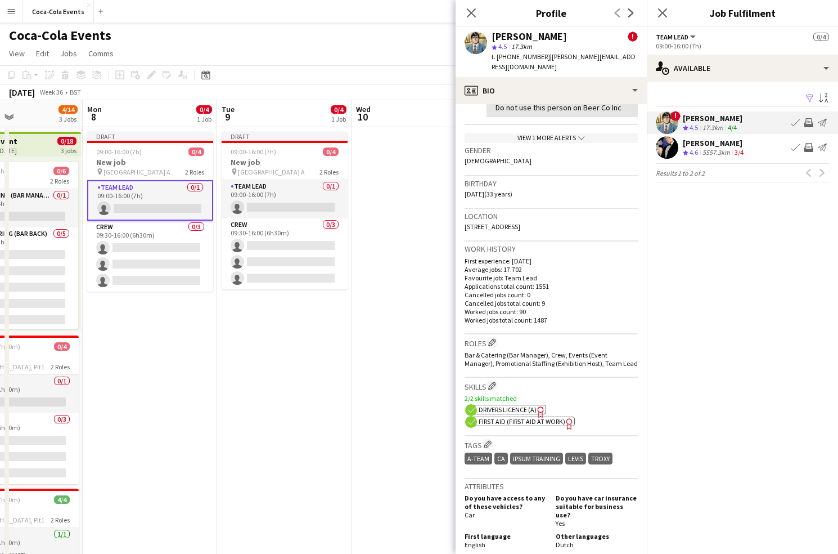
scroll to position [255, 0]
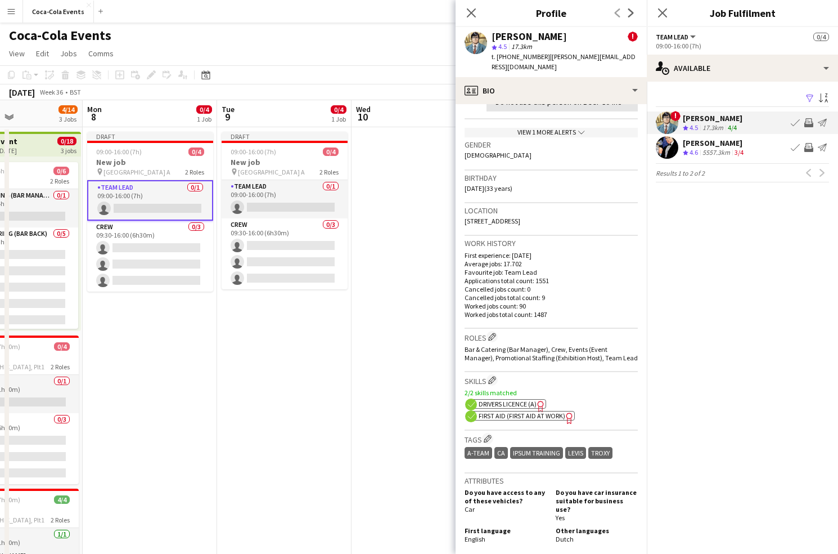
drag, startPoint x: 492, startPoint y: 392, endPoint x: 601, endPoint y: 317, distance: 132.0
click at [601, 317] on app-crew-profile-bio "Alerts chevron-right [DATE] – INTERNAL NOTE [PERSON_NAME] ! Alert Do not use th…" at bounding box center [551, 328] width 191 height 449
click at [758, 169] on app-pager "Results 1 to 2 of 2 Previous Next" at bounding box center [742, 172] width 173 height 19
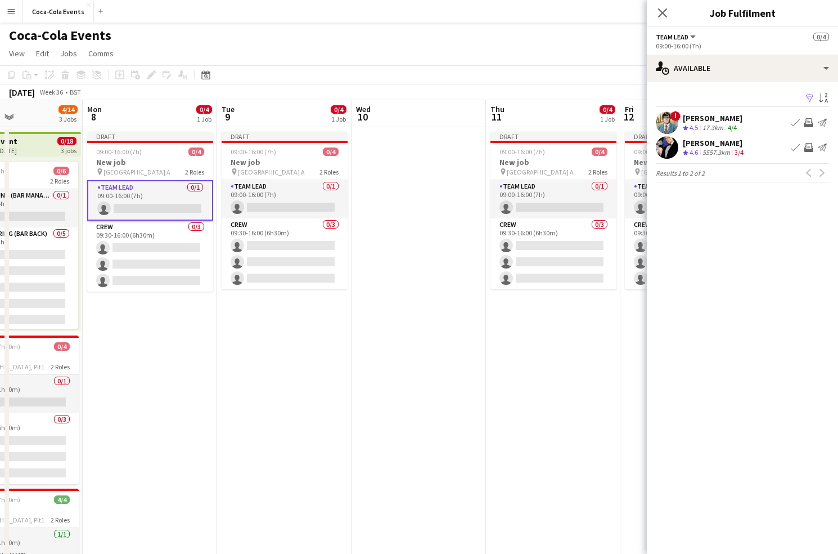
click at [737, 152] on app-skills-label "3/4" at bounding box center [739, 152] width 9 height 8
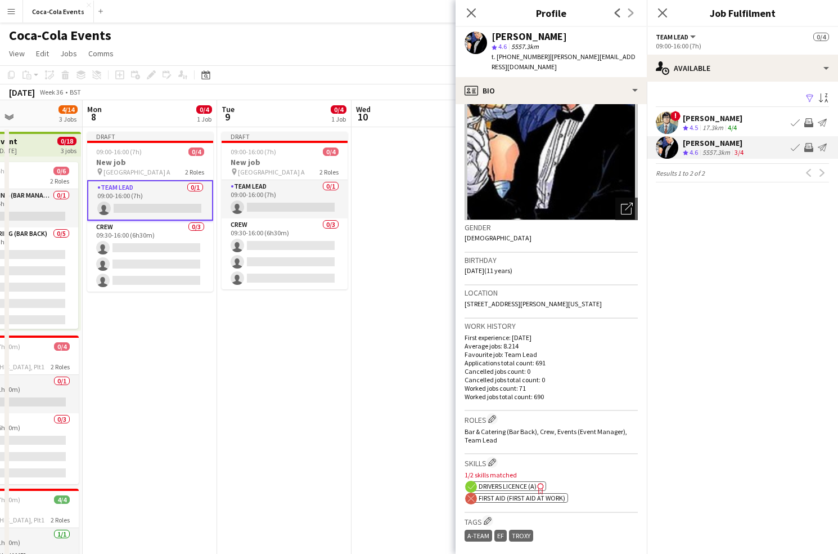
scroll to position [96, 0]
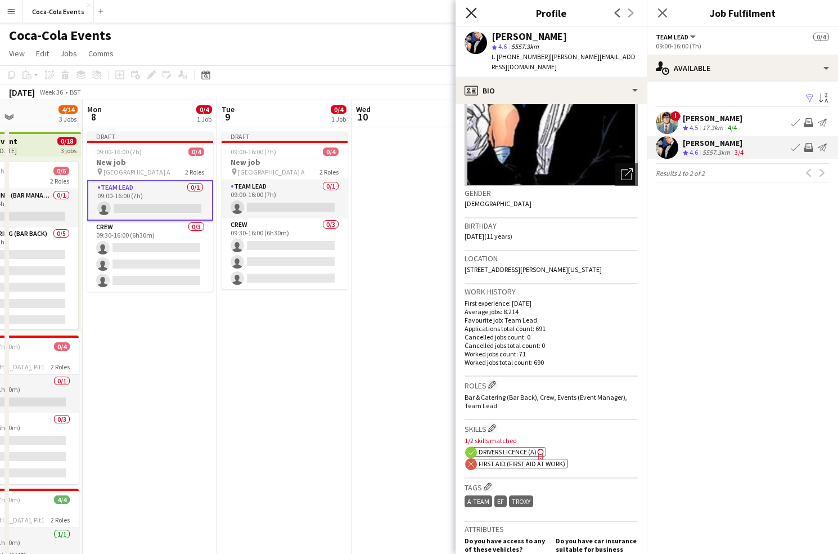
click at [469, 11] on icon at bounding box center [471, 12] width 11 height 11
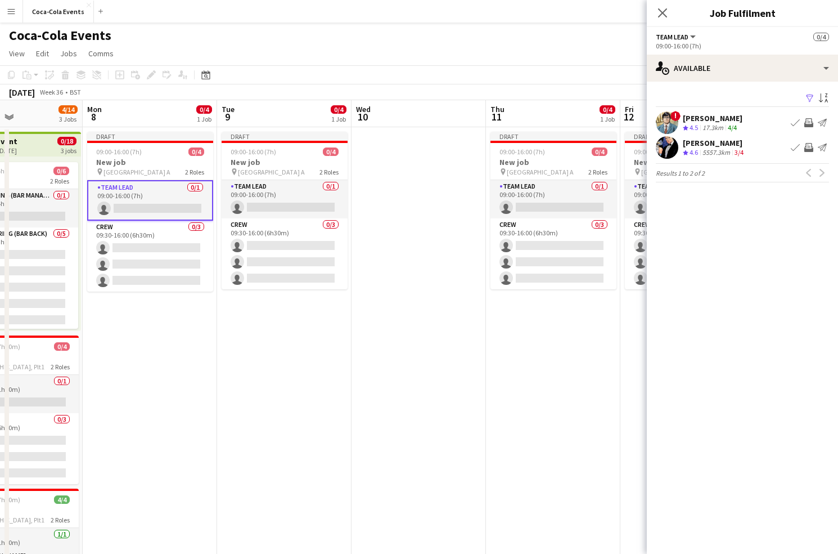
click at [694, 138] on div "[PERSON_NAME]" at bounding box center [714, 143] width 63 height 10
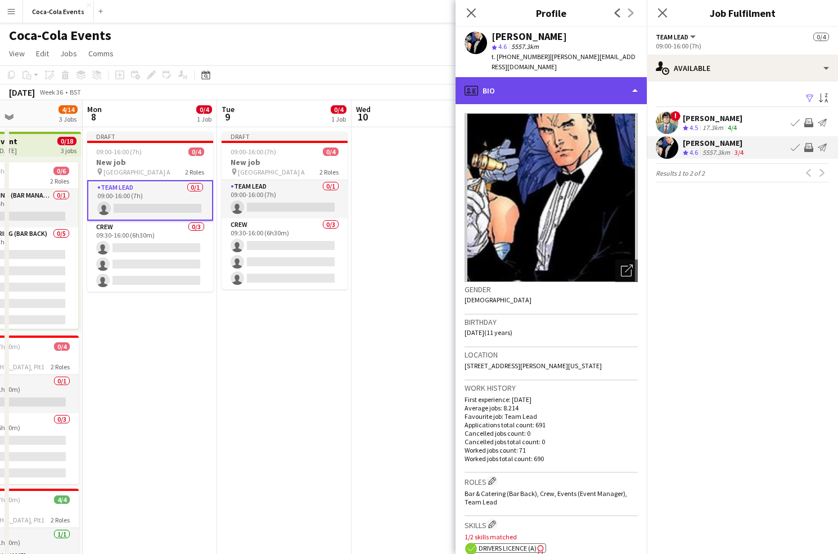
click at [579, 88] on div "profile Bio" at bounding box center [551, 90] width 191 height 27
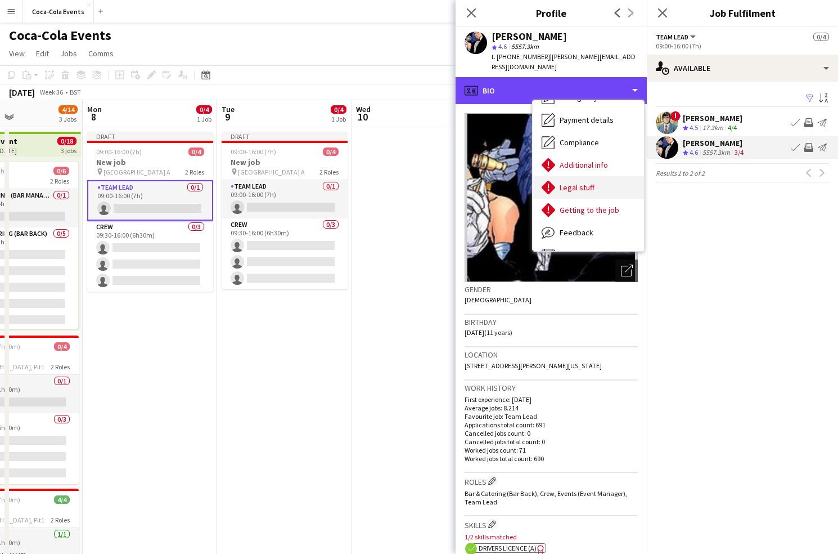
scroll to position [128, 0]
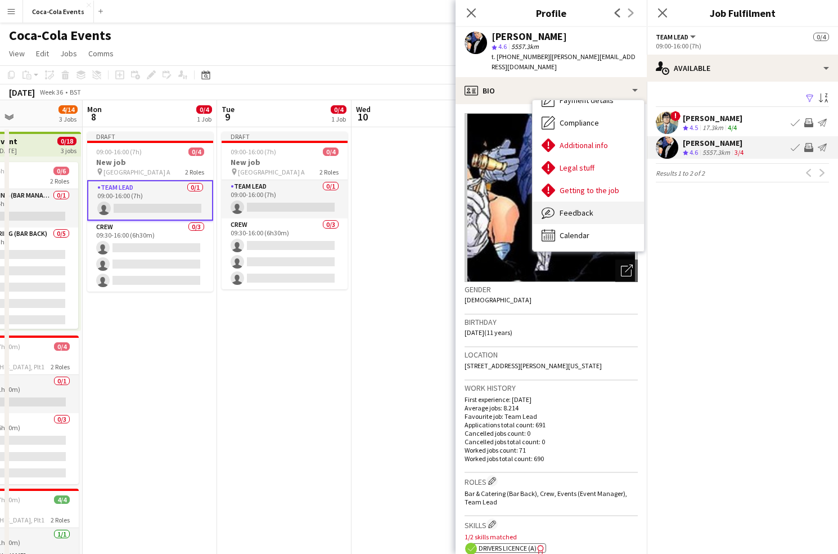
click at [570, 208] on span "Feedback" at bounding box center [577, 213] width 34 height 10
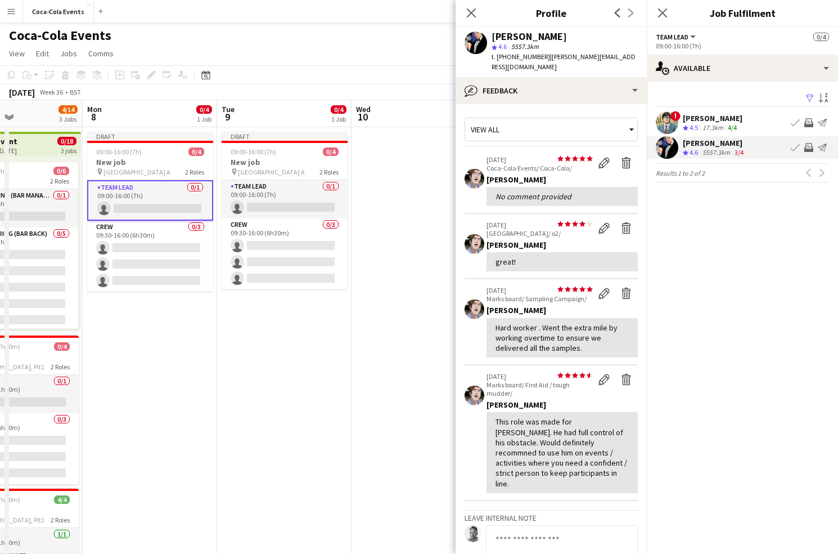
drag, startPoint x: 498, startPoint y: 48, endPoint x: 513, endPoint y: 48, distance: 14.6
click at [513, 48] on div "star 4.6 5557.3km" at bounding box center [565, 47] width 146 height 10
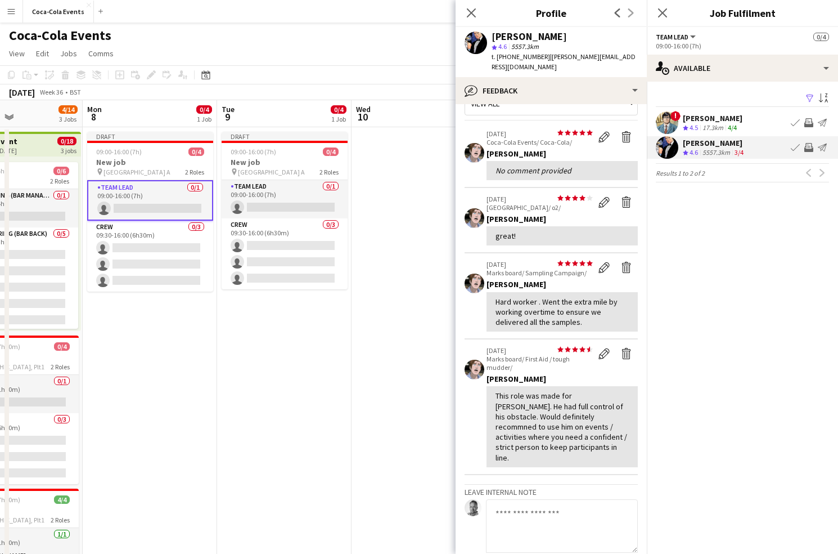
scroll to position [0, 0]
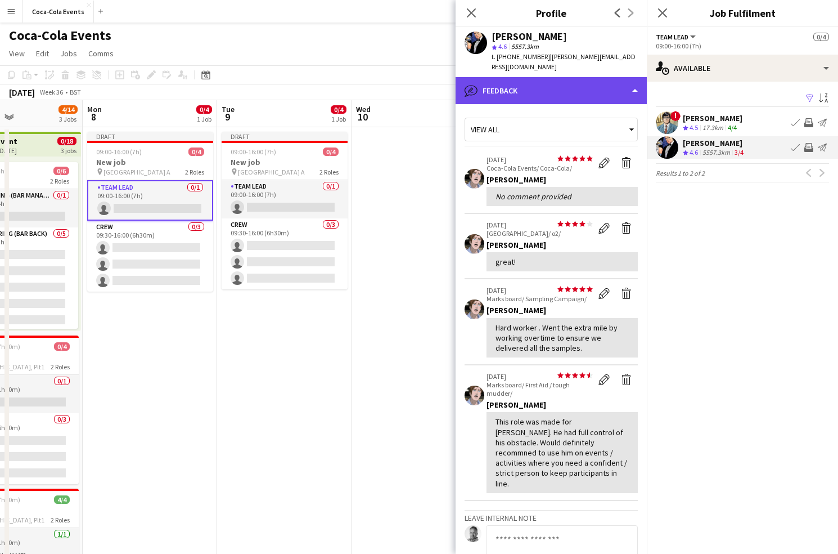
click at [527, 94] on div "bubble-pencil Feedback" at bounding box center [551, 90] width 191 height 27
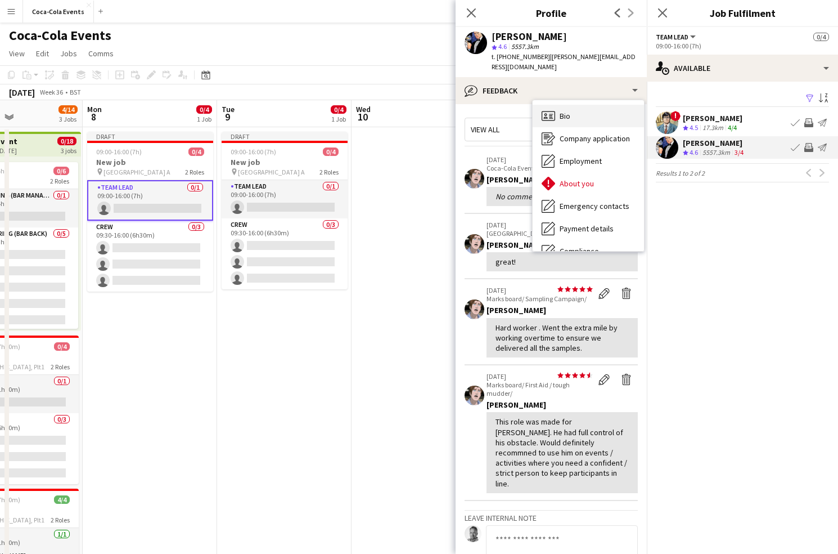
click at [567, 113] on span "Bio" at bounding box center [565, 116] width 11 height 10
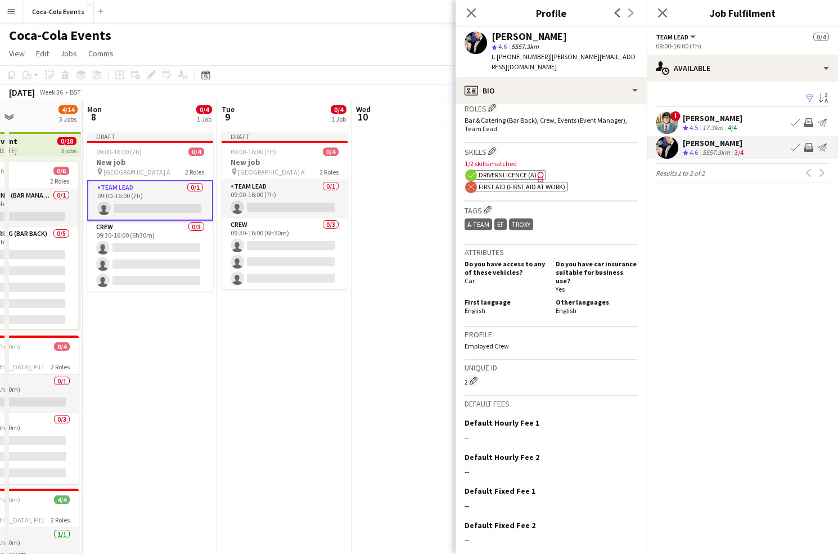
scroll to position [406, 0]
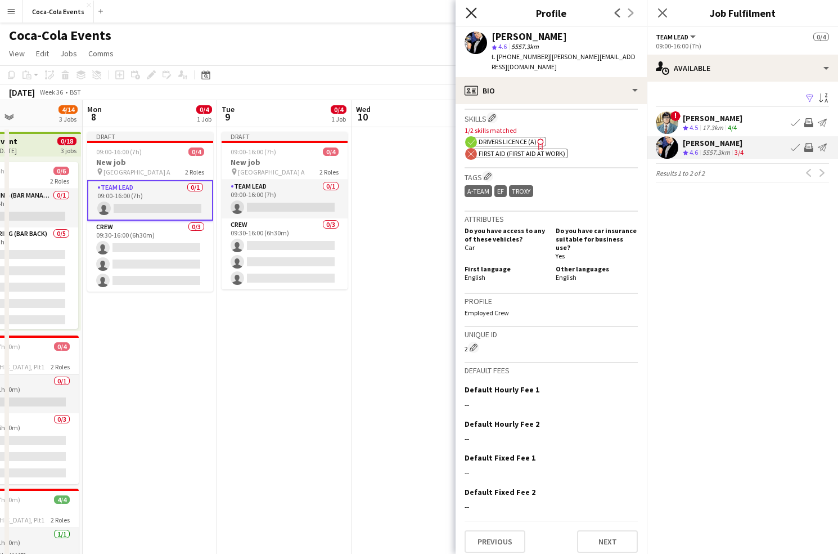
click at [470, 12] on icon at bounding box center [471, 12] width 11 height 11
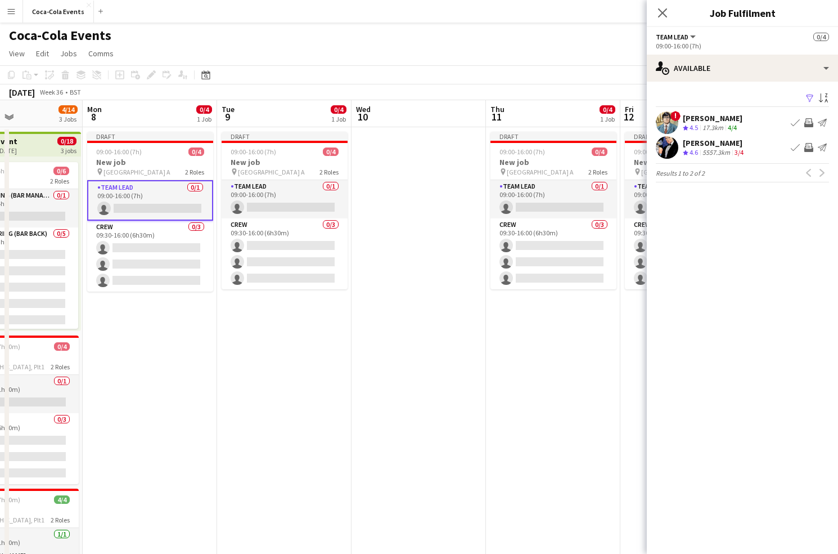
click at [809, 124] on app-icon "Invite crew" at bounding box center [808, 122] width 9 height 9
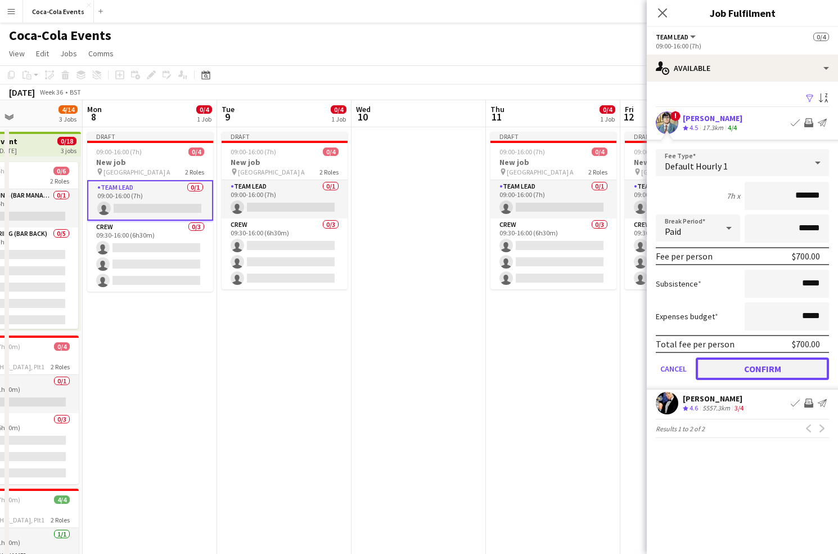
click at [758, 371] on button "Confirm" at bounding box center [762, 368] width 133 height 23
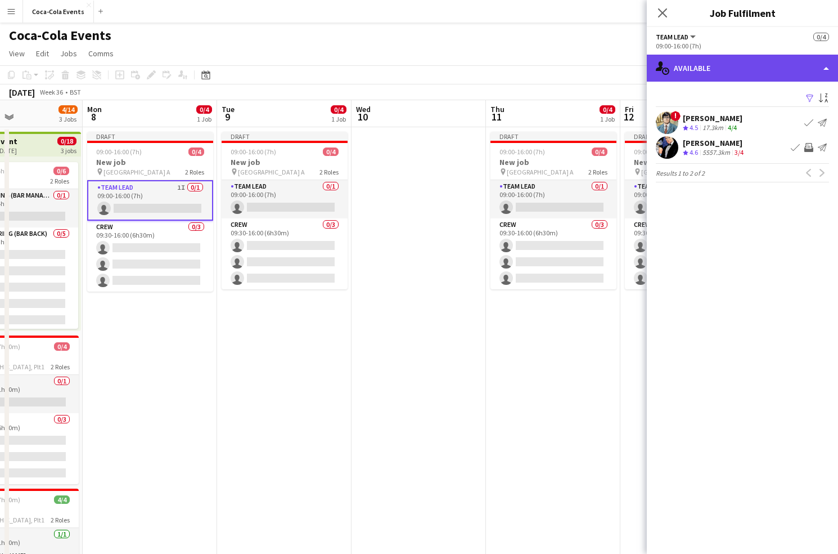
click at [733, 70] on div "single-neutral-actions-upload Available" at bounding box center [742, 68] width 191 height 27
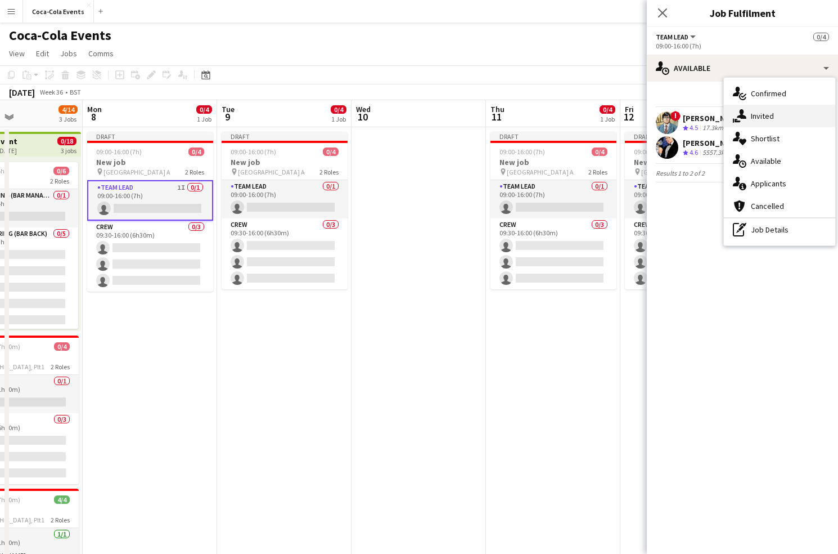
click at [775, 123] on div "single-neutral-actions-share-1 Invited" at bounding box center [779, 116] width 111 height 23
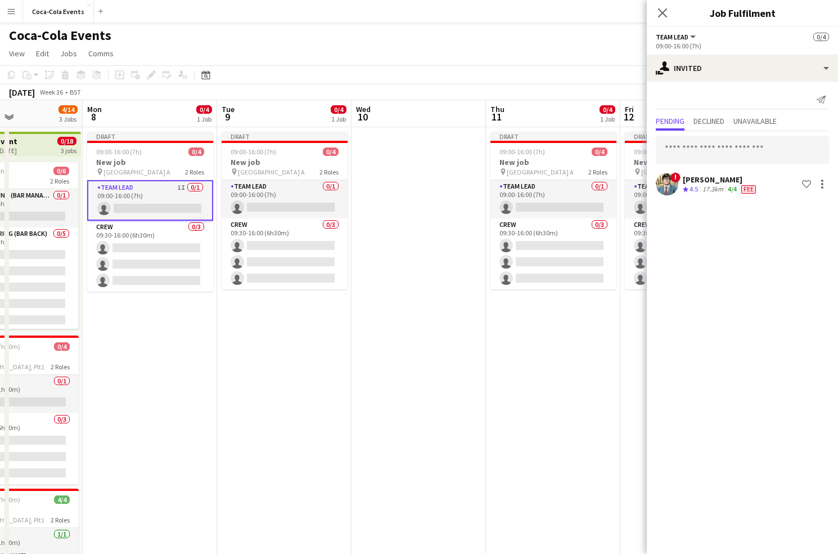
click at [228, 384] on app-date-cell "Draft 09:00-16:00 (7h) 0/4 New job pin Wembley Gate A 2 Roles Team Lead 0/1 09:…" at bounding box center [284, 394] width 134 height 534
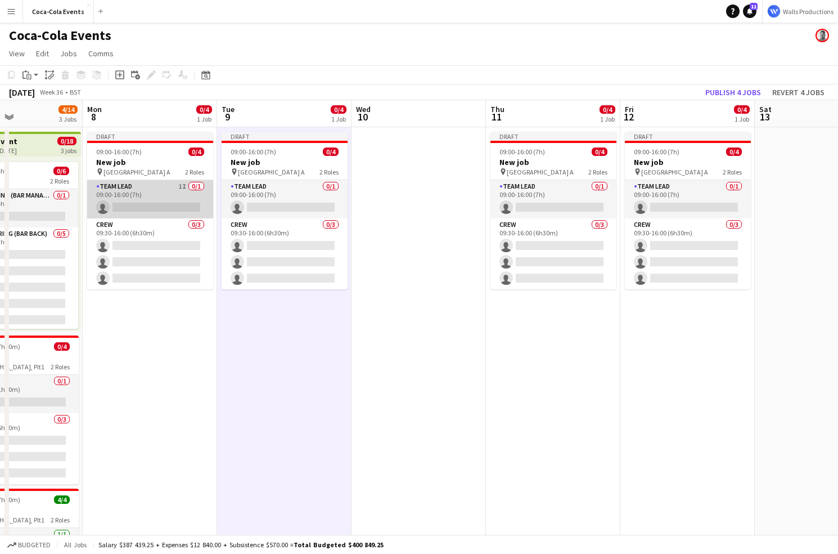
click at [181, 190] on app-card-role "Team Lead 1I 0/1 09:00-16:00 (7h) single-neutral-actions" at bounding box center [150, 199] width 126 height 38
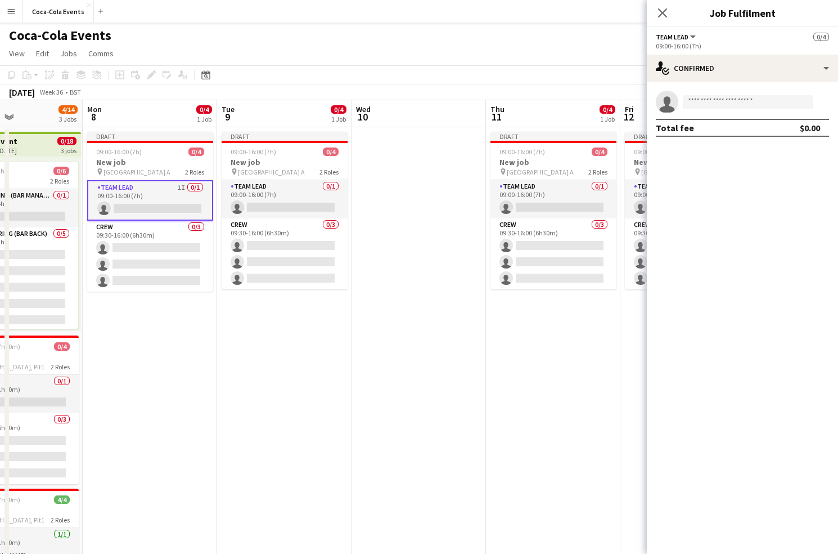
click at [290, 371] on app-date-cell "Draft 09:00-16:00 (7h) 0/4 New job pin Wembley Gate A 2 Roles Team Lead 0/1 09:…" at bounding box center [284, 394] width 134 height 534
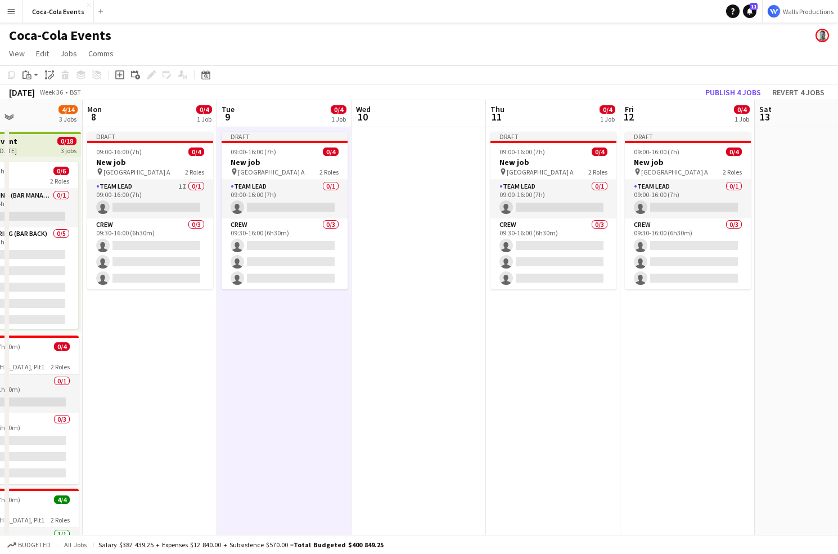
click at [290, 371] on app-date-cell "Draft 09:00-16:00 (7h) 0/4 New job pin Wembley Gate A 2 Roles Team Lead 0/1 09:…" at bounding box center [284, 394] width 134 height 534
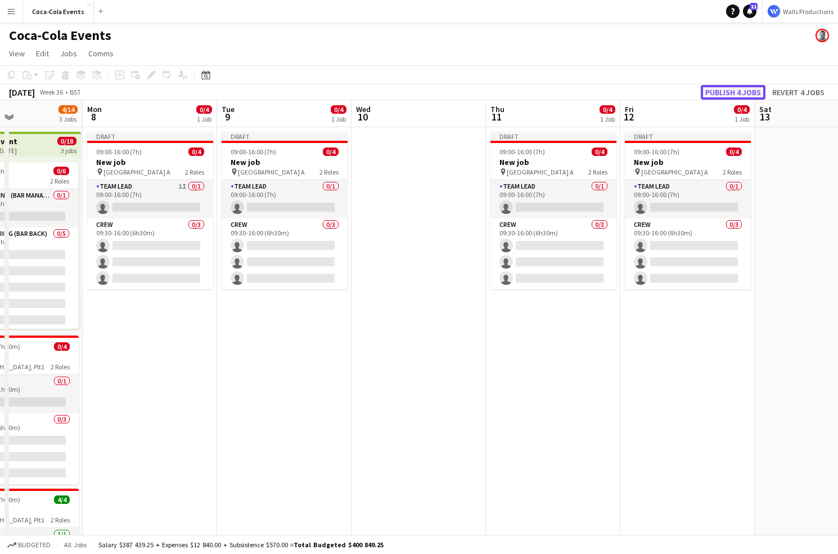
click at [725, 93] on button "Publish 4 jobs" at bounding box center [733, 92] width 65 height 15
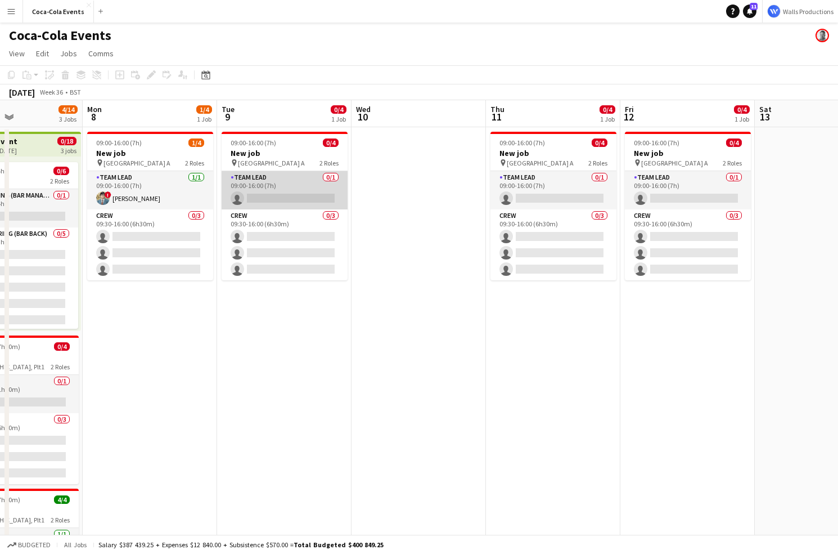
click at [281, 197] on app-card-role "Team Lead 0/1 09:00-16:00 (7h) single-neutral-actions" at bounding box center [285, 190] width 126 height 38
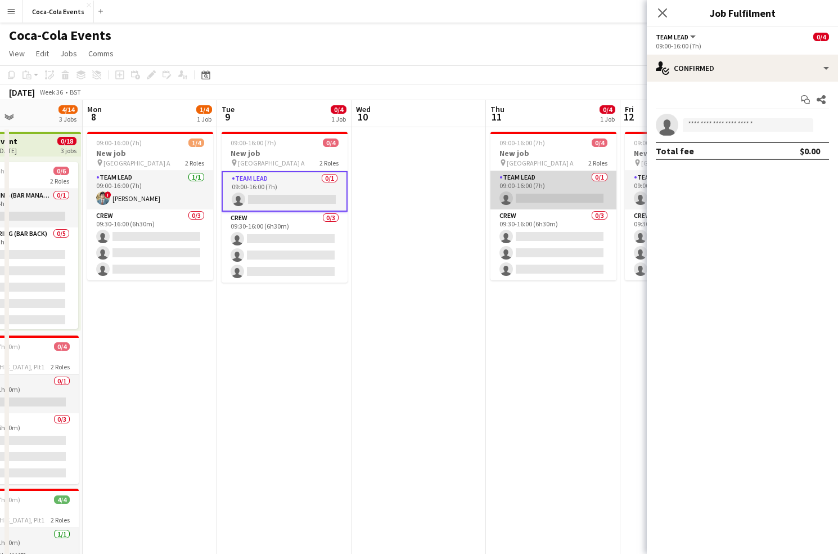
click at [544, 189] on app-card-role "Team Lead 0/1 09:00-16:00 (7h) single-neutral-actions" at bounding box center [554, 190] width 126 height 38
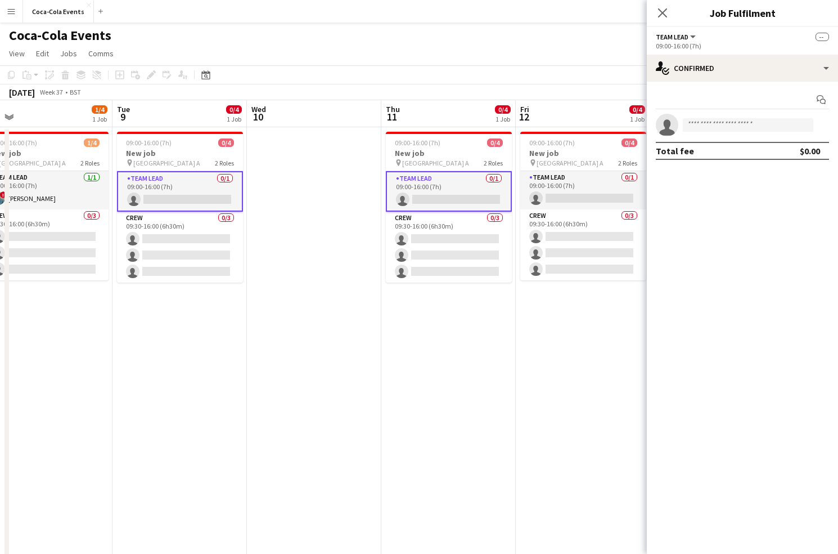
scroll to position [0, 425]
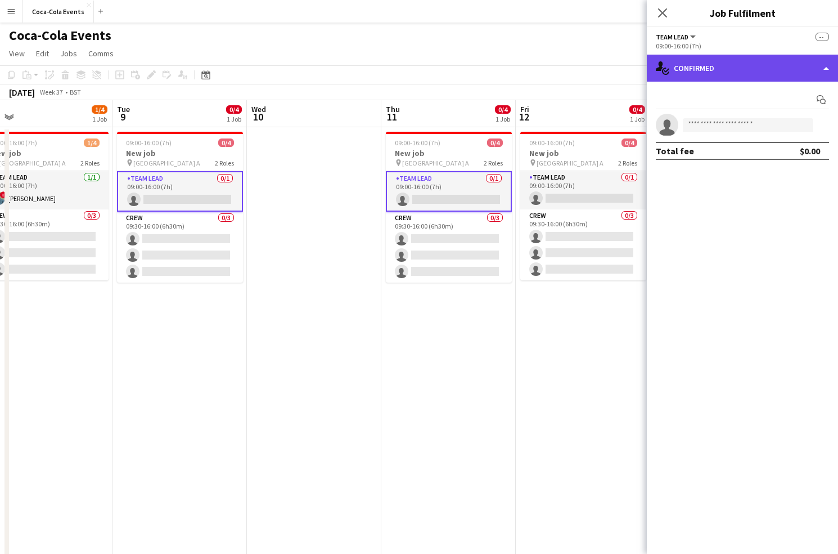
click at [688, 71] on div "single-neutral-actions-check-2 Confirmed" at bounding box center [742, 68] width 191 height 27
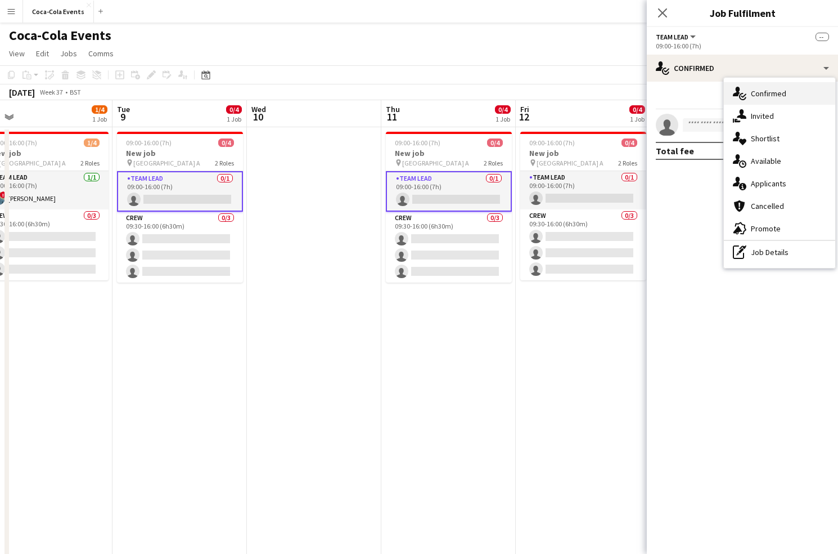
click at [771, 95] on span "Confirmed" at bounding box center [768, 93] width 35 height 10
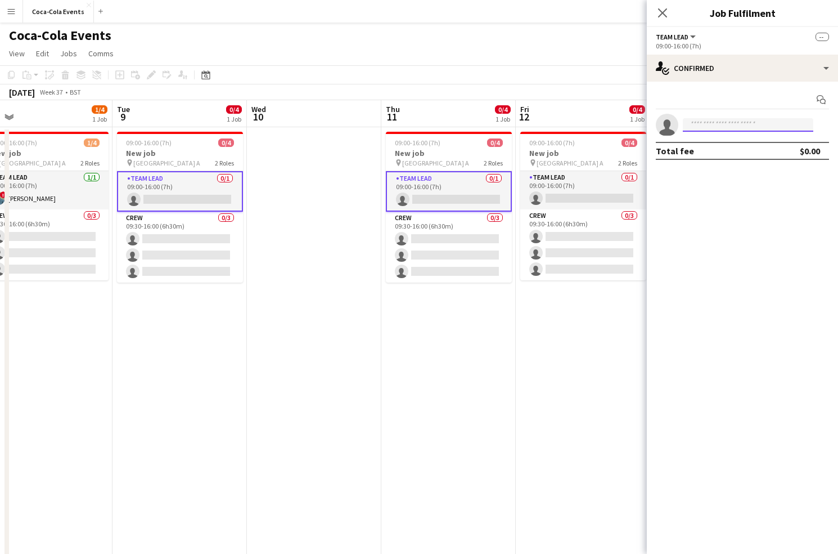
click at [718, 125] on input at bounding box center [748, 125] width 131 height 14
click at [678, 118] on div at bounding box center [678, 118] width 0 height 0
type input "*****"
click at [726, 152] on span "[PERSON_NAME][EMAIL_ADDRESS][DOMAIN_NAME]" at bounding box center [748, 150] width 113 height 9
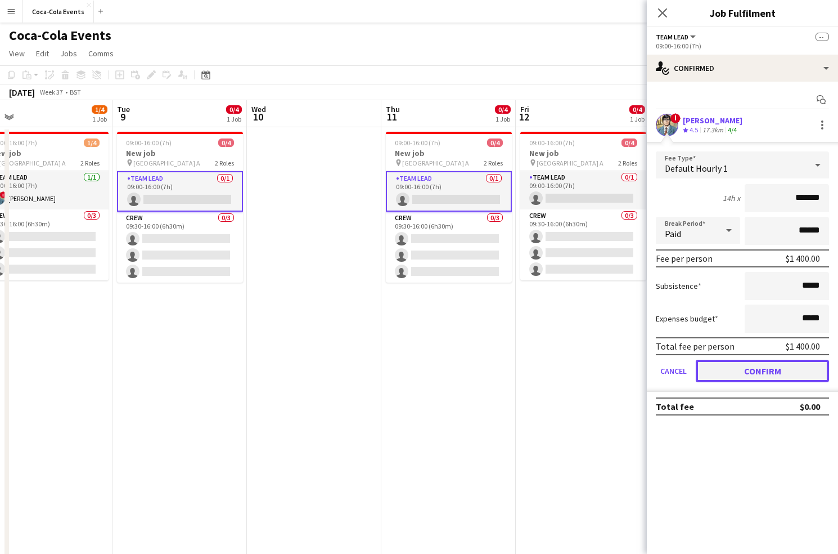
click at [750, 371] on button "Confirm" at bounding box center [762, 370] width 133 height 23
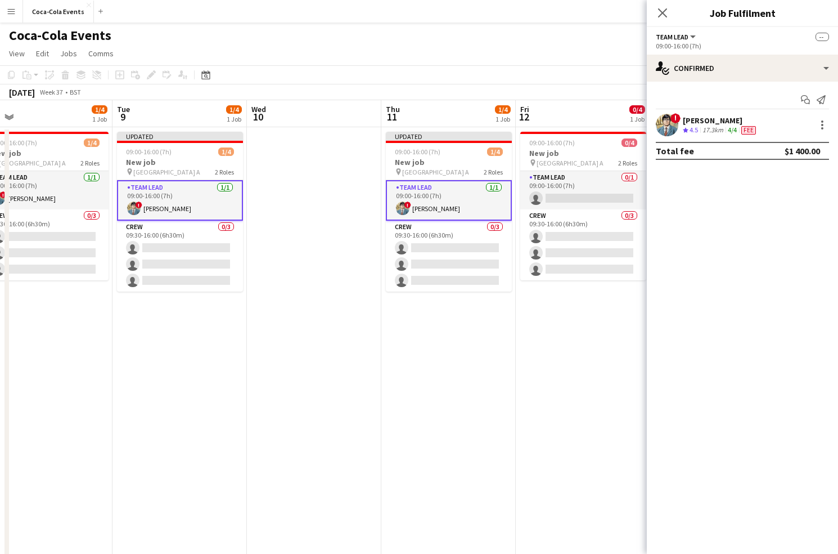
click at [470, 370] on app-date-cell "Updated 09:00-16:00 (7h) 1/4 New job pin Wembley Gate A 2 Roles Team Lead [DATE…" at bounding box center [448, 394] width 134 height 534
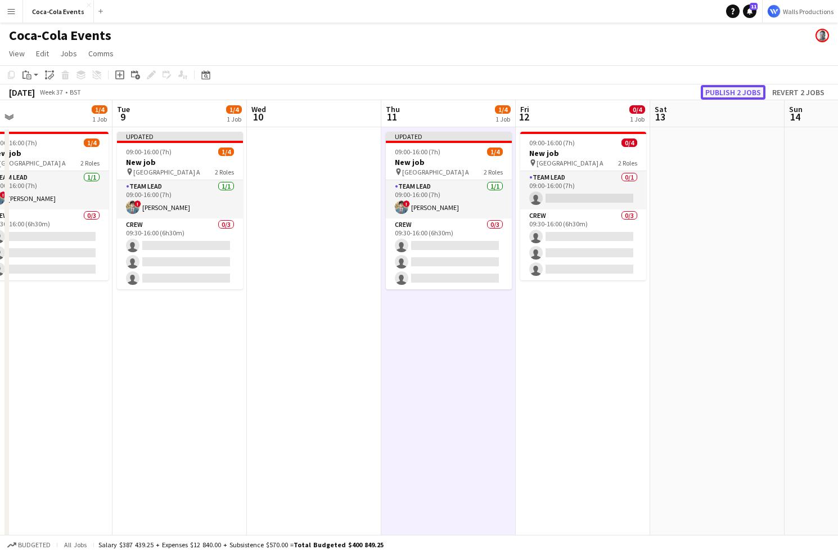
click at [749, 88] on button "Publish 2 jobs" at bounding box center [733, 92] width 65 height 15
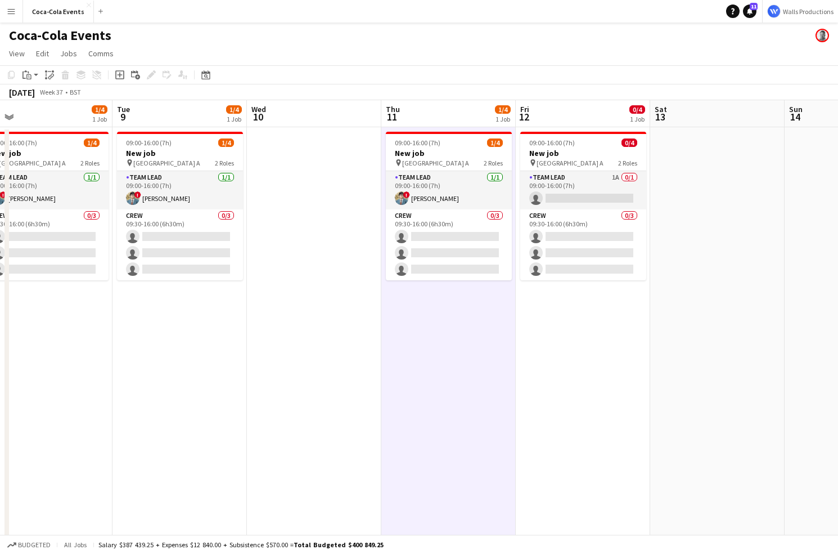
scroll to position [0, 502]
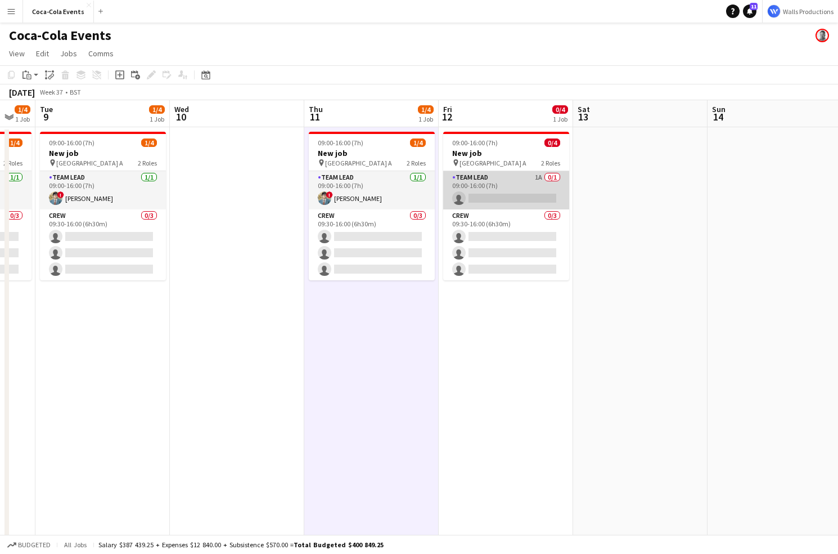
click at [529, 186] on app-card-role "Team Lead 1A 0/1 09:00-16:00 (7h) single-neutral-actions" at bounding box center [506, 190] width 126 height 38
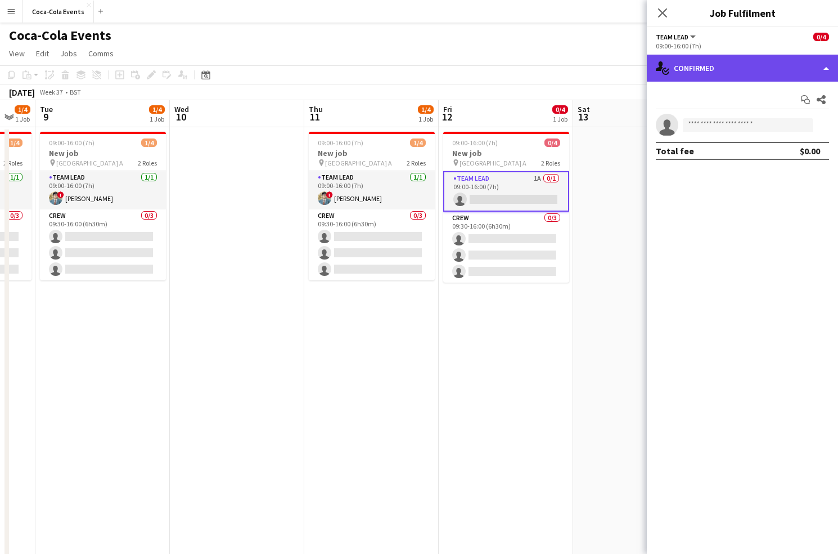
click at [727, 71] on div "single-neutral-actions-check-2 Confirmed" at bounding box center [742, 68] width 191 height 27
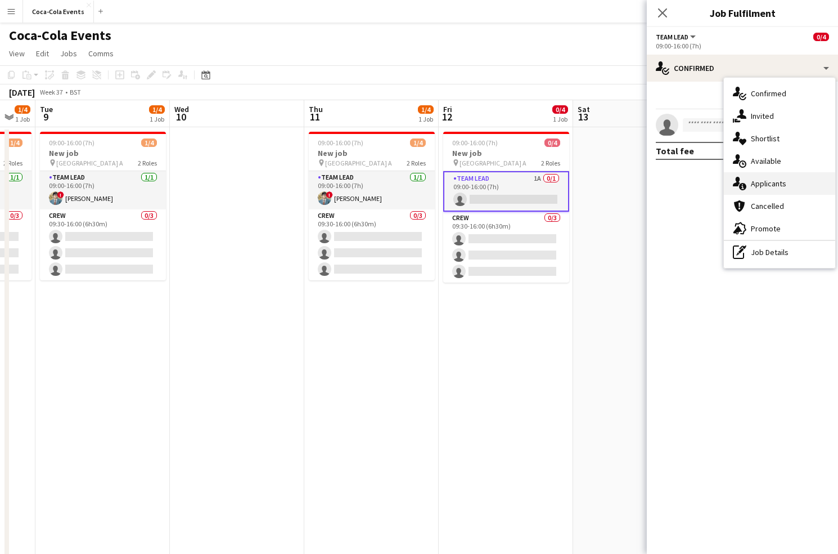
click at [769, 185] on span "Applicants" at bounding box center [768, 183] width 35 height 10
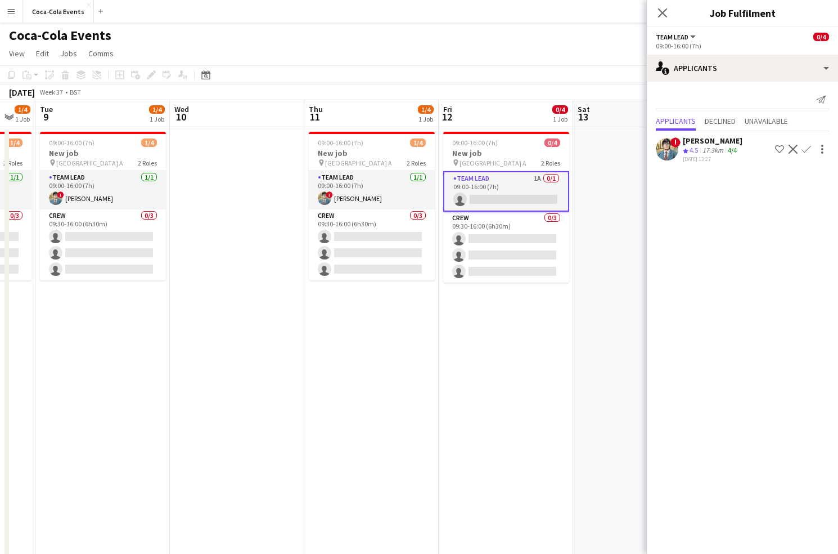
click at [806, 150] on app-icon "Confirm" at bounding box center [806, 149] width 9 height 9
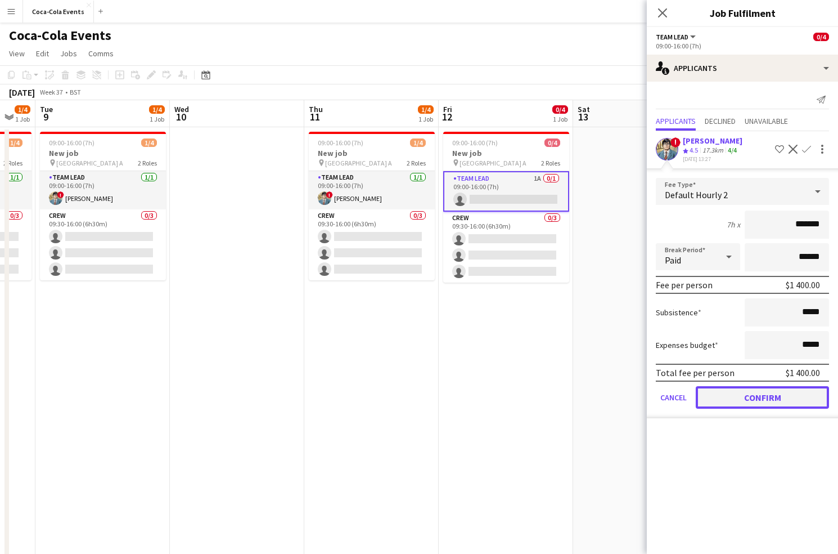
click at [731, 398] on button "Confirm" at bounding box center [762, 397] width 133 height 23
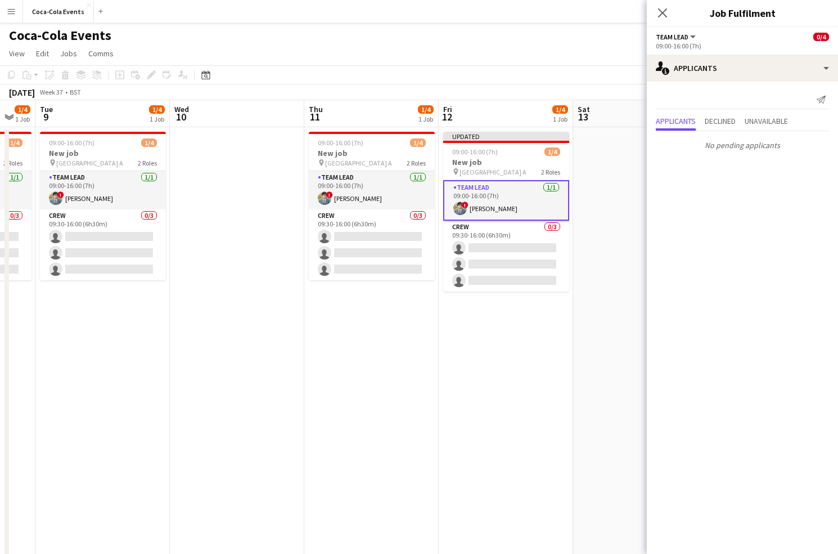
click at [555, 374] on app-date-cell "Updated 09:00-16:00 (7h) 1/4 New job pin Wembley Gate A 2 Roles Team Lead [DATE…" at bounding box center [506, 394] width 134 height 534
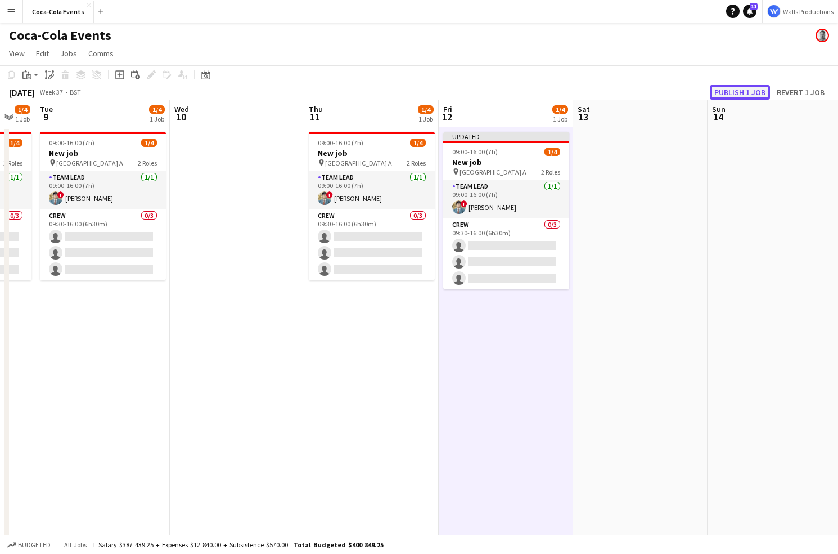
click at [734, 90] on button "Publish 1 job" at bounding box center [740, 92] width 60 height 15
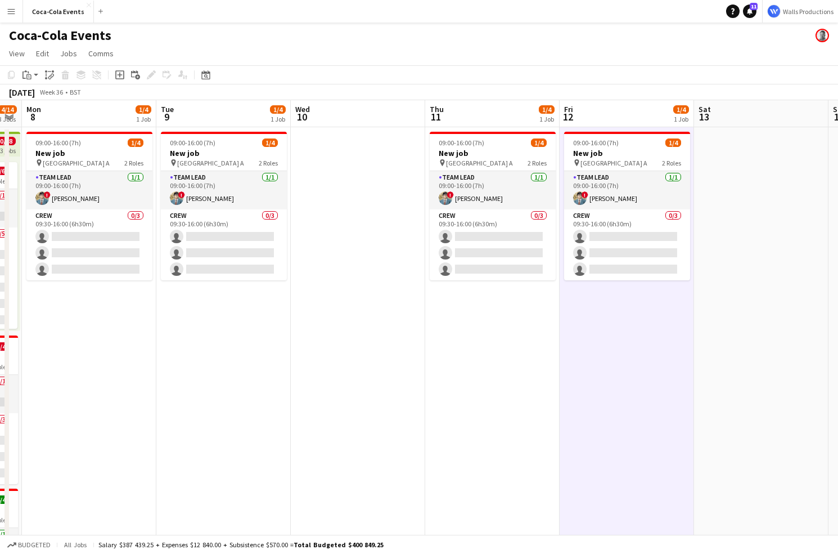
scroll to position [0, 381]
click at [6, 15] on button "Menu" at bounding box center [11, 11] width 23 height 23
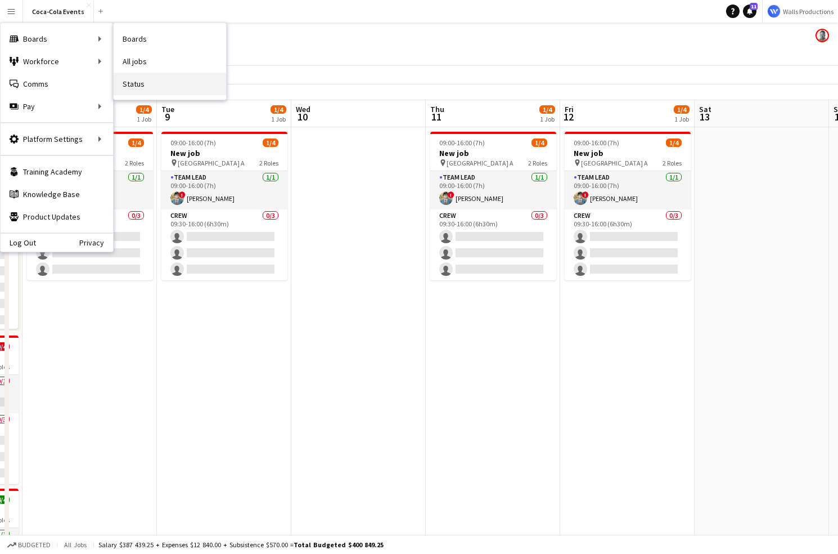
click at [154, 88] on link "Status" at bounding box center [170, 84] width 113 height 23
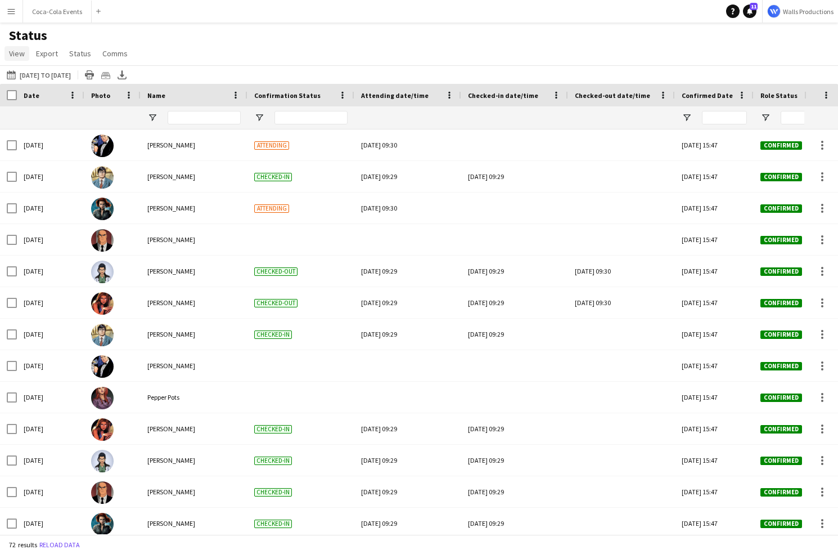
click at [23, 56] on span "View" at bounding box center [17, 53] width 16 height 10
click at [194, 65] on div "Status View Views Default view Check In Client Call Sheet Job Details Timesheet…" at bounding box center [419, 46] width 838 height 38
click at [18, 52] on span "View" at bounding box center [17, 53] width 16 height 10
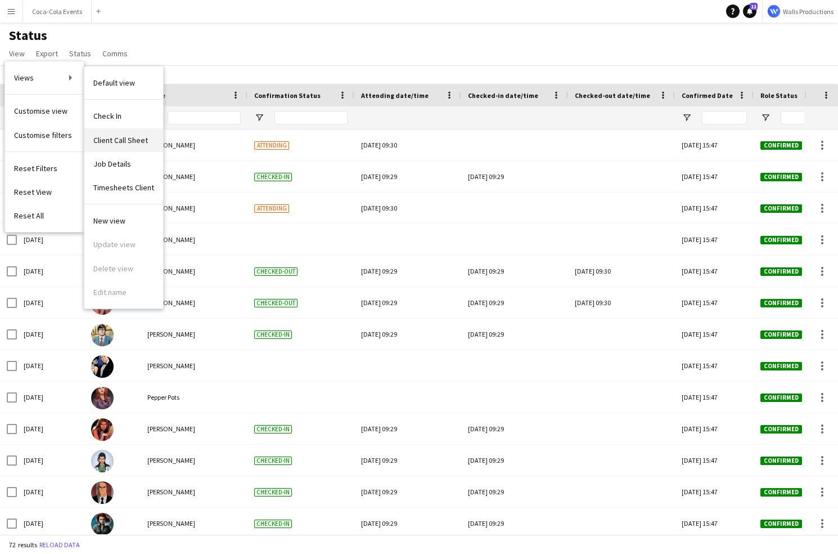
drag, startPoint x: 114, startPoint y: 165, endPoint x: 120, endPoint y: 141, distance: 25.1
click at [120, 141] on div "Check In Client Call Sheet Job Details Timesheets Client" at bounding box center [123, 152] width 79 height 105
click at [120, 141] on span "Client Call Sheet" at bounding box center [120, 140] width 55 height 10
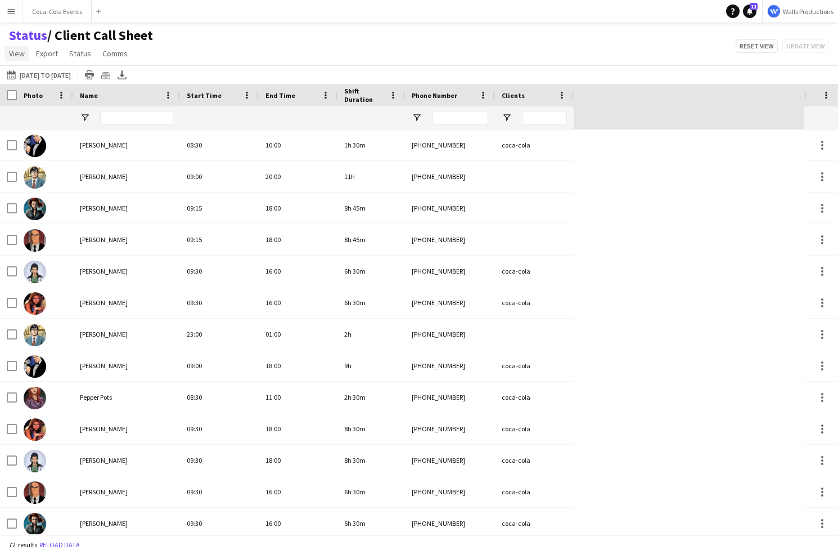
click at [19, 55] on span "View" at bounding box center [17, 53] width 16 height 10
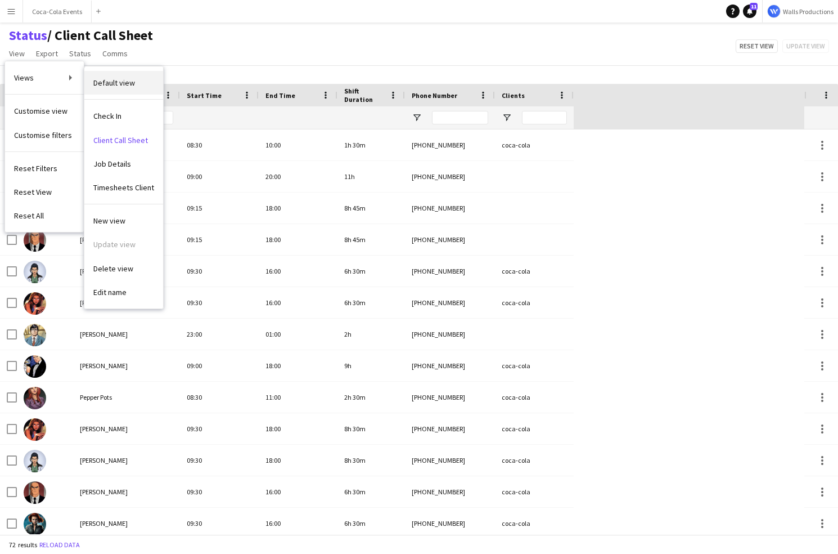
click at [114, 80] on span "Default view" at bounding box center [114, 83] width 42 height 10
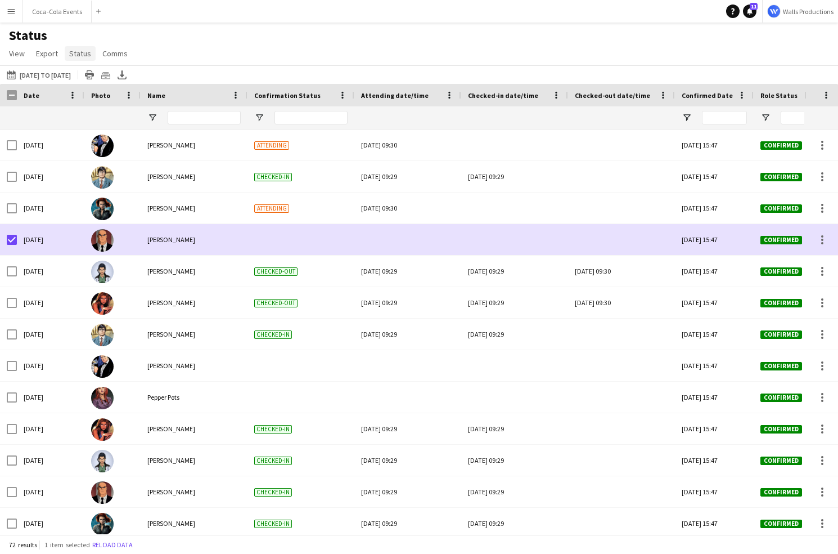
click at [77, 53] on span "Status" at bounding box center [80, 53] width 22 height 10
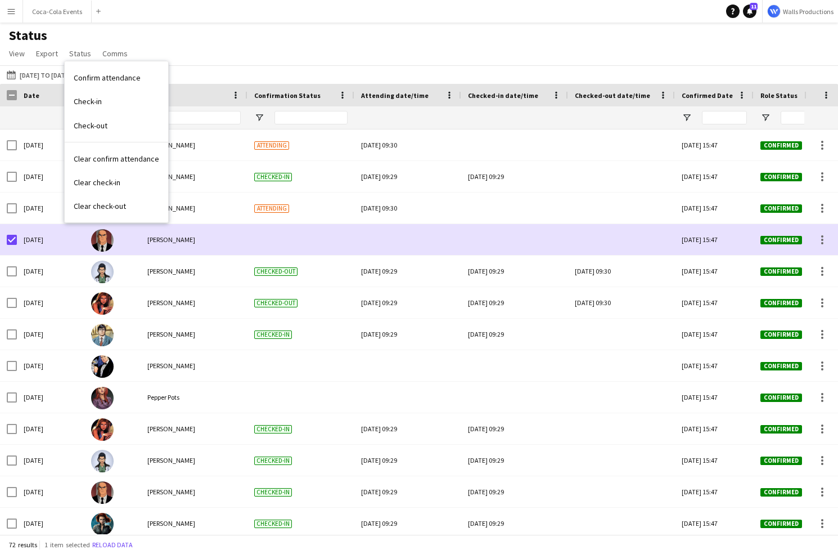
click at [6, 11] on button "Menu" at bounding box center [11, 11] width 23 height 23
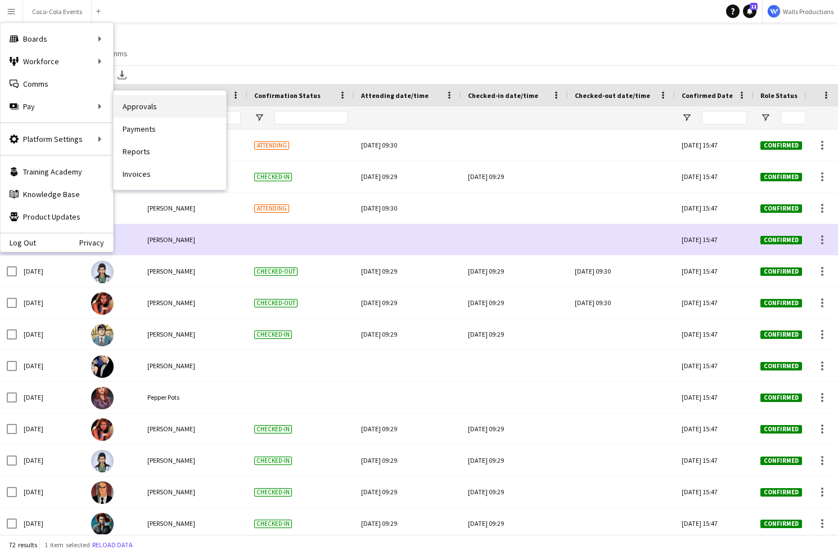
click at [155, 109] on link "Approvals" at bounding box center [170, 106] width 113 height 23
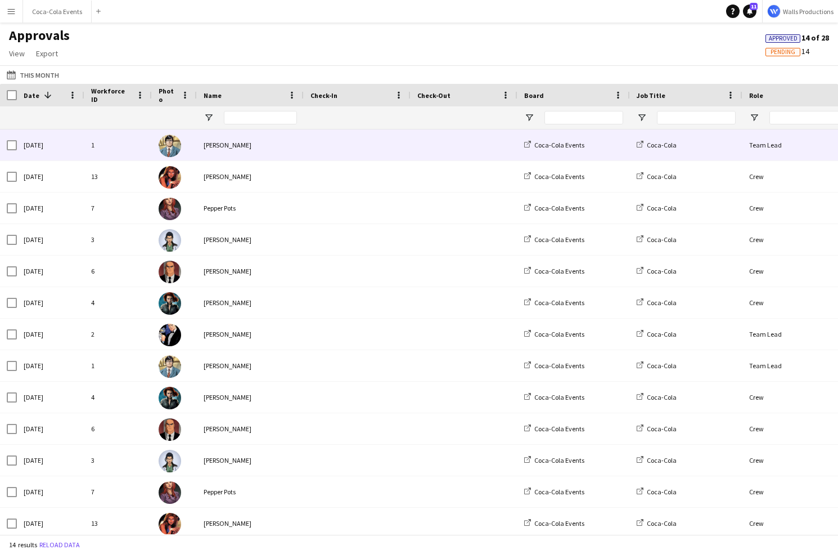
click at [53, 146] on div "[DATE]" at bounding box center [51, 144] width 68 height 31
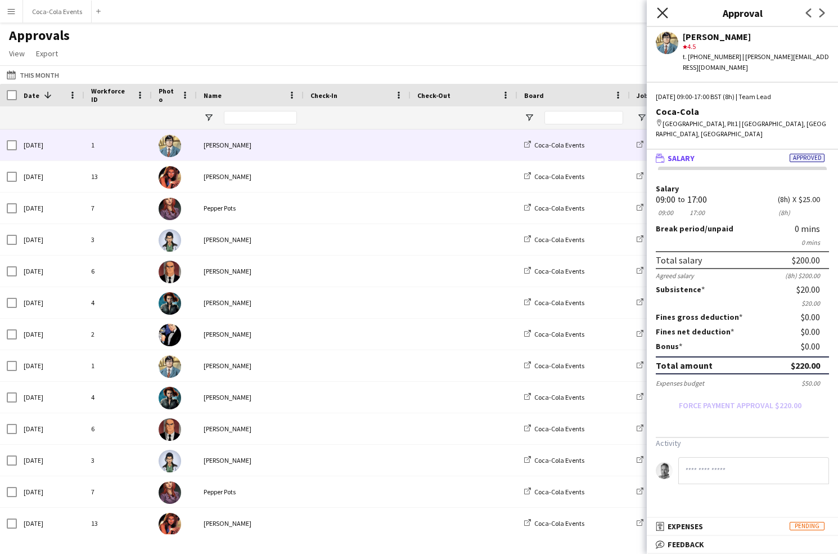
click at [667, 14] on icon "Close pop-in" at bounding box center [662, 12] width 11 height 11
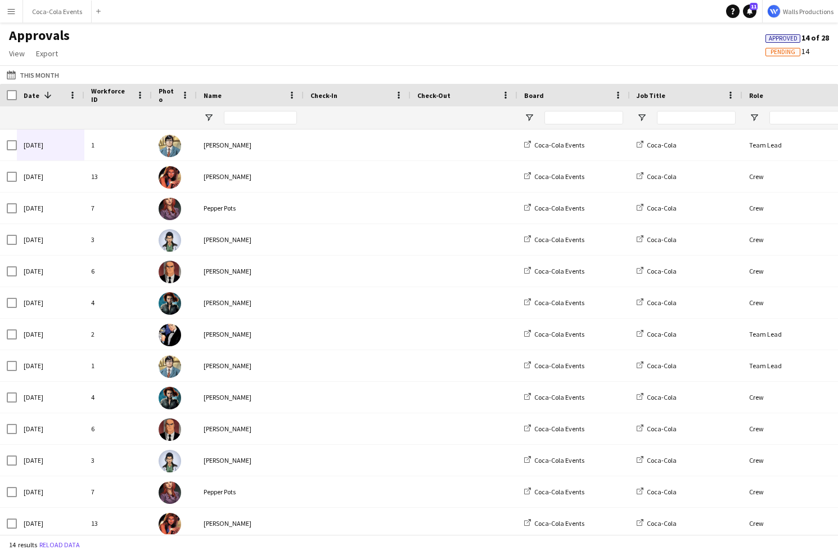
click at [257, 60] on div "Approvals View Customise view Customise filters Reset Filters Reset View Reset …" at bounding box center [419, 46] width 838 height 38
click at [10, 17] on button "Menu" at bounding box center [11, 11] width 23 height 23
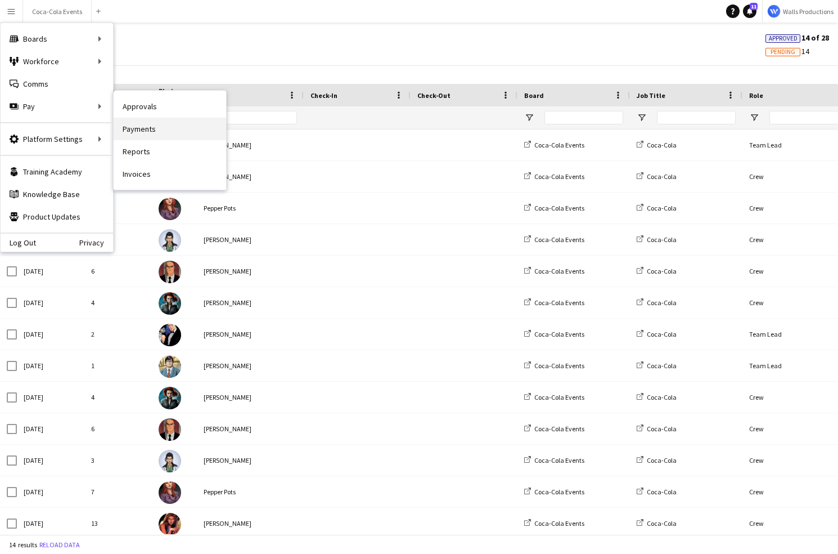
click at [148, 132] on link "Payments" at bounding box center [170, 129] width 113 height 23
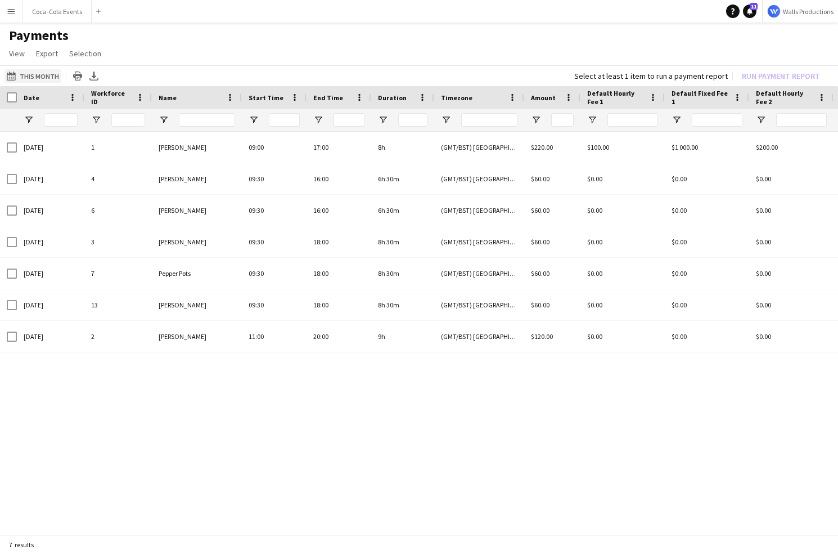
click at [39, 71] on button "This Month This Month" at bounding box center [33, 76] width 57 height 14
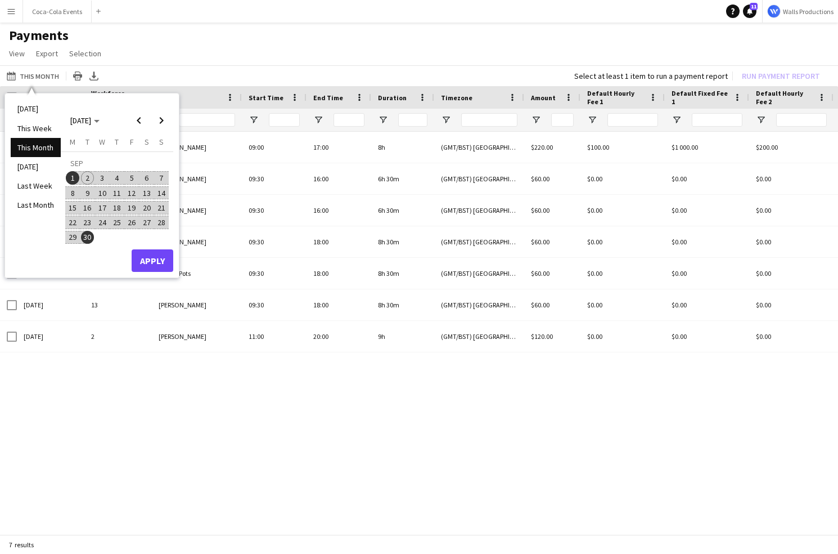
click at [75, 176] on span "1" at bounding box center [73, 178] width 14 height 14
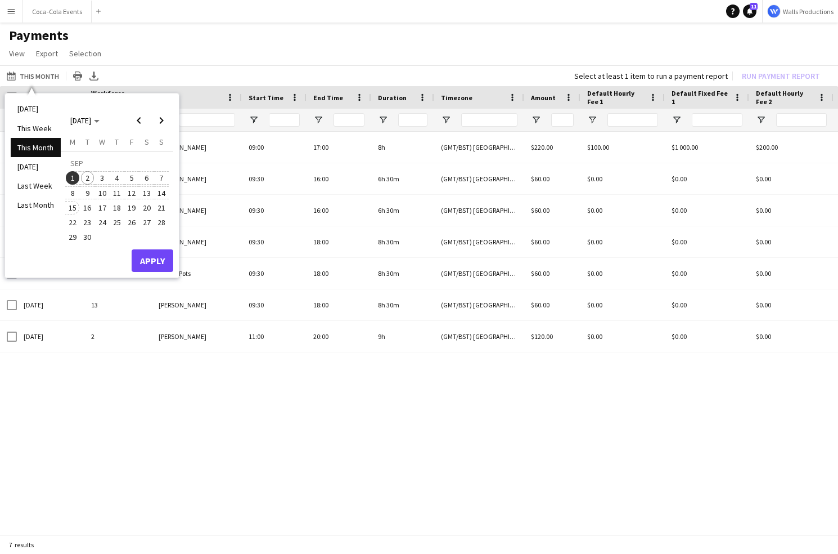
click at [73, 208] on span "15" at bounding box center [73, 208] width 14 height 14
click at [145, 257] on button "Apply" at bounding box center [153, 260] width 42 height 23
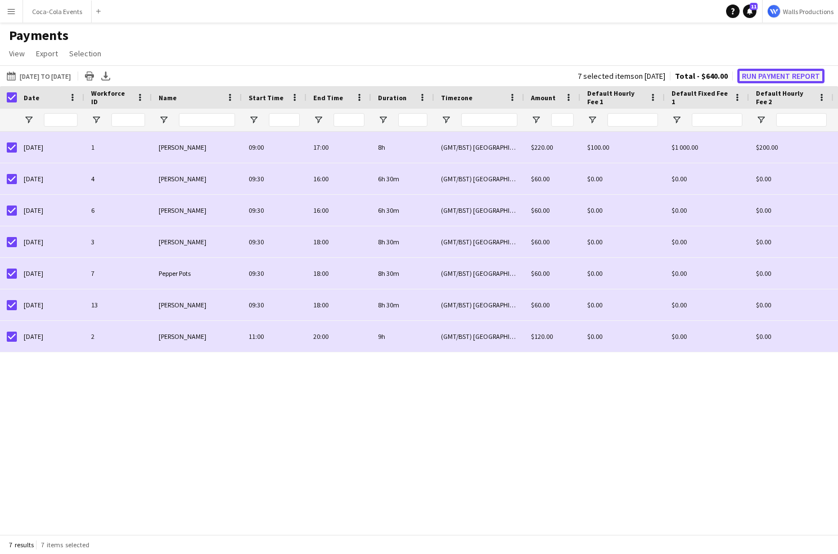
click at [773, 72] on button "Run Payment Report" at bounding box center [780, 76] width 87 height 15
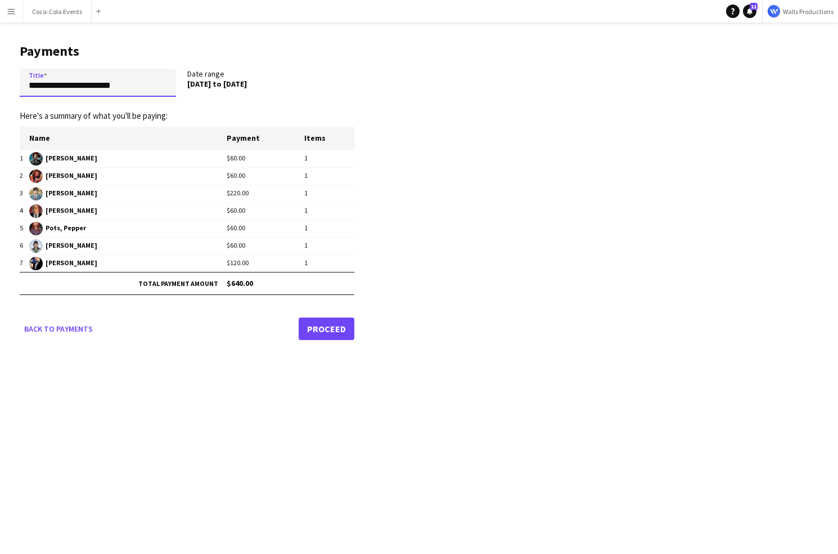
drag, startPoint x: 137, startPoint y: 89, endPoint x: 16, endPoint y: 82, distance: 121.2
click at [16, 82] on main "**********" at bounding box center [183, 190] width 366 height 334
click at [68, 84] on input "**********" at bounding box center [98, 83] width 156 height 28
type input "**********"
click at [330, 332] on link "Proceed" at bounding box center [327, 328] width 56 height 23
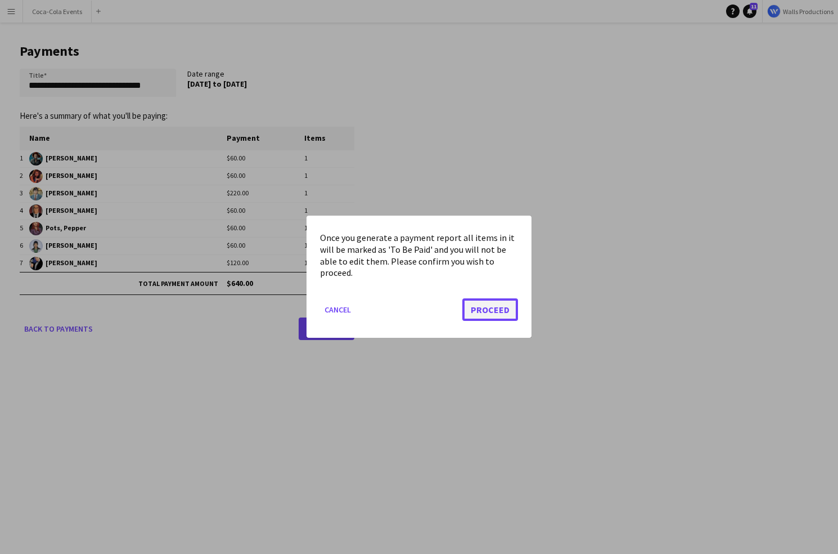
click at [491, 312] on button "Proceed" at bounding box center [490, 310] width 56 height 23
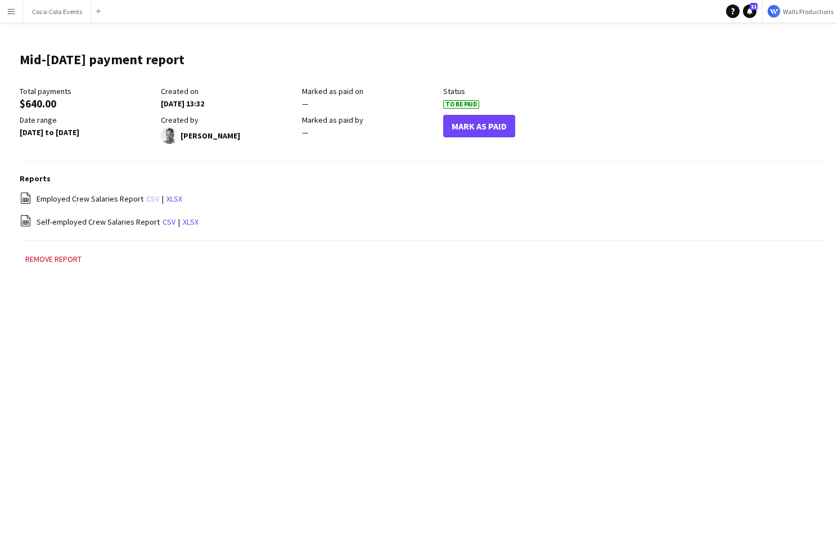
click at [151, 197] on link "csv" at bounding box center [152, 199] width 13 height 10
drag, startPoint x: 83, startPoint y: 223, endPoint x: 35, endPoint y: 223, distance: 48.4
click at [35, 223] on div "file-spreadsheet Self-employed Crew Salaries Report csv | xlsx" at bounding box center [423, 221] width 807 height 14
click at [272, 368] on div "Menu Boards Boards Boards All jobs Status Workforce Workforce My Workforce Recr…" at bounding box center [419, 277] width 838 height 554
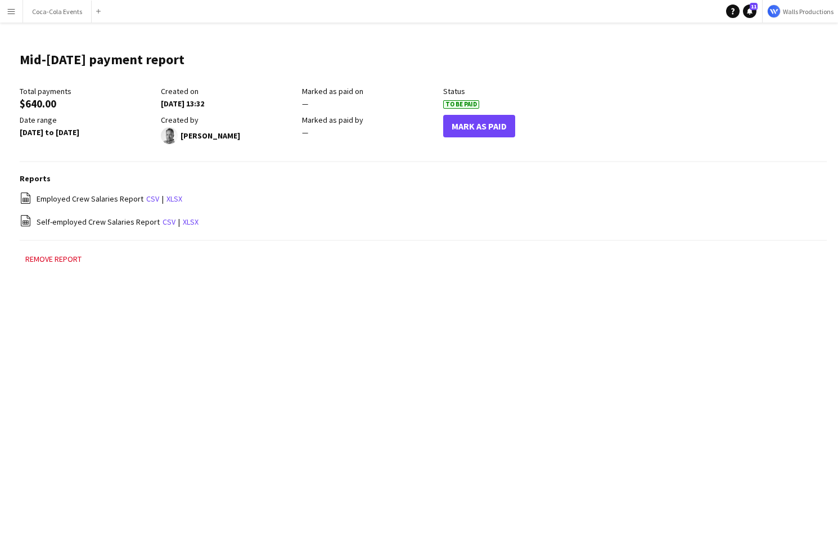
click at [11, 11] on app-icon "Menu" at bounding box center [11, 11] width 9 height 9
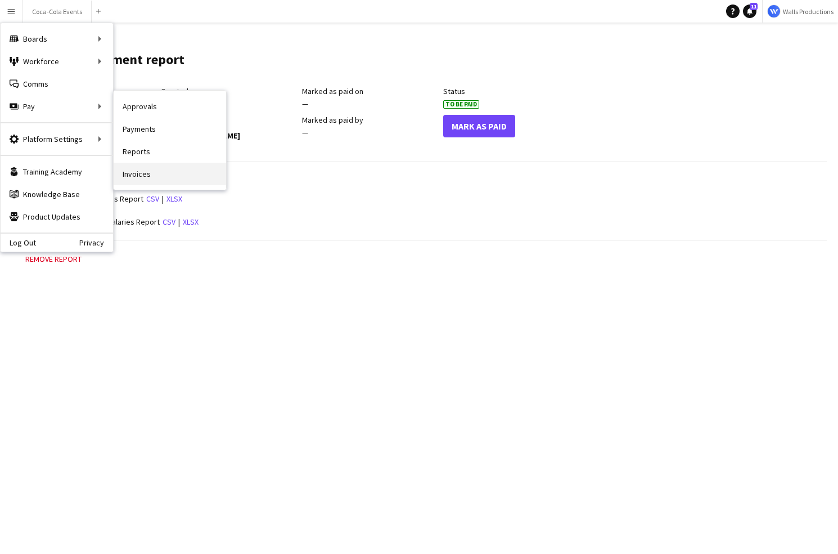
click at [141, 178] on link "Invoices" at bounding box center [170, 174] width 113 height 23
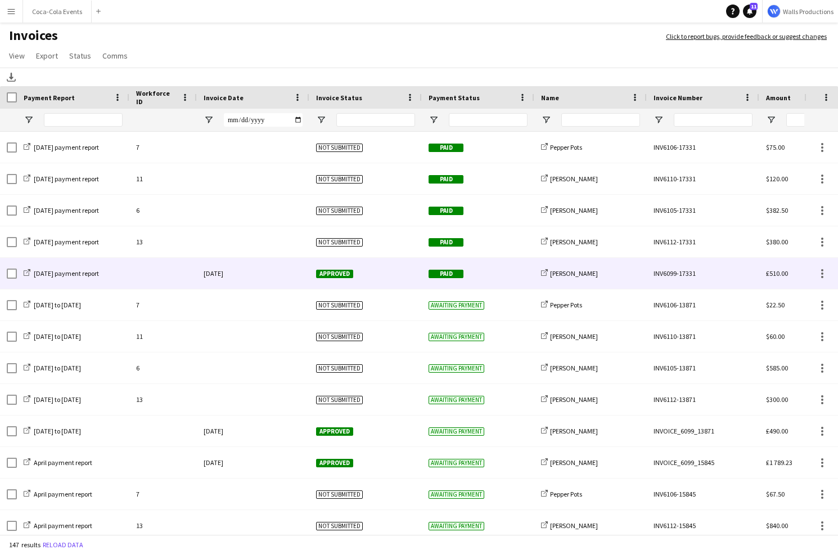
click at [119, 275] on div "[DATE] payment report" at bounding box center [73, 273] width 113 height 31
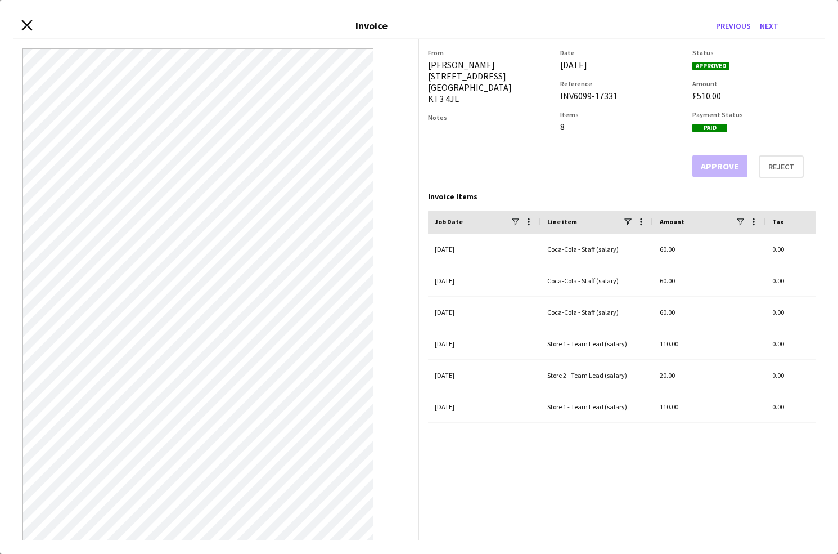
click at [30, 26] on icon "Close invoice dialog" at bounding box center [26, 25] width 11 height 11
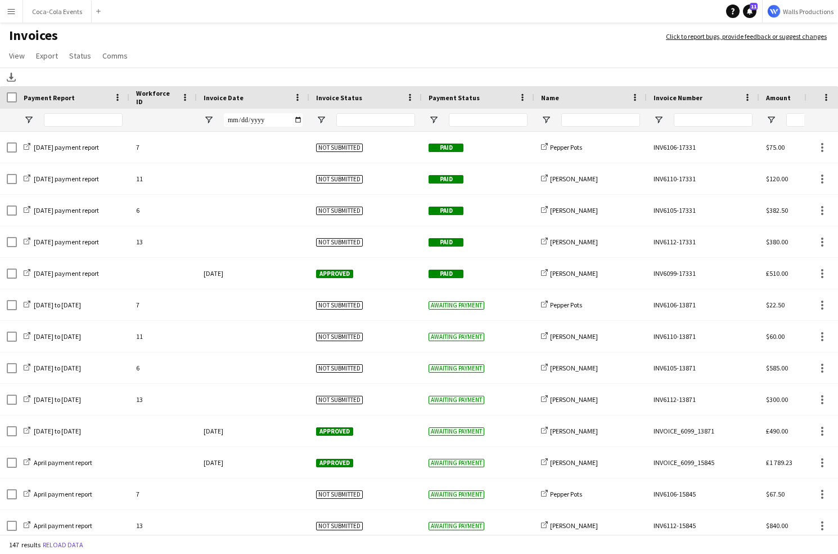
click at [11, 15] on app-icon "Menu" at bounding box center [11, 11] width 9 height 9
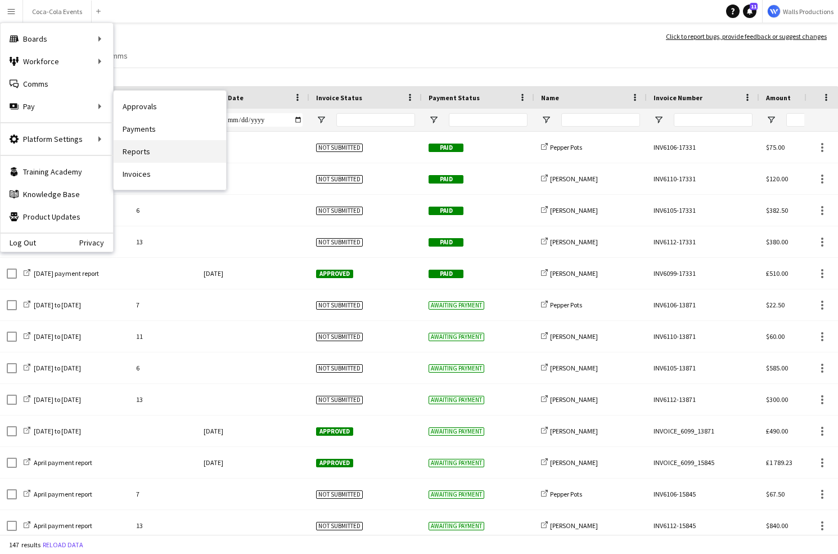
click at [168, 159] on link "Reports" at bounding box center [170, 151] width 113 height 23
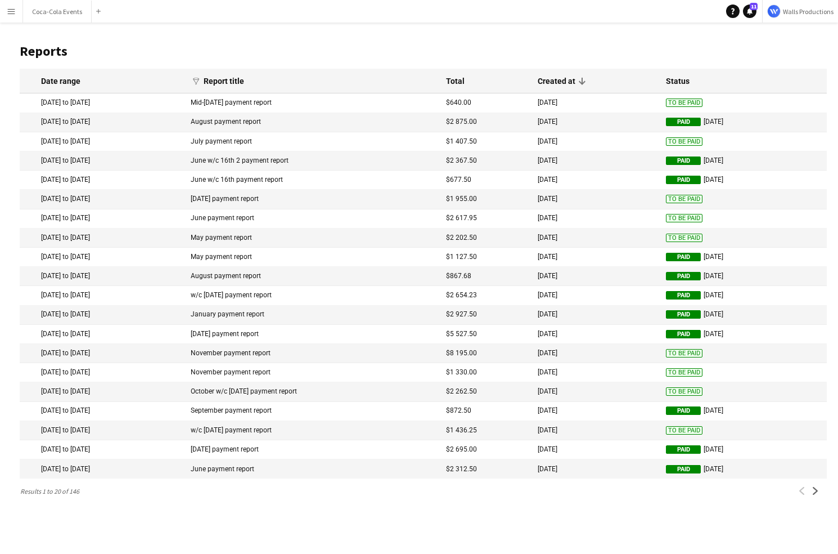
click at [393, 100] on mat-cell "Mid-[DATE] payment report" at bounding box center [312, 102] width 255 height 19
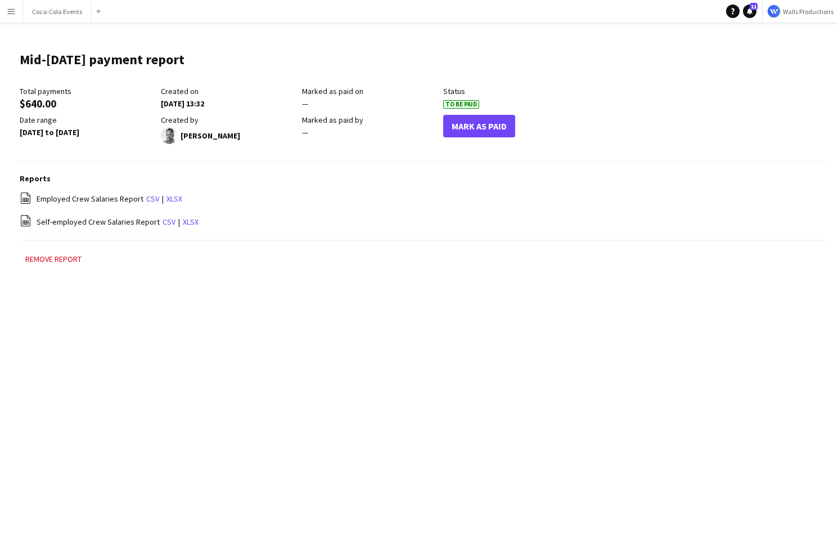
click at [187, 280] on main "Mid-[DATE] payment report Edit this field Total payments $640.00 Created on [DA…" at bounding box center [419, 164] width 838 height 282
click at [11, 7] on body "Menu Boards Boards Boards All jobs Status Workforce Workforce My Workforce Recr…" at bounding box center [419, 277] width 838 height 554
click at [41, 14] on button "Coca-Cola Events Close" at bounding box center [57, 12] width 69 height 22
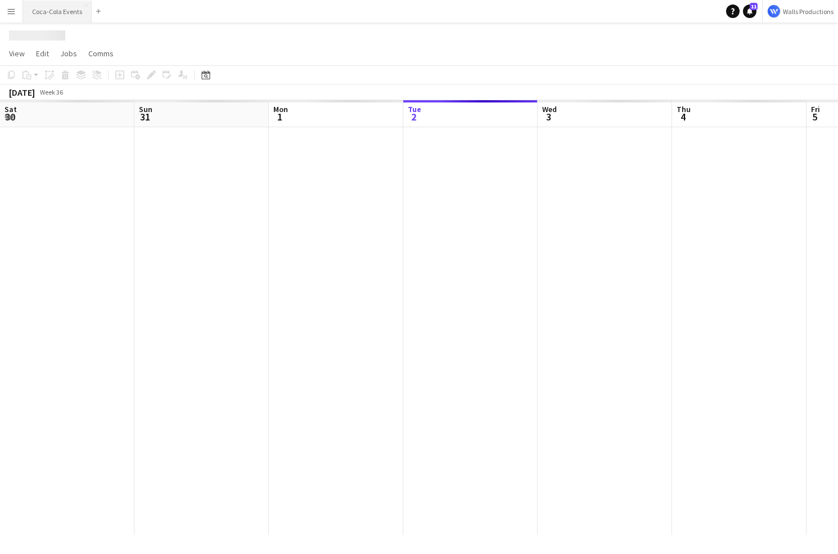
scroll to position [0, 269]
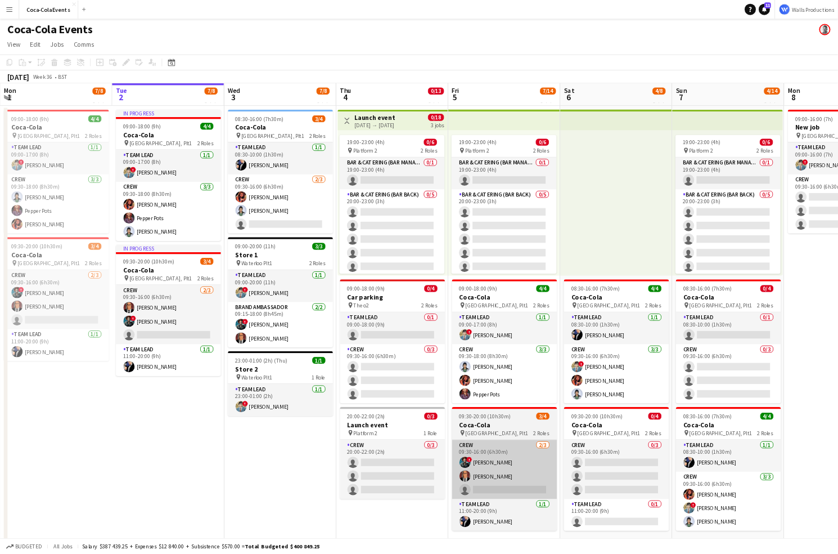
scroll to position [0, 269]
